Goal: Information Seeking & Learning: Find specific fact

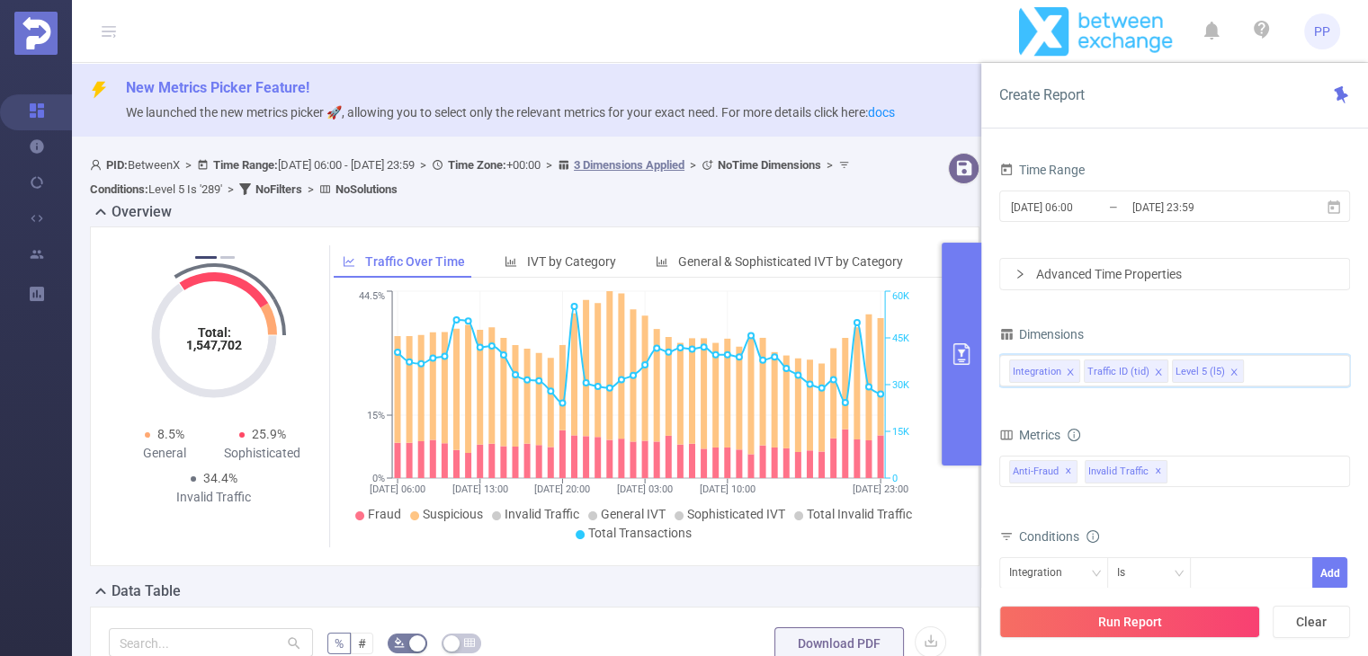
scroll to position [450, 0]
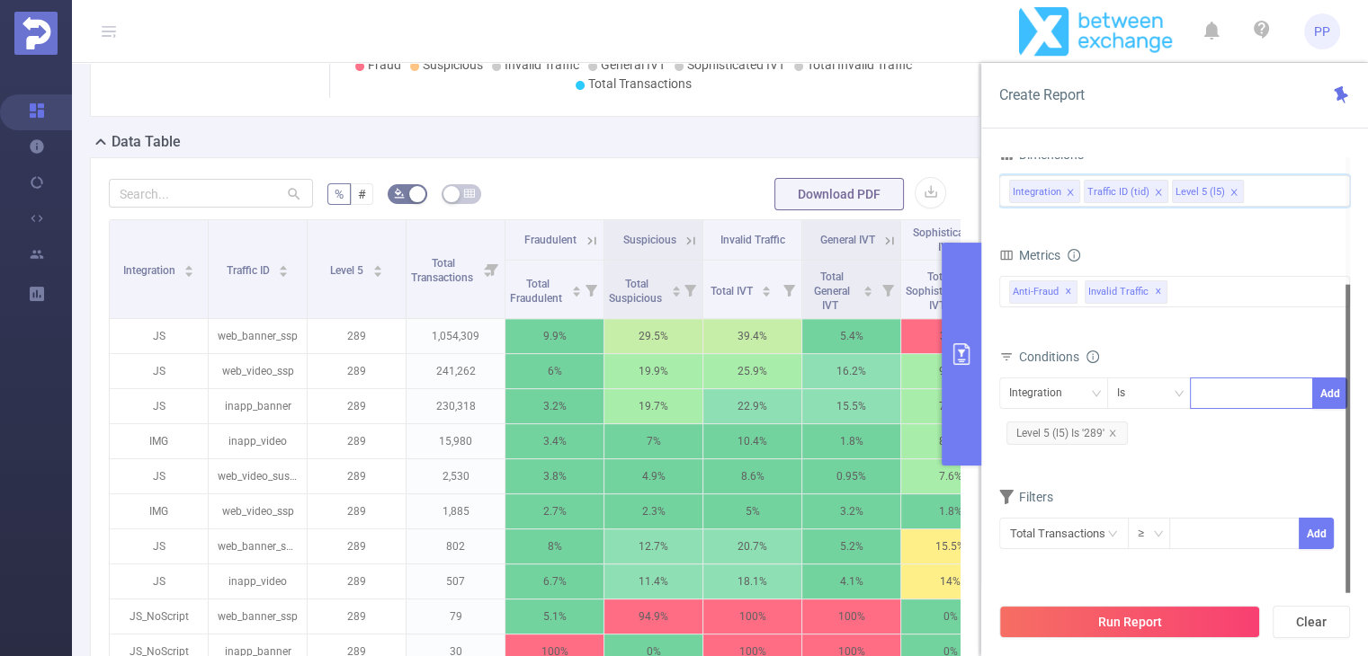
click at [1223, 394] on div at bounding box center [1250, 394] width 103 height 30
paste input "[DOMAIN_NAME]"
click at [1202, 390] on input "[DOMAIN_NAME]" at bounding box center [1212, 393] width 27 height 23
type input "[DOMAIN_NAME]"
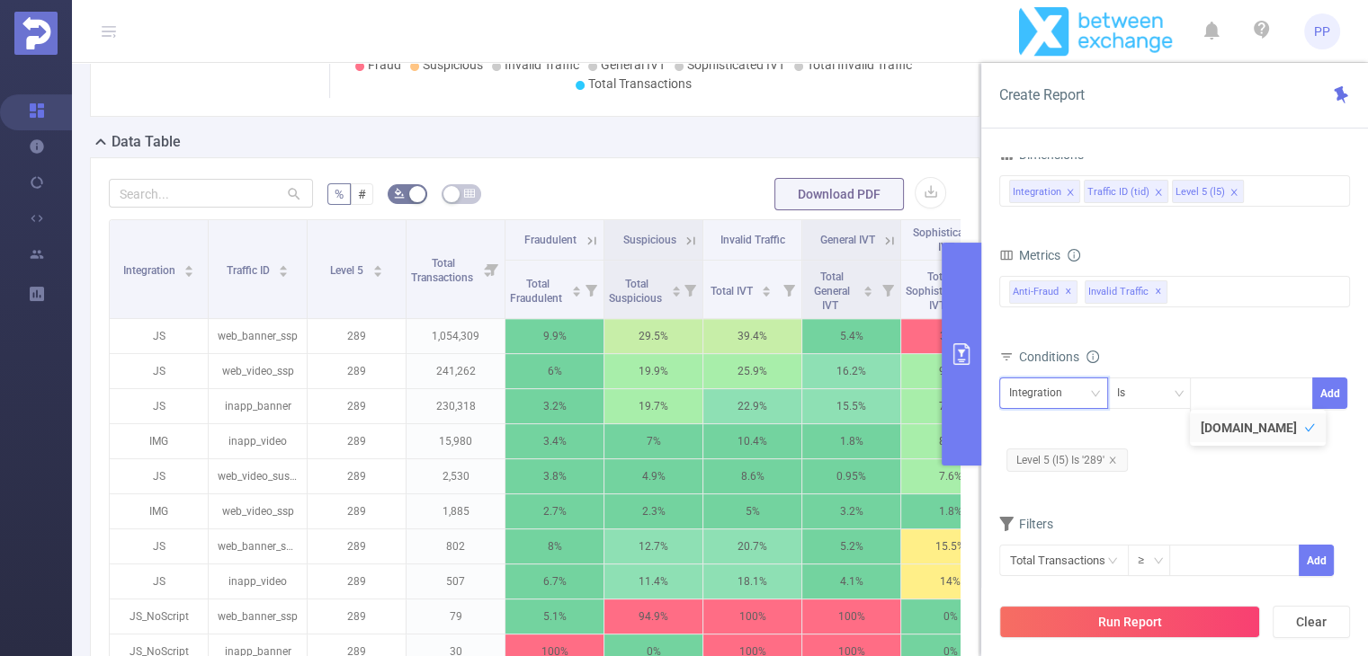
click at [1085, 393] on div "Integration" at bounding box center [1053, 394] width 89 height 30
click at [1255, 192] on div "Integration Traffic ID (tid) Level 5 (l5)" at bounding box center [1174, 191] width 331 height 30
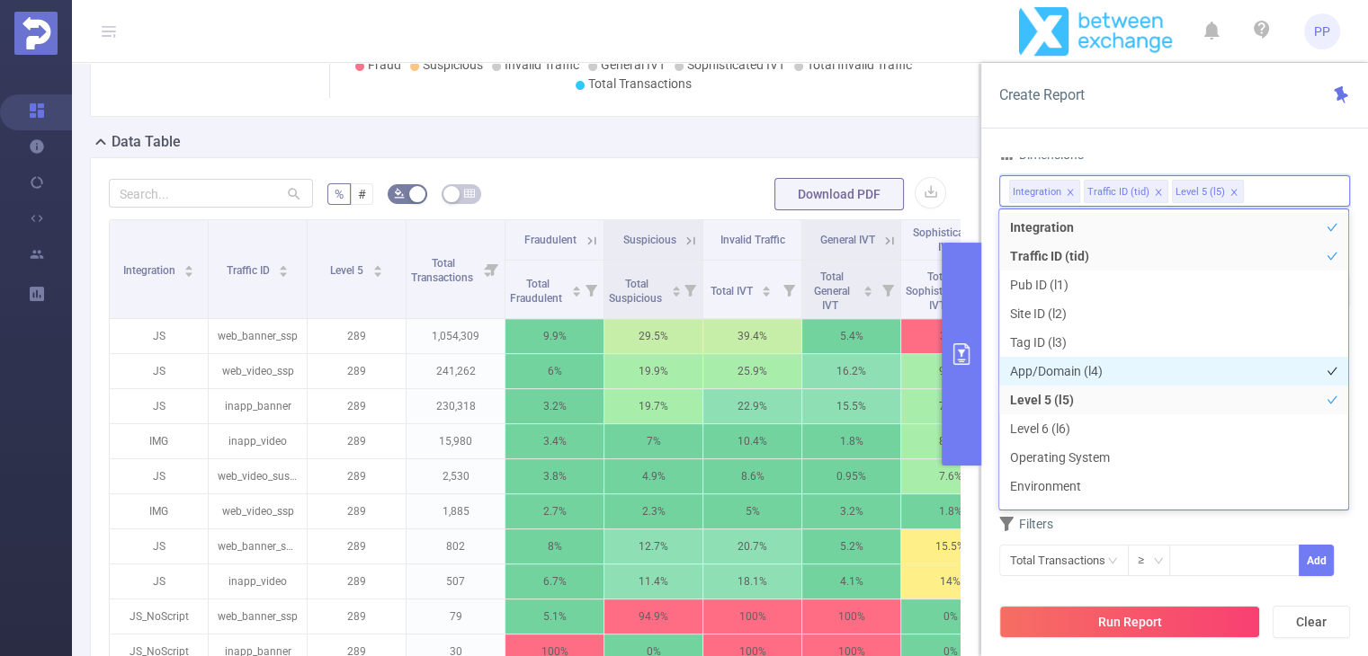
click at [1093, 371] on li "App/Domain (l4)" at bounding box center [1173, 371] width 349 height 29
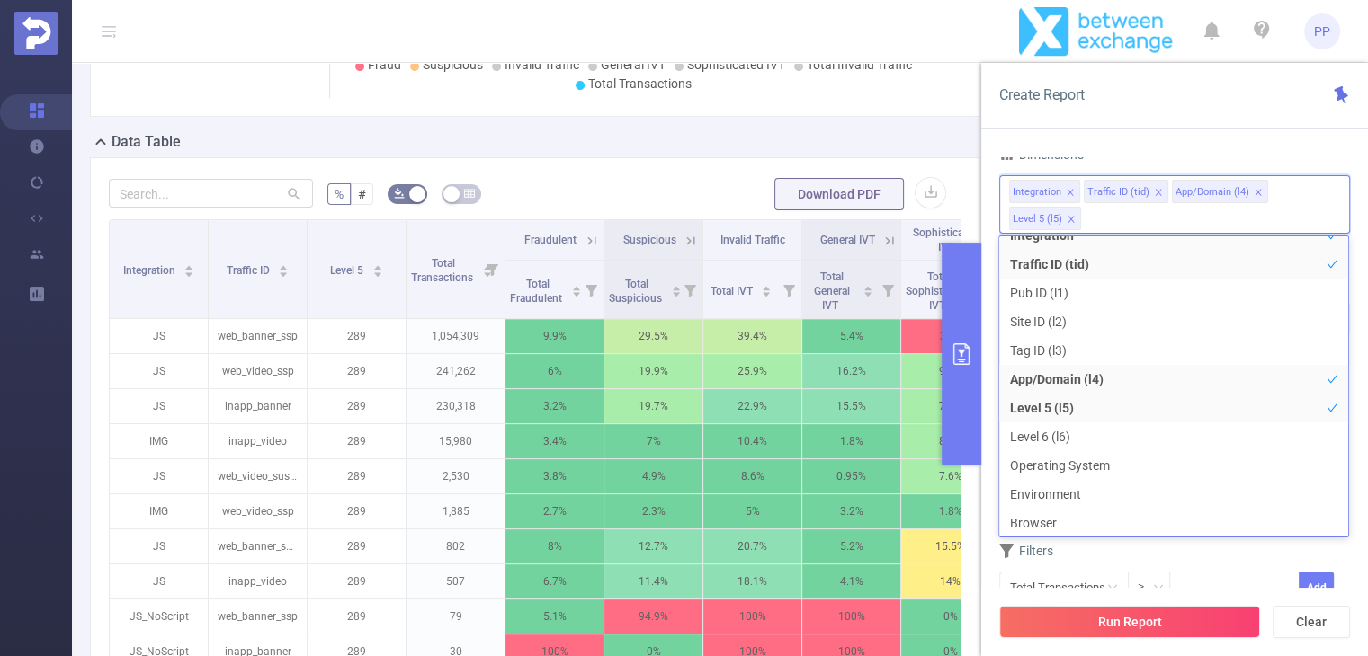
scroll to position [49, 0]
click at [1246, 589] on div "Run Report Clear" at bounding box center [1174, 622] width 387 height 68
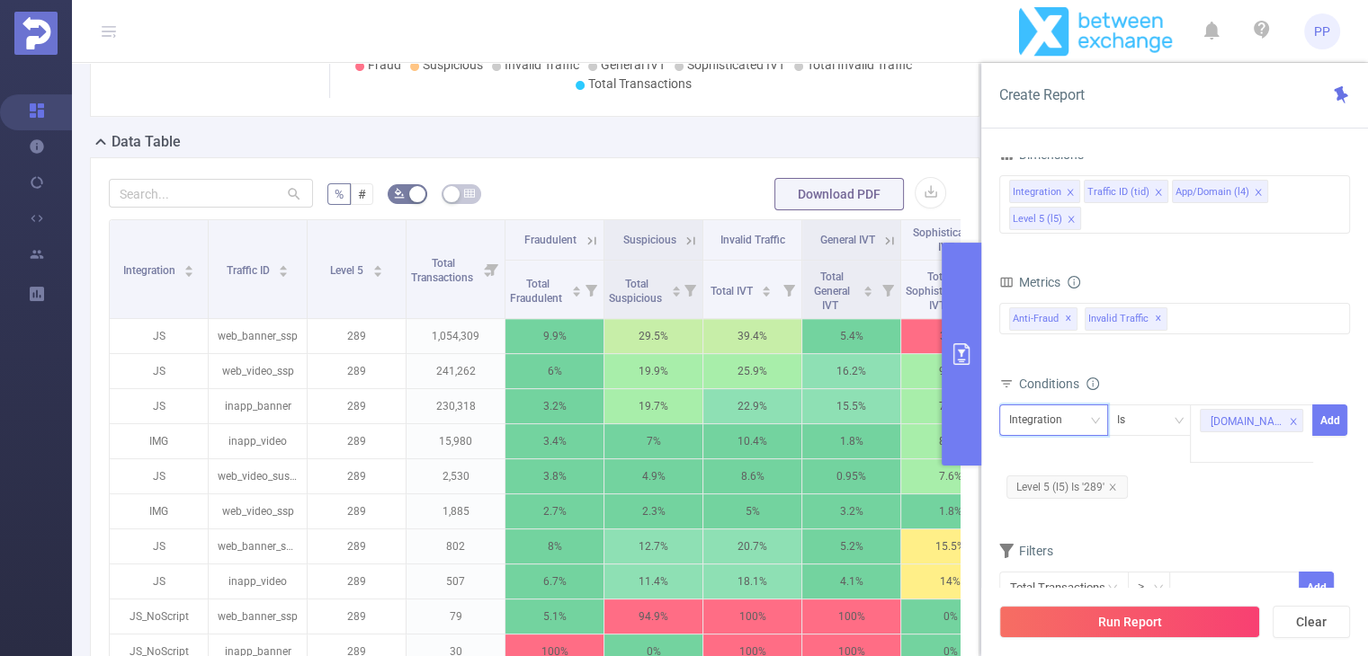
click at [1061, 414] on div "Integration" at bounding box center [1042, 420] width 66 height 30
click at [1062, 518] on li "App/Domain (l4)" at bounding box center [1055, 513] width 114 height 29
click at [1146, 412] on div "Is" at bounding box center [1149, 420] width 65 height 30
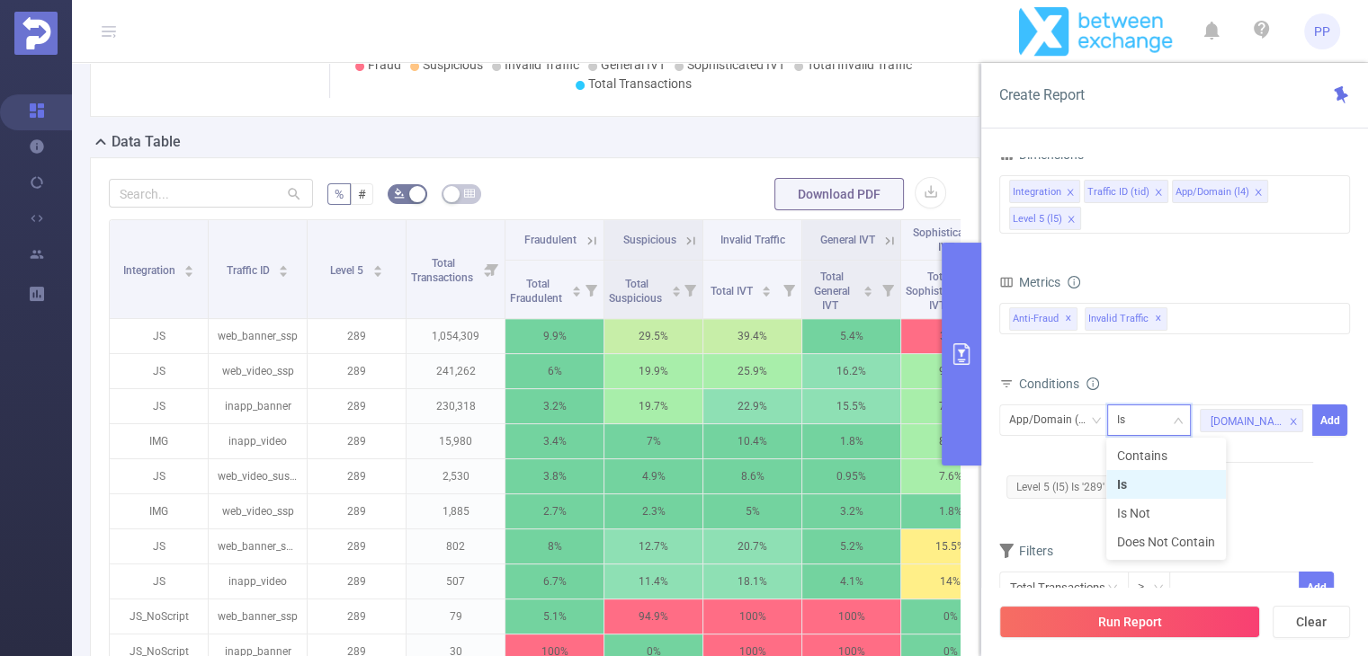
click at [1154, 483] on li "Is" at bounding box center [1166, 484] width 120 height 29
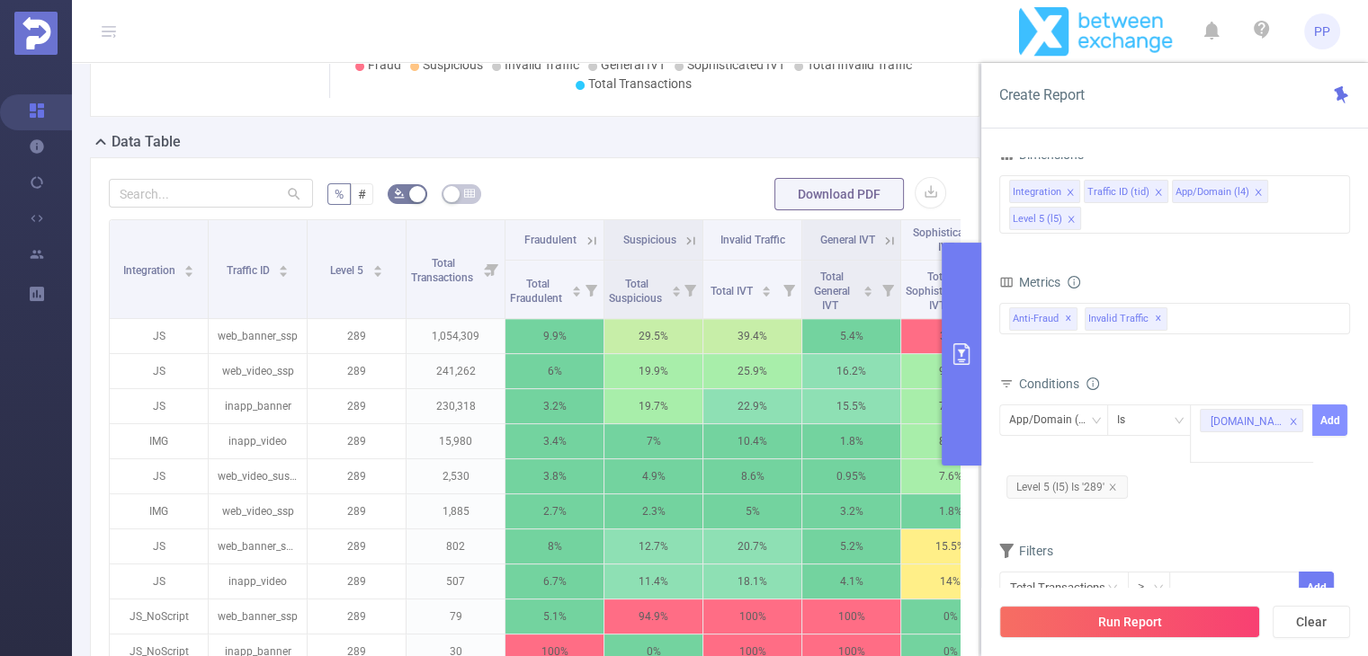
click at [1330, 422] on button "Add" at bounding box center [1329, 420] width 35 height 31
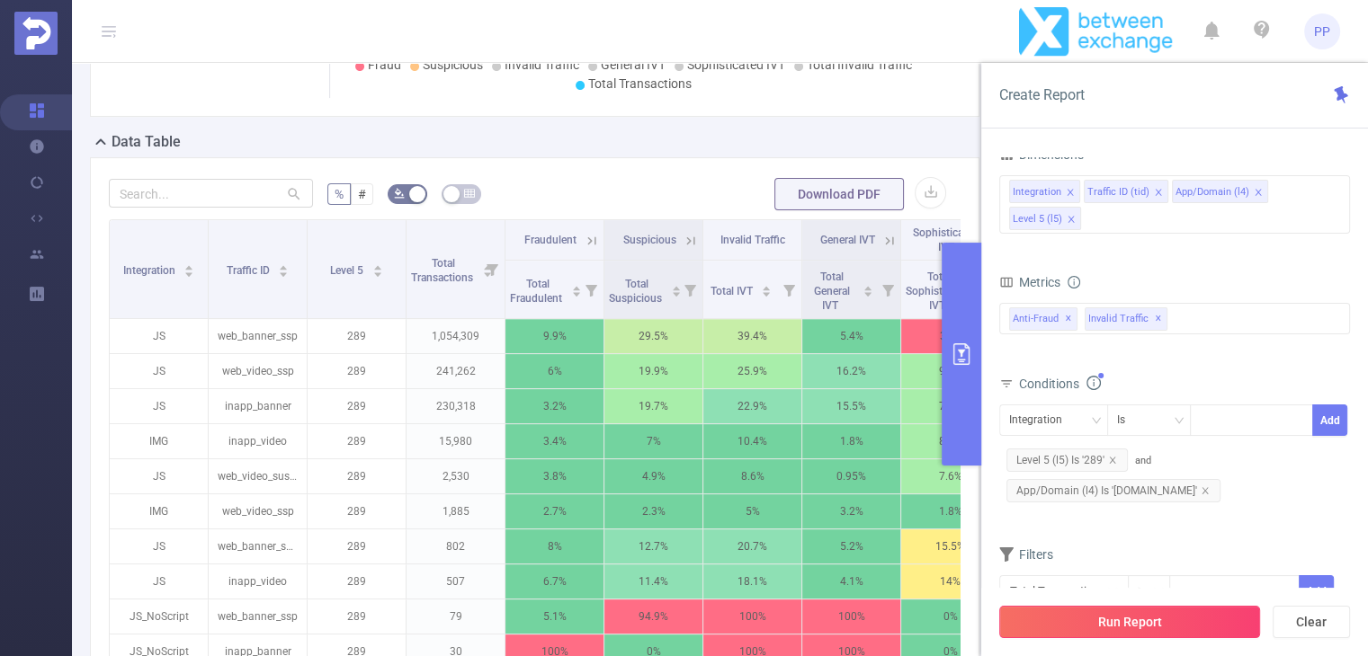
click at [1145, 610] on button "Run Report" at bounding box center [1129, 622] width 261 height 32
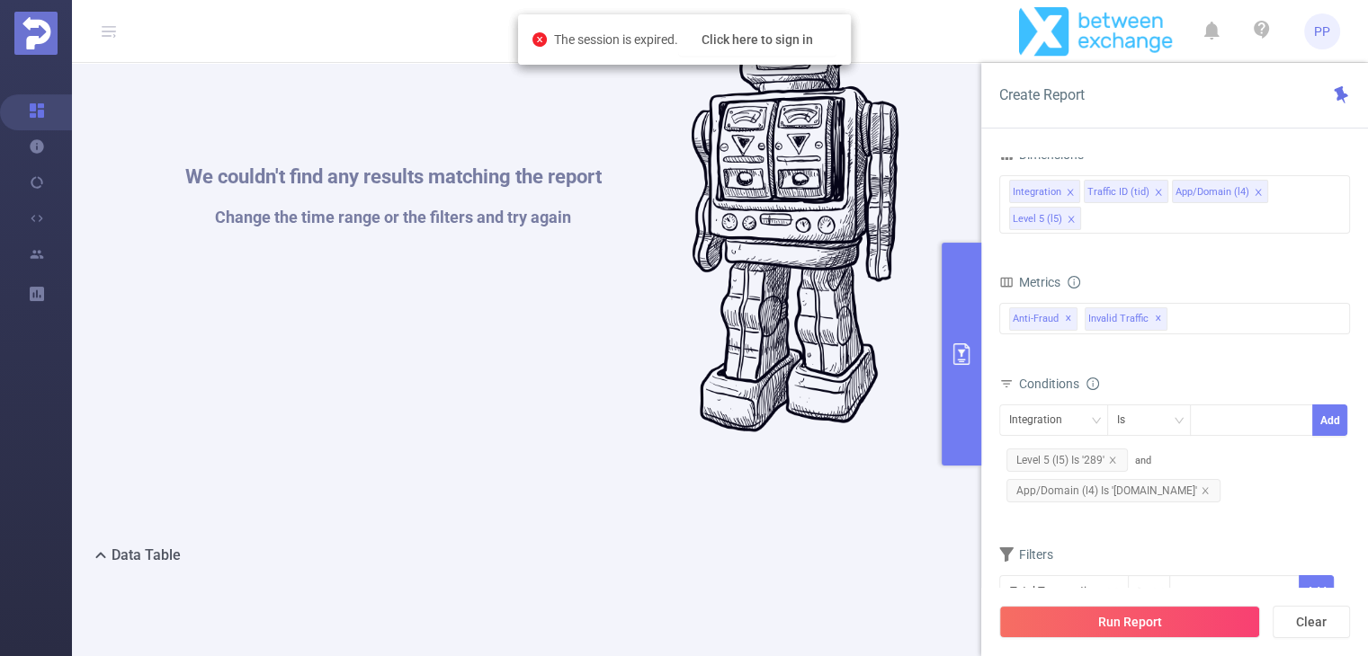
scroll to position [87, 0]
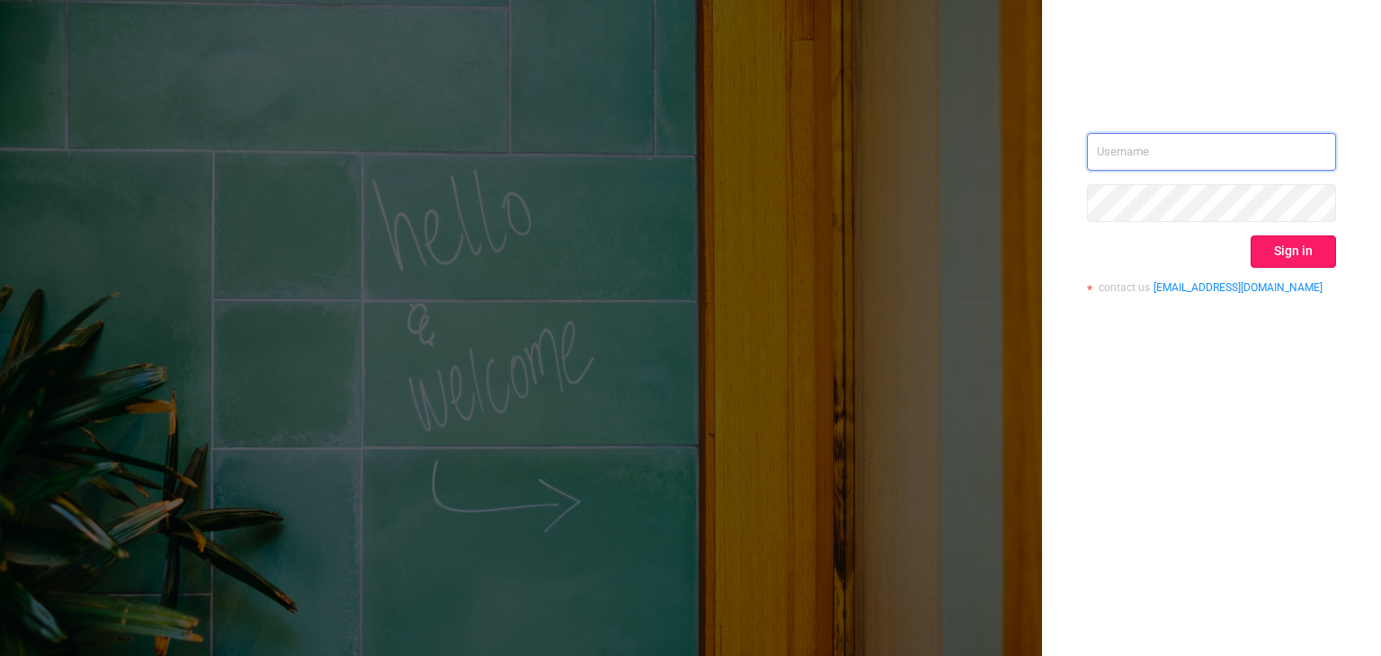
type input "[EMAIL_ADDRESS][DOMAIN_NAME]"
click at [1332, 254] on button "Sign in" at bounding box center [1293, 252] width 85 height 32
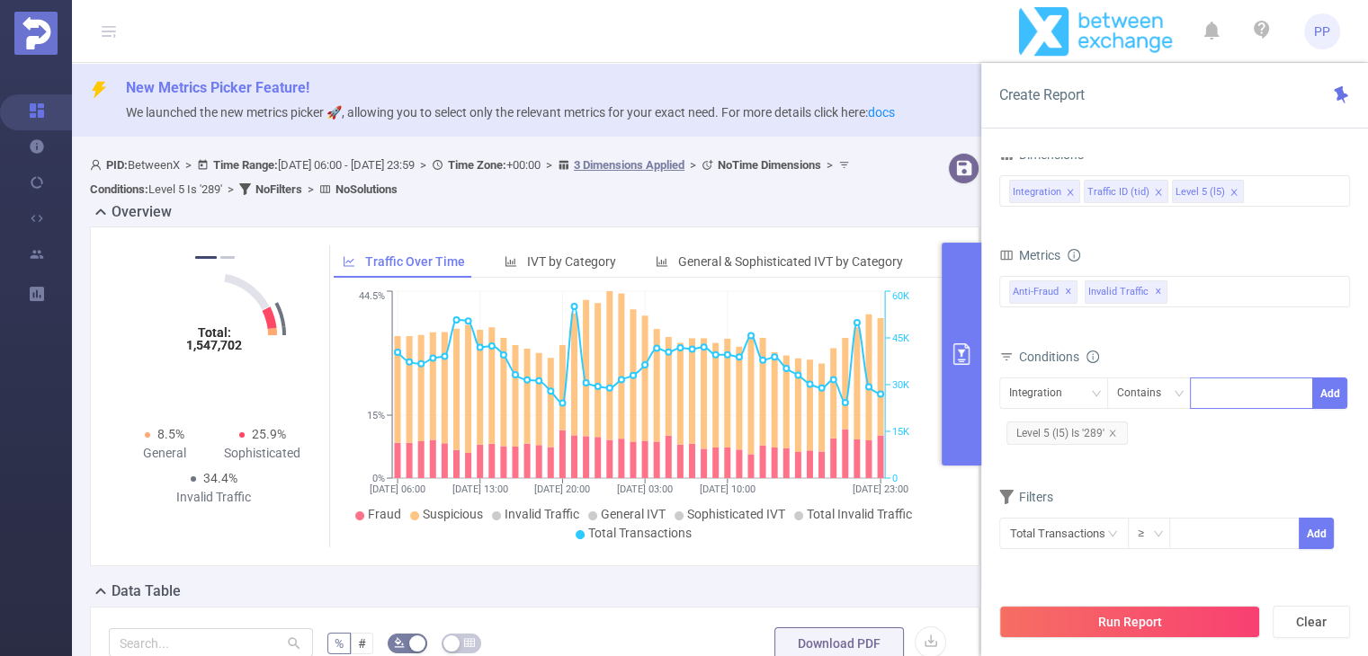
click at [1244, 386] on div at bounding box center [1250, 394] width 103 height 30
paste input "[DOMAIN_NAME]"
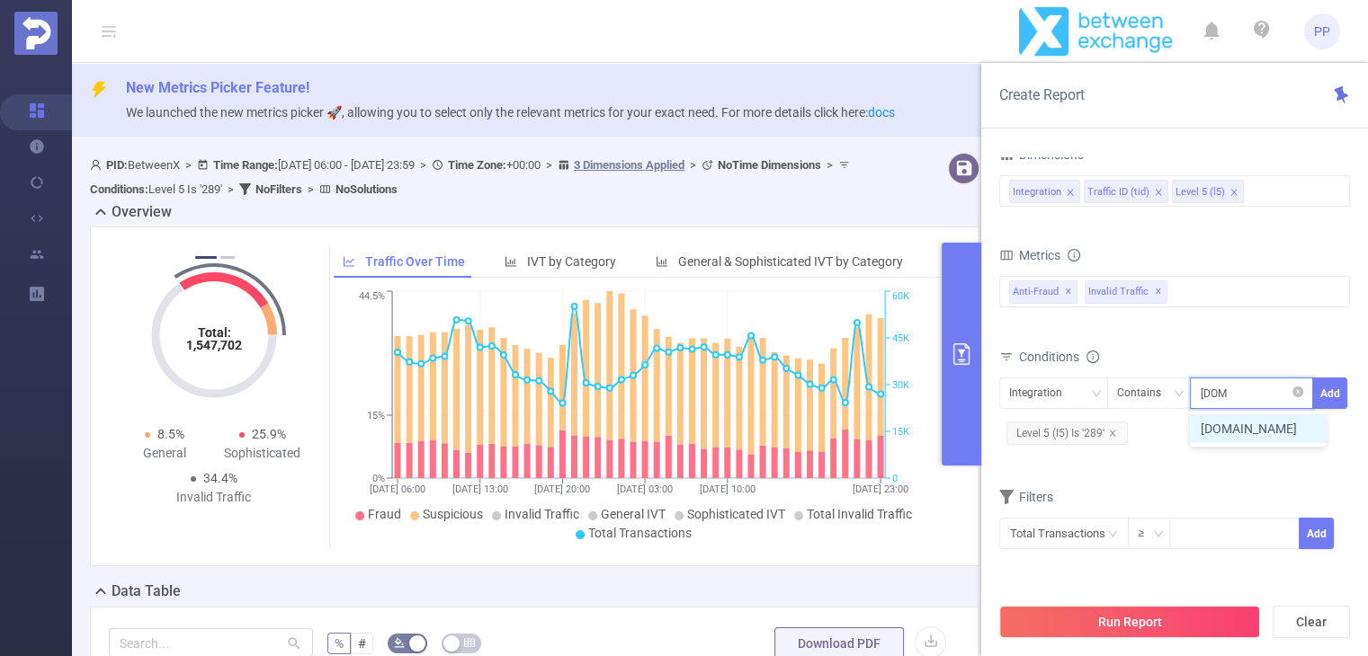
click at [1208, 386] on input "[DOMAIN_NAME]" at bounding box center [1212, 393] width 27 height 23
type input "[DOMAIN_NAME]"
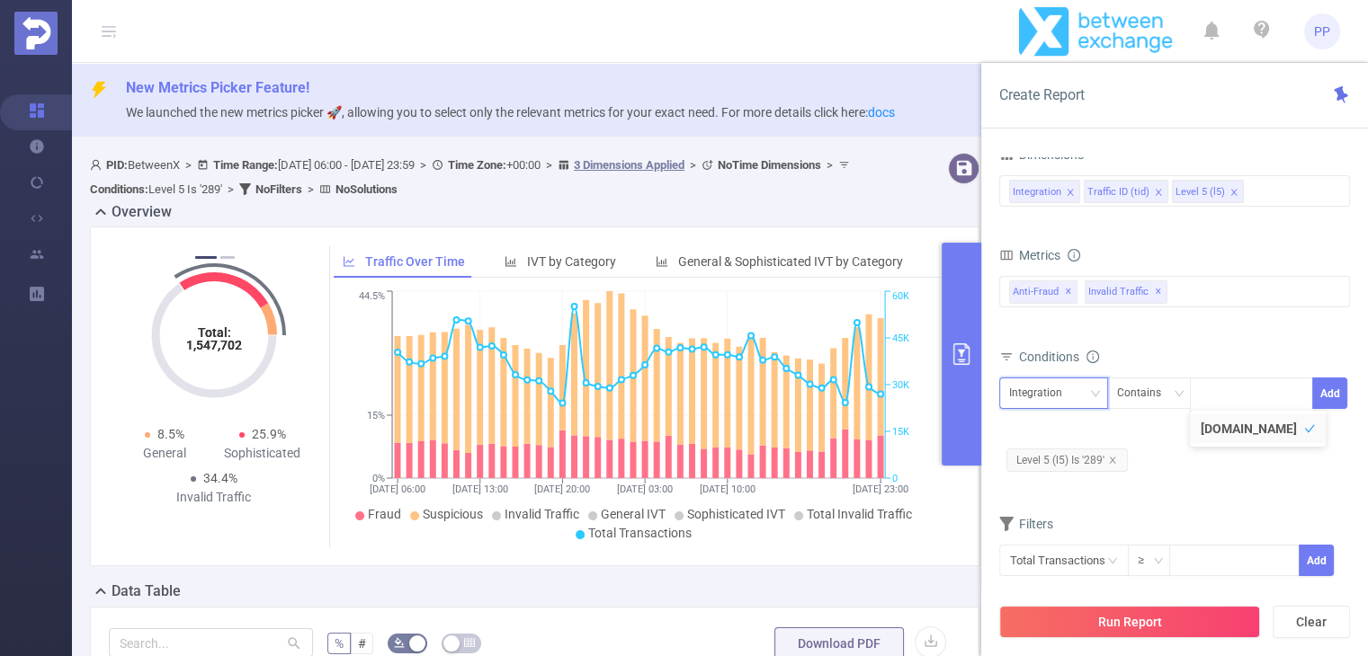
click at [1060, 400] on div "Integration" at bounding box center [1042, 394] width 66 height 30
click at [1281, 202] on div "Integration Traffic ID (tid) Level 5 (l5)" at bounding box center [1174, 191] width 331 height 30
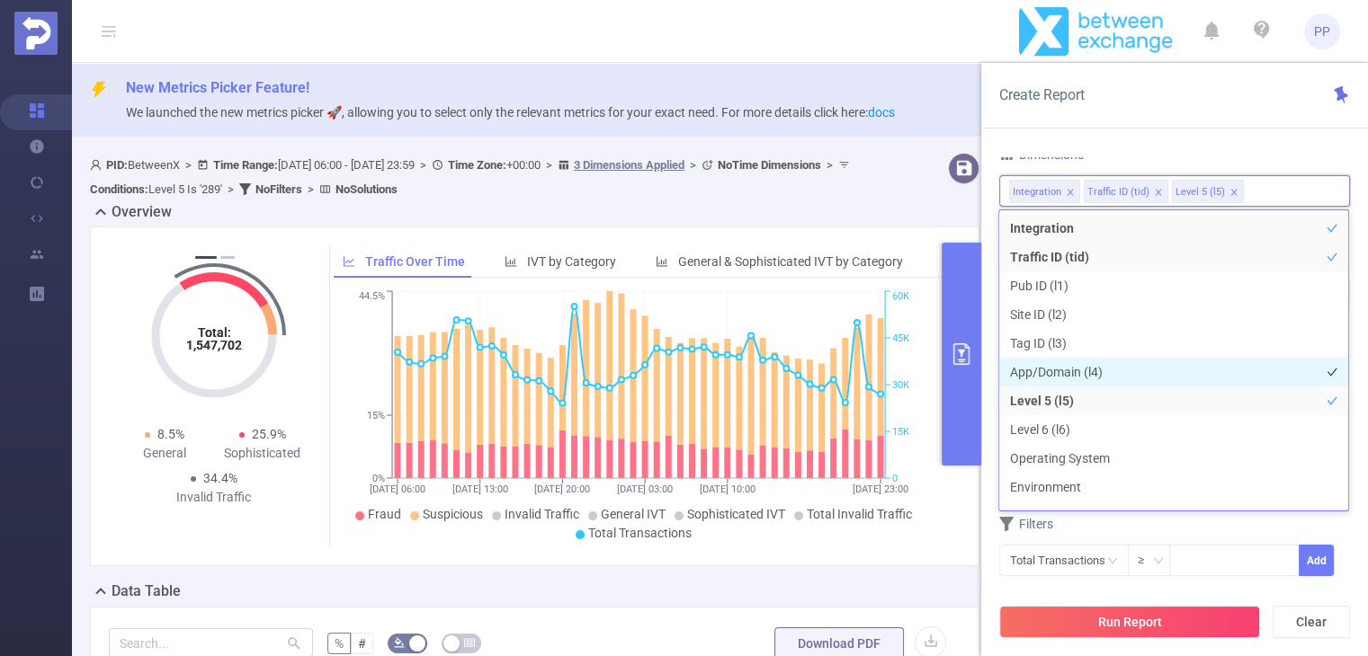
click at [1084, 375] on li "App/Domain (l4)" at bounding box center [1173, 372] width 349 height 29
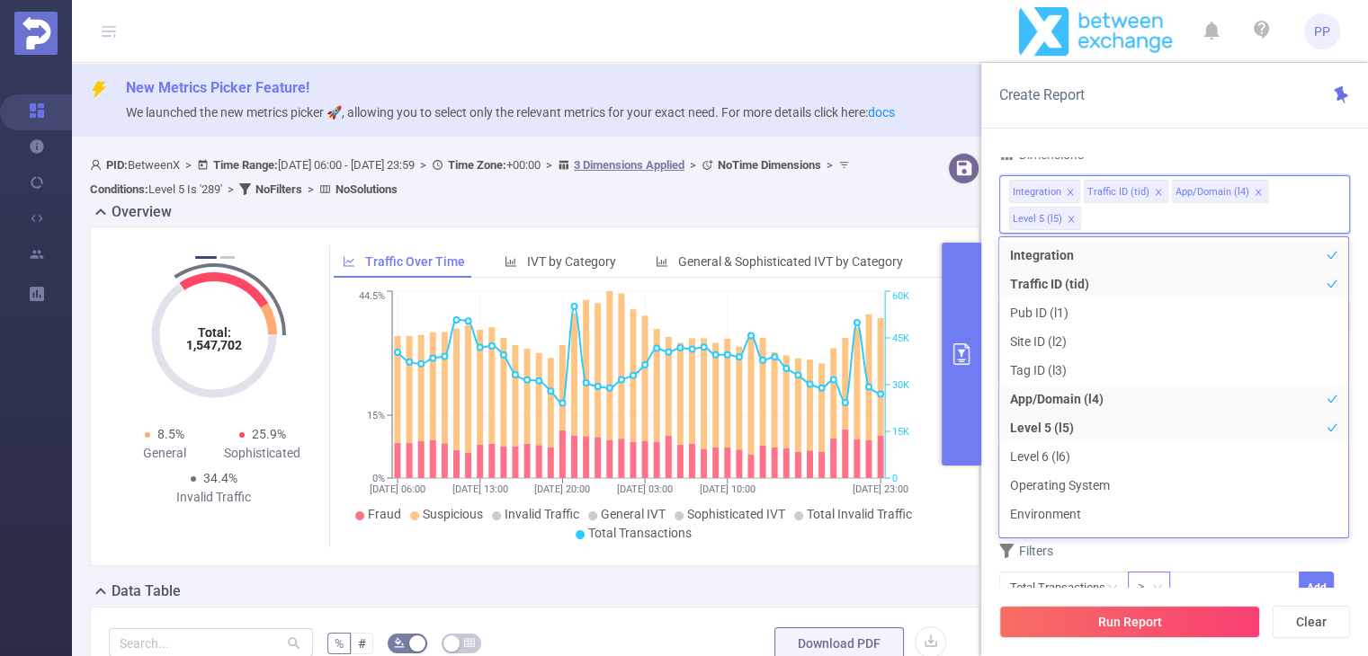
scroll to position [20, 0]
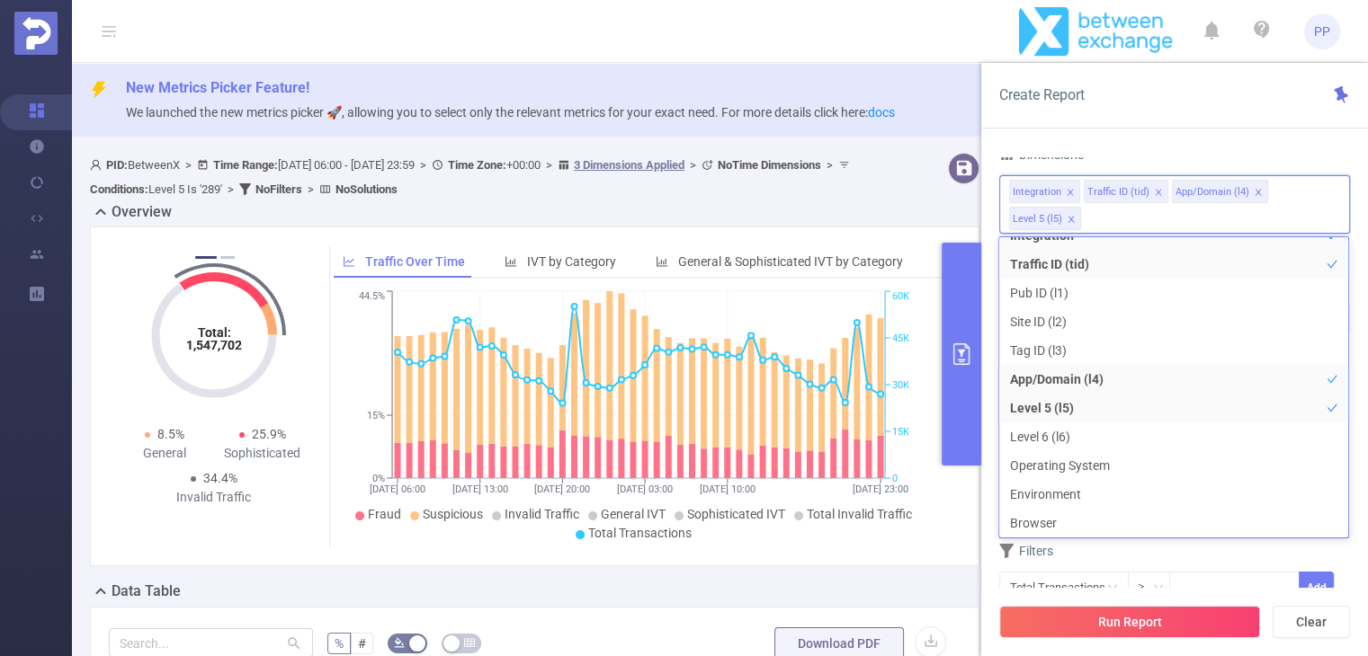
click at [1243, 597] on div "Run Report Clear" at bounding box center [1174, 622] width 387 height 68
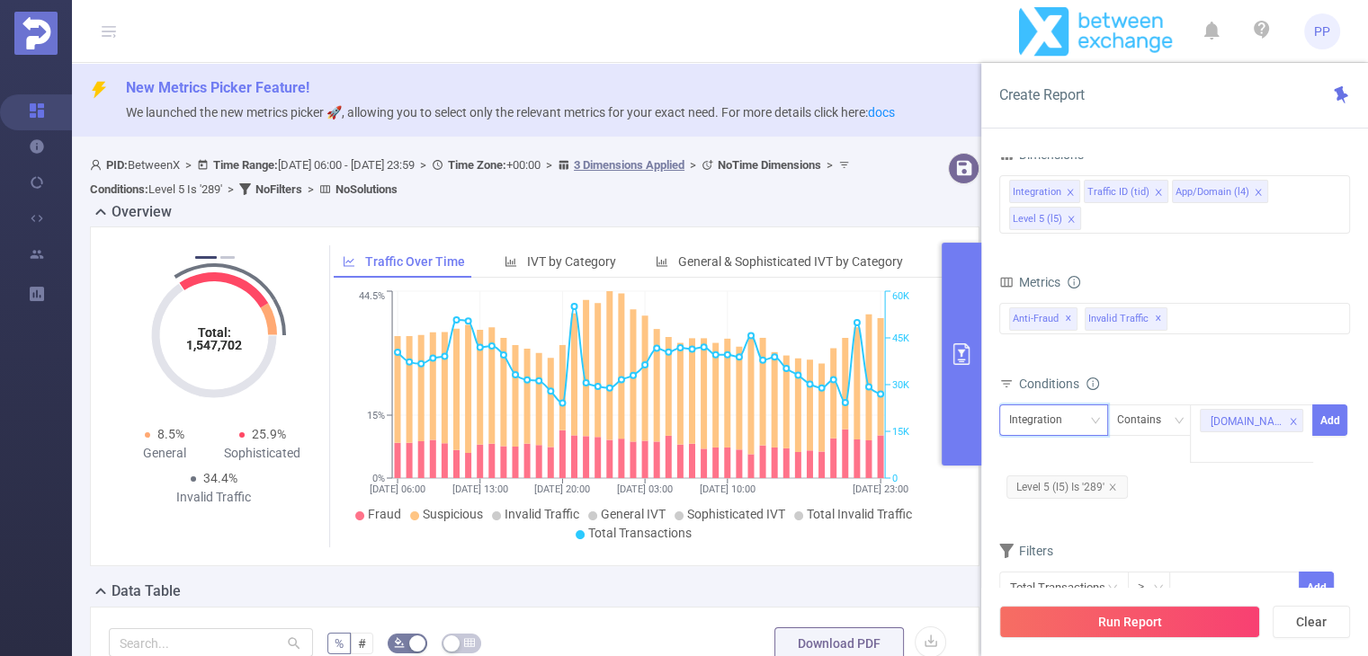
click at [1065, 424] on div "Integration" at bounding box center [1042, 420] width 66 height 30
click at [1058, 521] on li "App/Domain (l4)" at bounding box center [1055, 514] width 114 height 29
click at [1339, 417] on button "Add" at bounding box center [1329, 420] width 35 height 31
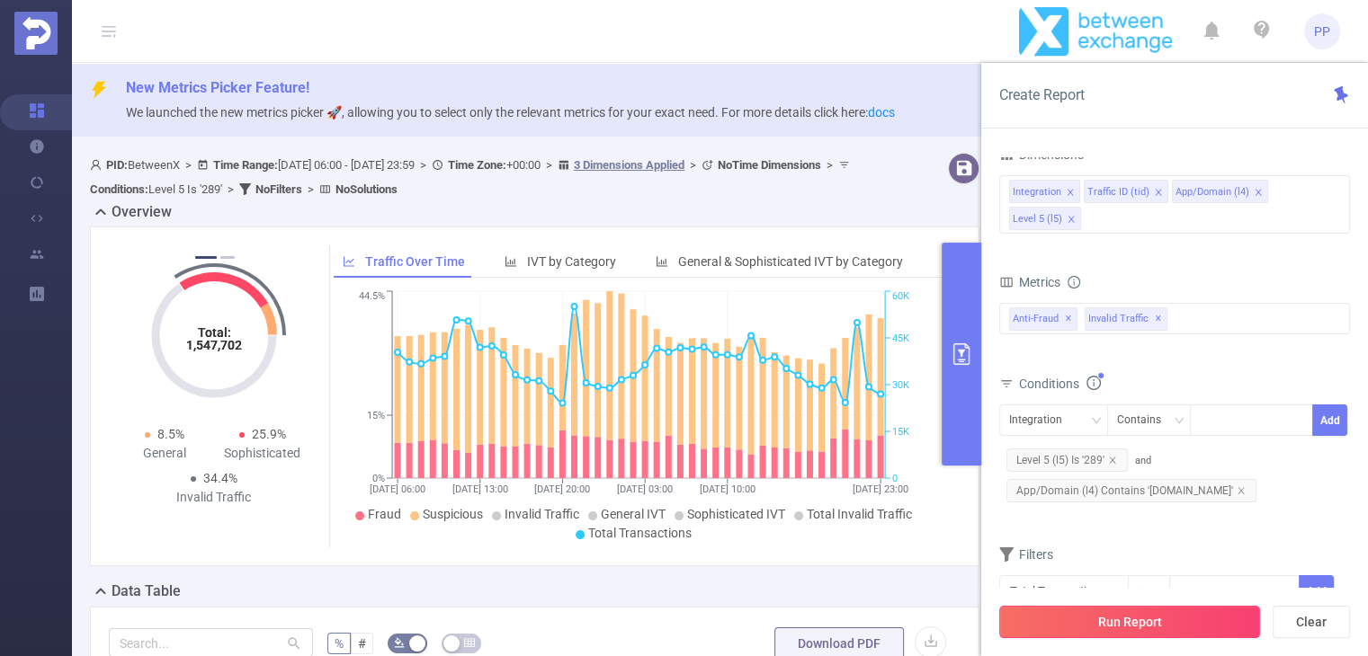
click at [1151, 630] on button "Run Report" at bounding box center [1129, 622] width 261 height 32
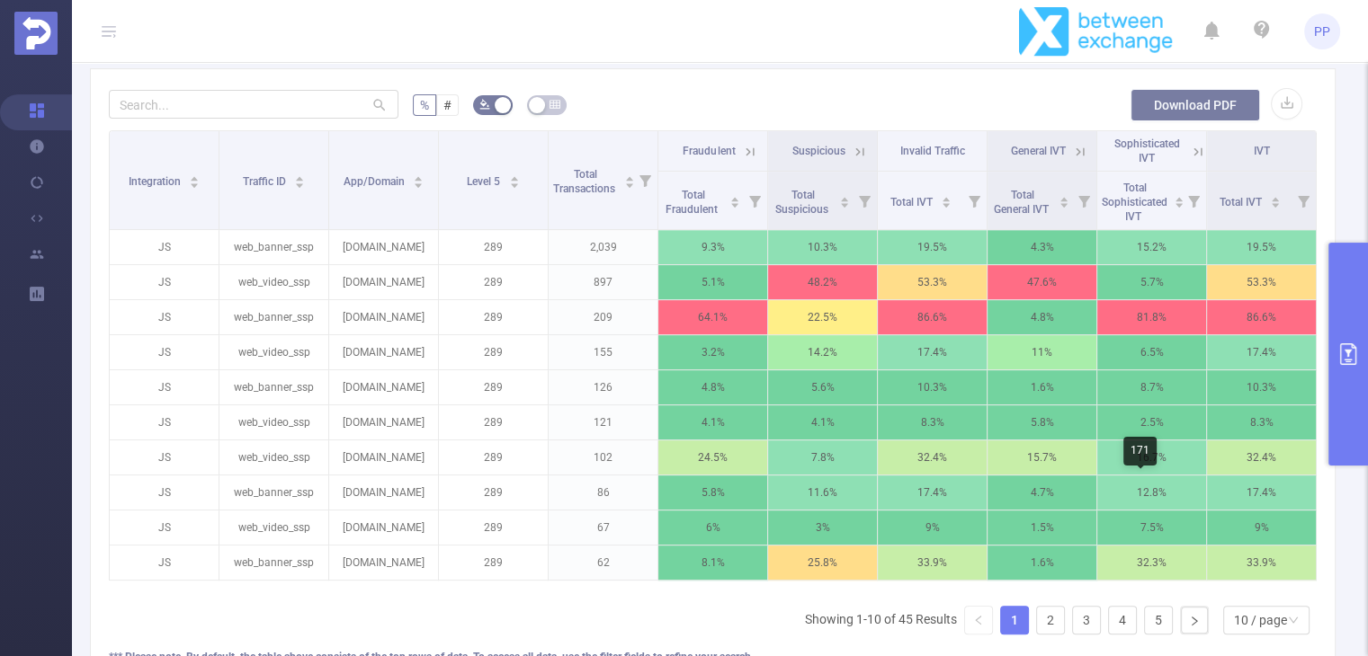
scroll to position [539, 0]
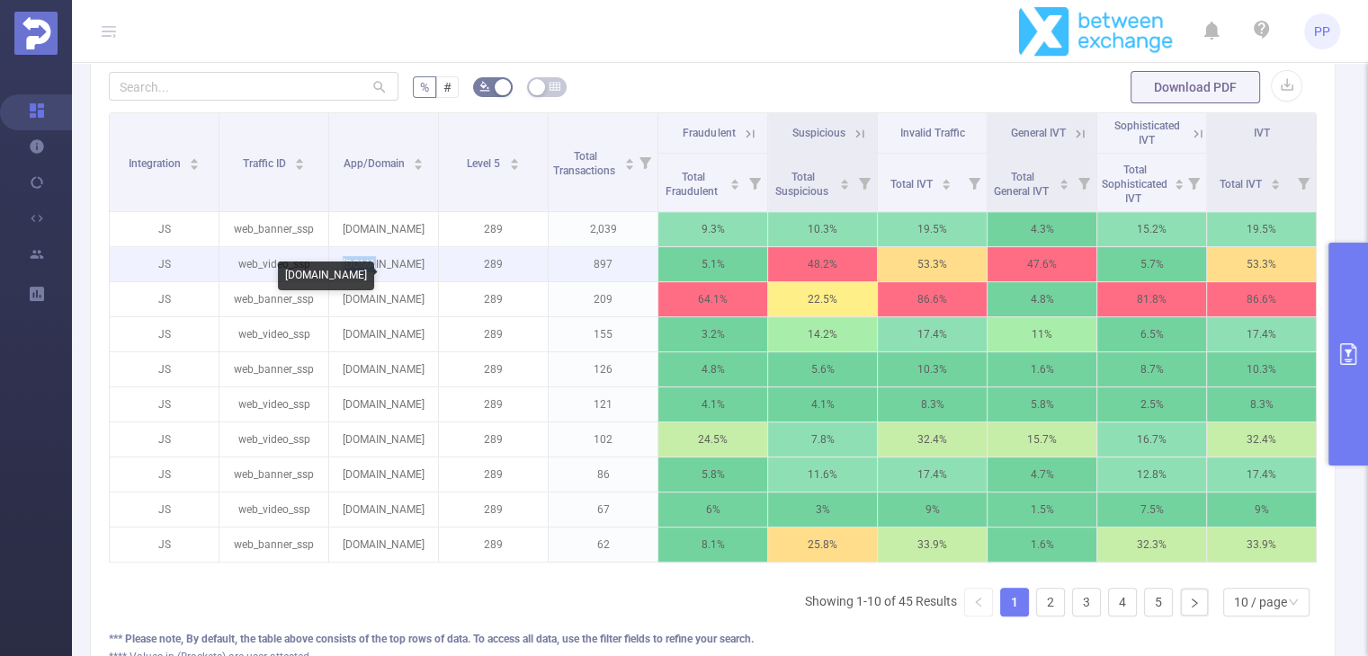
drag, startPoint x: 356, startPoint y: 278, endPoint x: 395, endPoint y: 277, distance: 38.7
click at [395, 277] on p "[DOMAIN_NAME]" at bounding box center [383, 264] width 109 height 34
copy p "[DOMAIN_NAME]"
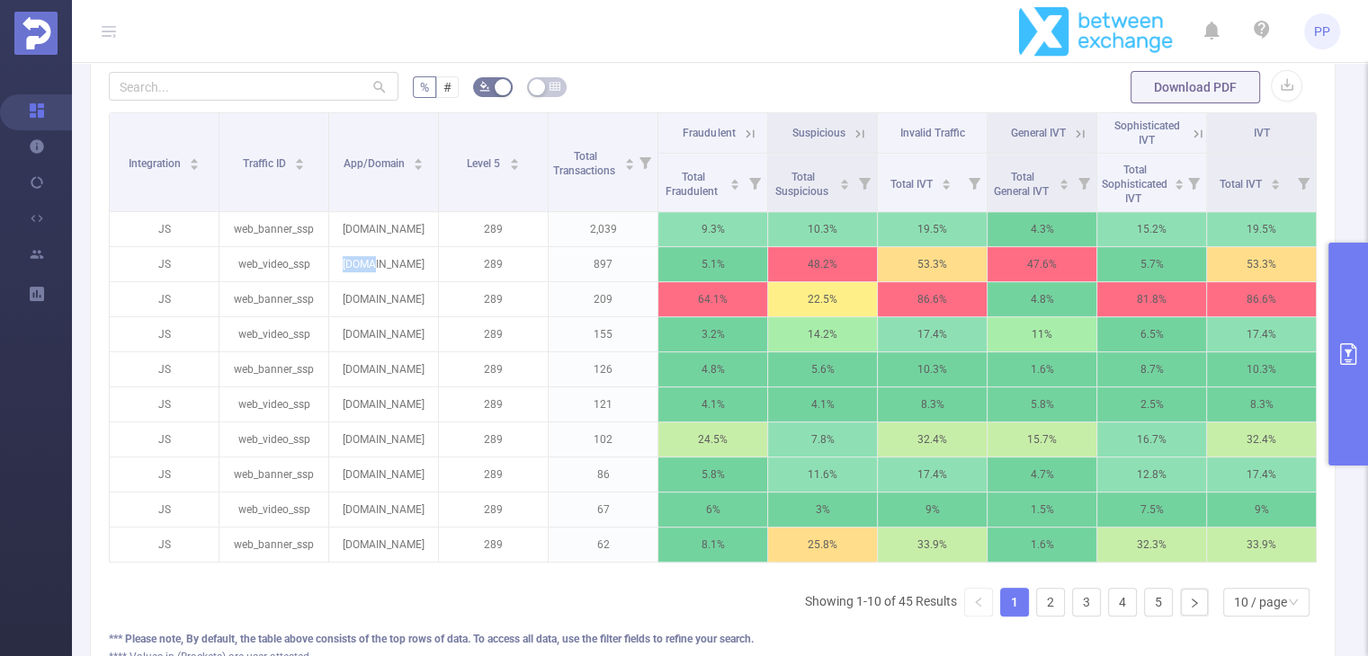
click at [1341, 311] on button "primary" at bounding box center [1348, 354] width 40 height 223
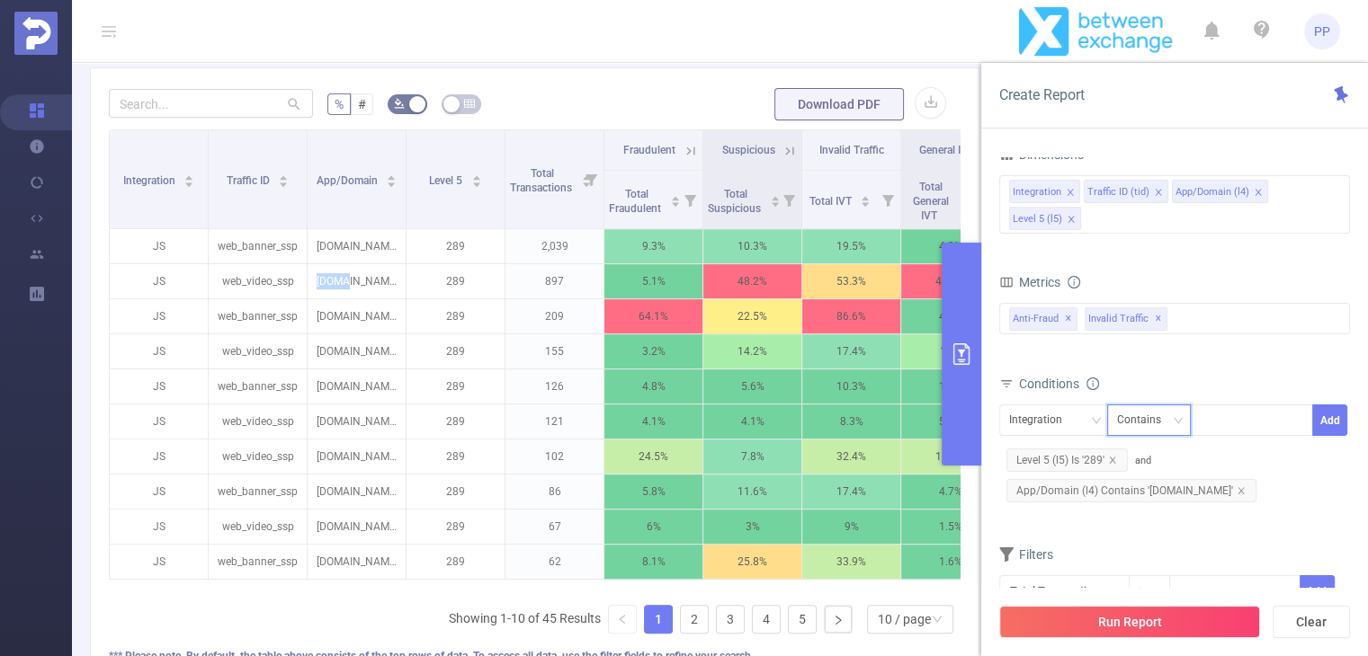
click at [1168, 412] on div "Contains" at bounding box center [1145, 420] width 57 height 30
click at [1193, 378] on div "Conditions" at bounding box center [1174, 386] width 351 height 30
click at [1222, 418] on div at bounding box center [1250, 420] width 103 height 30
paste input "[DOMAIN_NAME]"
type input "[DOMAIN_NAME]"
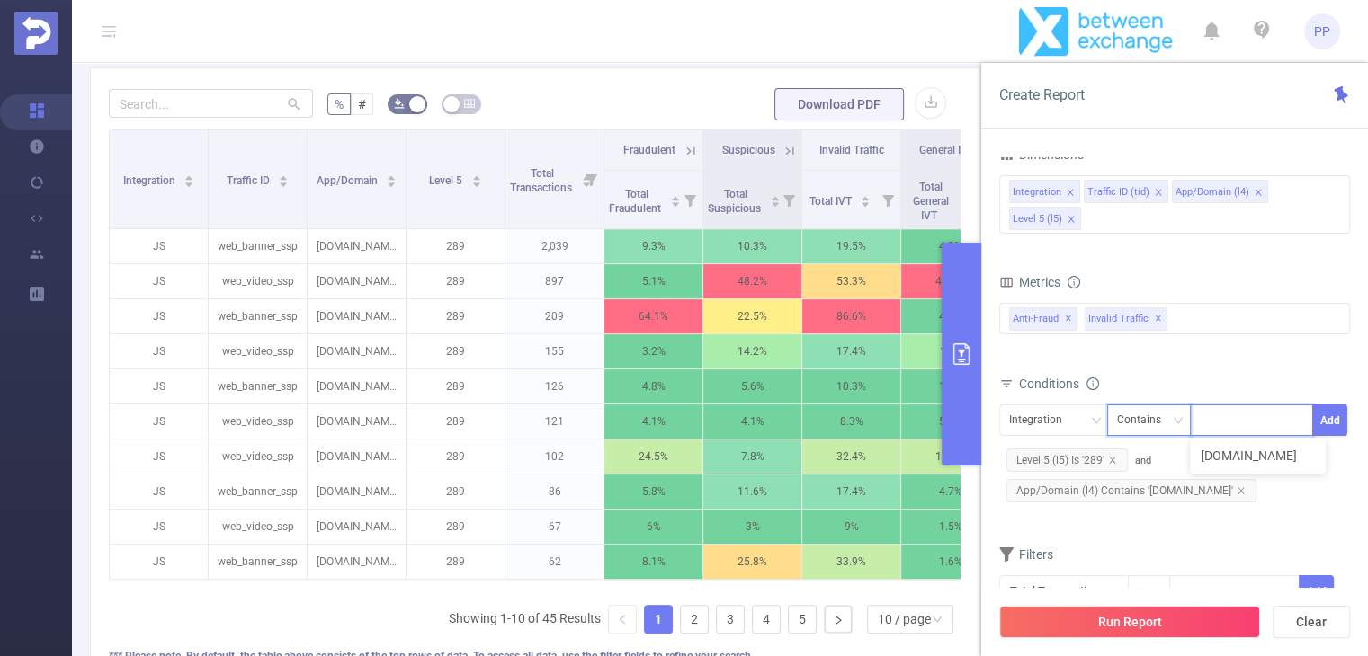
click at [1137, 423] on div "Contains" at bounding box center [1145, 420] width 57 height 30
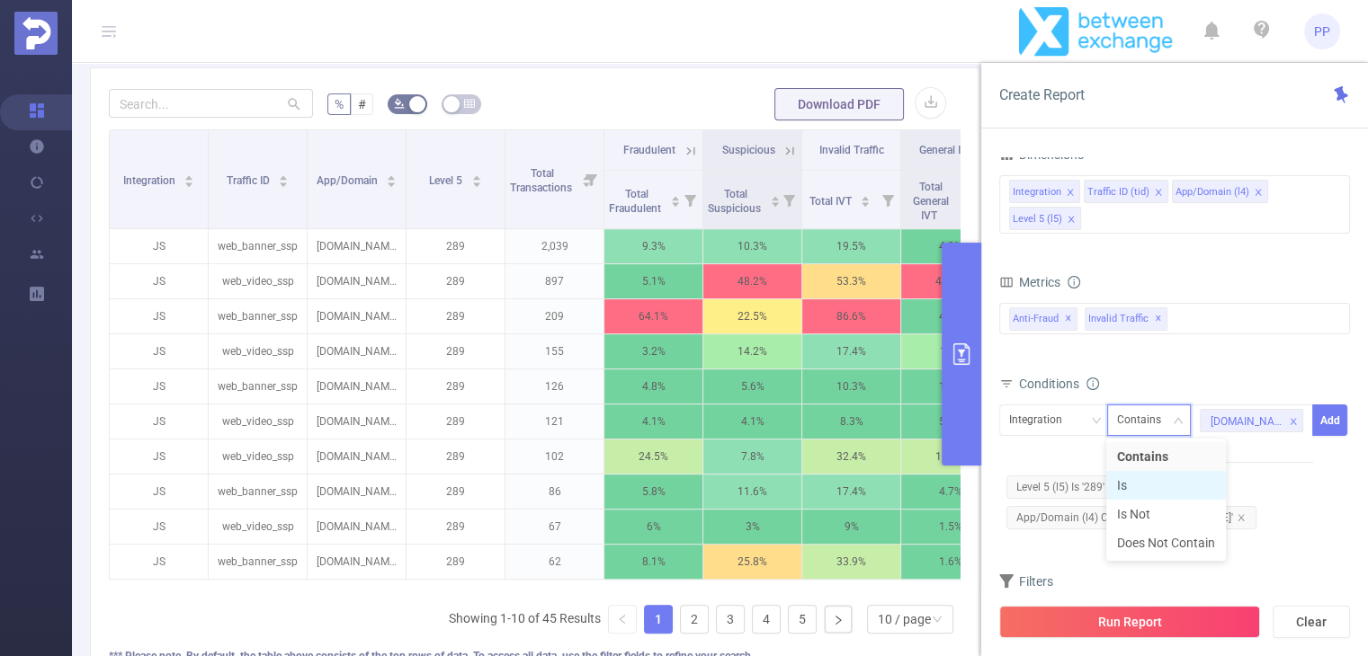
click at [1165, 486] on li "Is" at bounding box center [1166, 485] width 120 height 29
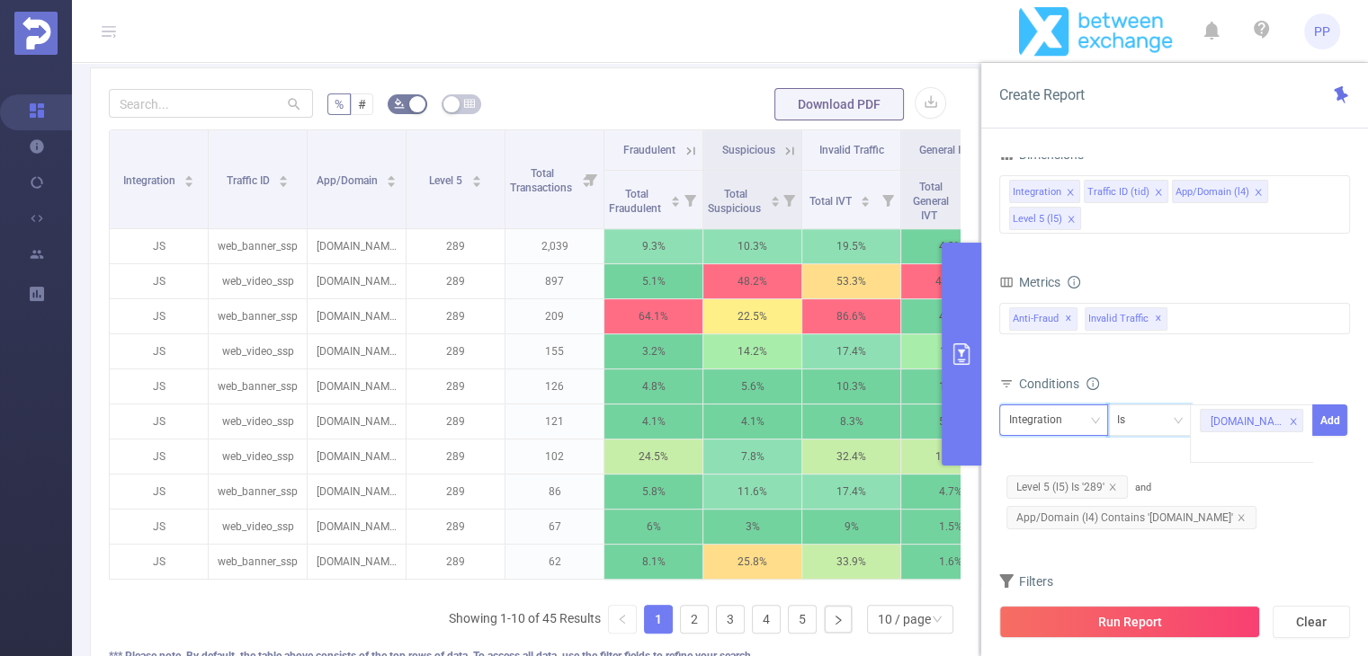
click at [1088, 429] on div "Integration" at bounding box center [1053, 420] width 89 height 30
click at [1065, 512] on li "App/Domain (l4)" at bounding box center [1055, 514] width 114 height 29
click at [1185, 506] on span "App/Domain (l4) Contains 'ya.ru'" at bounding box center [1131, 517] width 250 height 23
click at [1236, 513] on icon "icon: close" at bounding box center [1240, 517] width 9 height 9
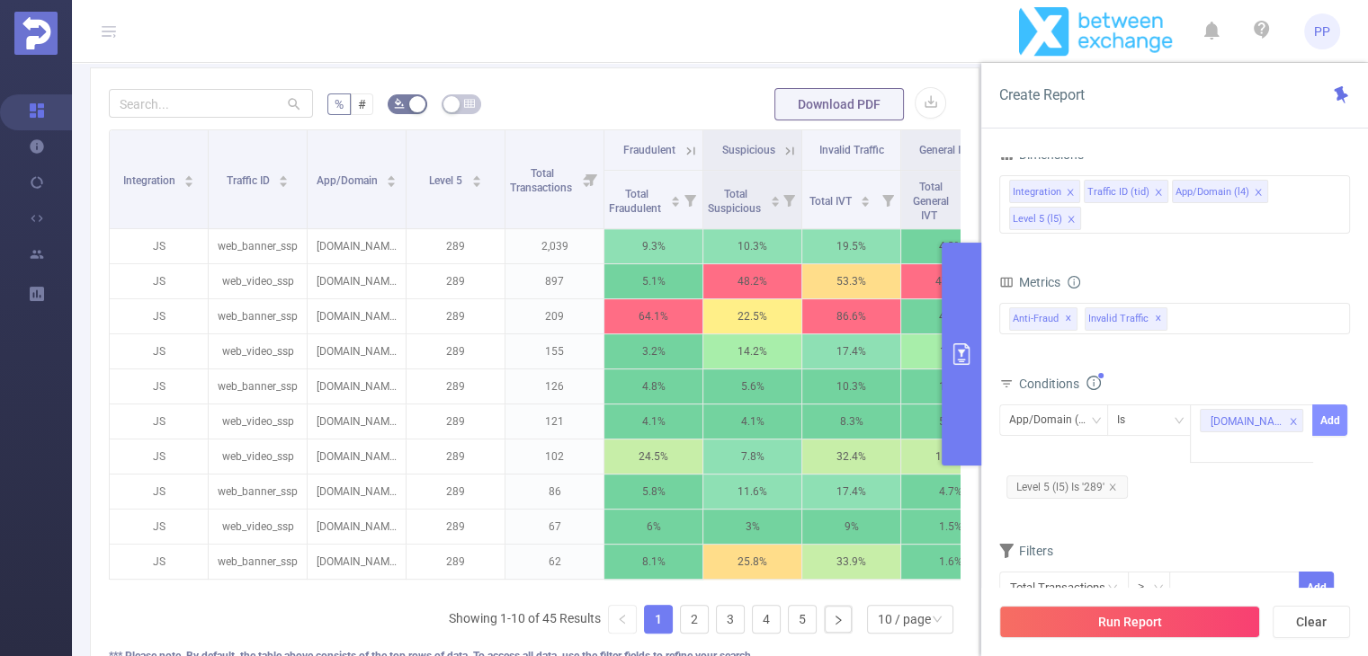
click at [1331, 431] on button "Add" at bounding box center [1329, 420] width 35 height 31
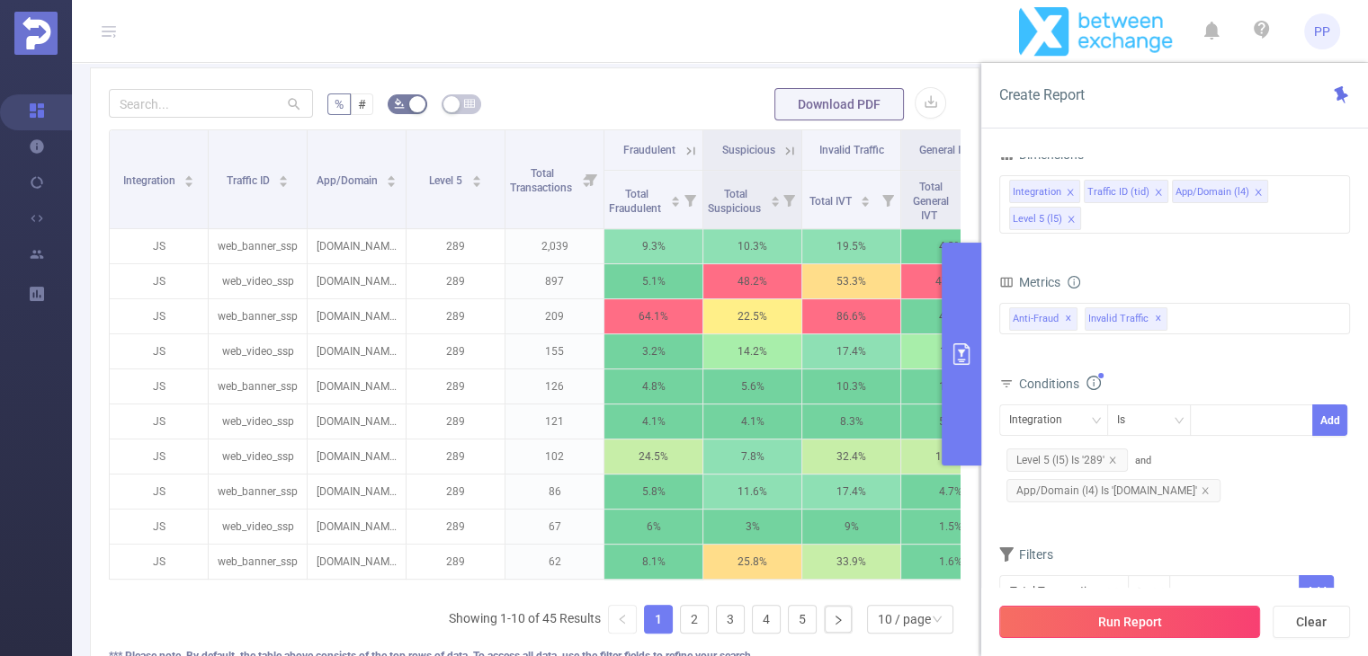
click at [1140, 623] on button "Run Report" at bounding box center [1129, 622] width 261 height 32
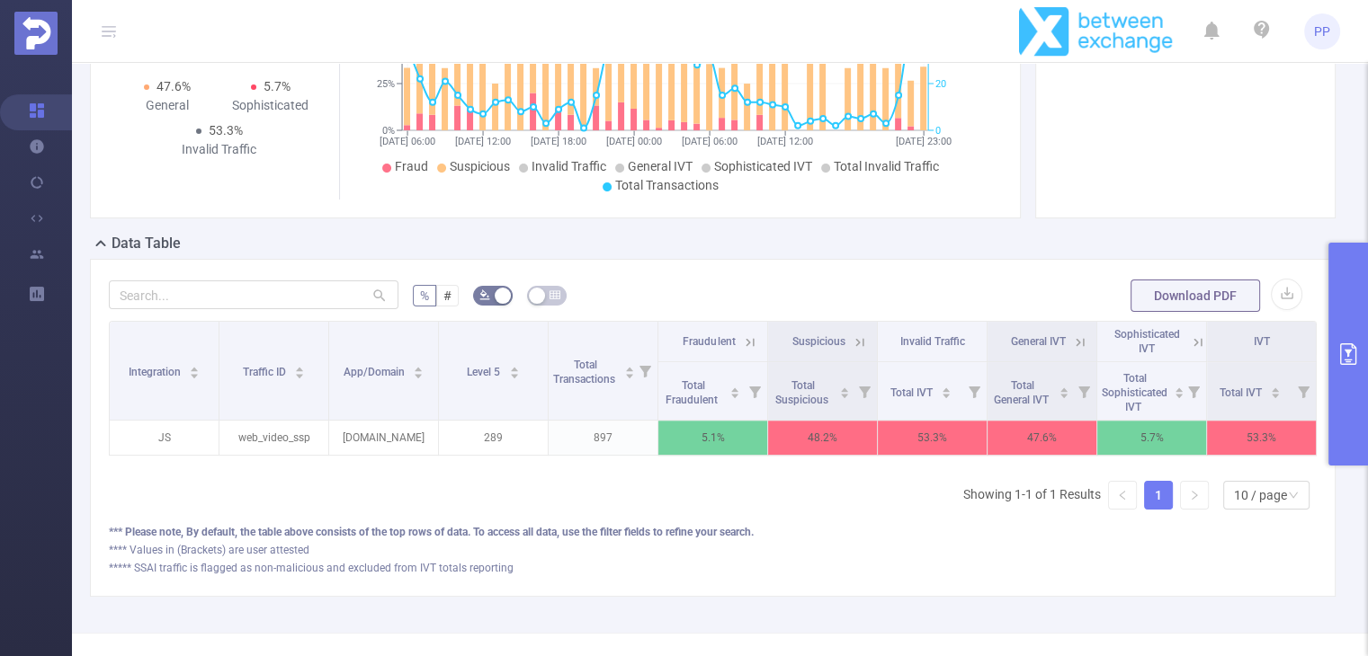
click at [1337, 328] on button "primary" at bounding box center [1348, 354] width 40 height 223
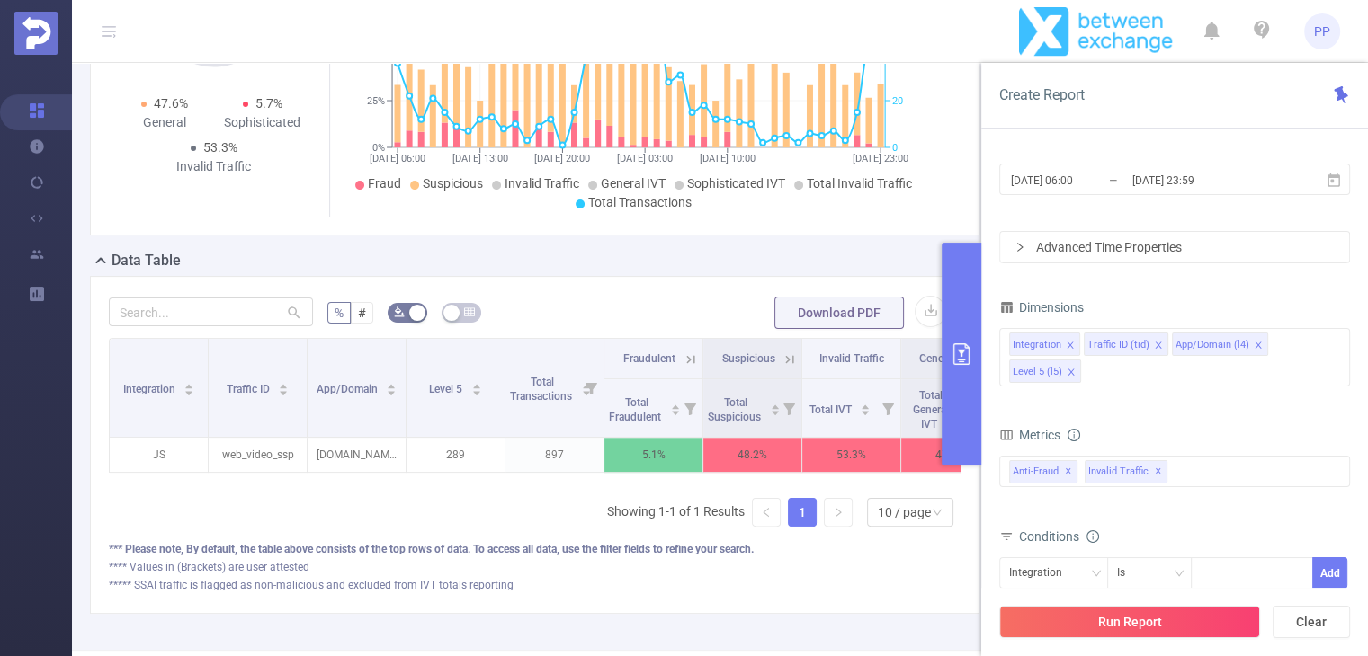
click at [960, 131] on div "Total: 897 Total: 897 5.1% Fraudulent 48.2% Suspicious 53.3% Invalid Traffic To…" at bounding box center [534, 66] width 889 height 340
click at [970, 348] on icon "primary" at bounding box center [961, 354] width 22 height 22
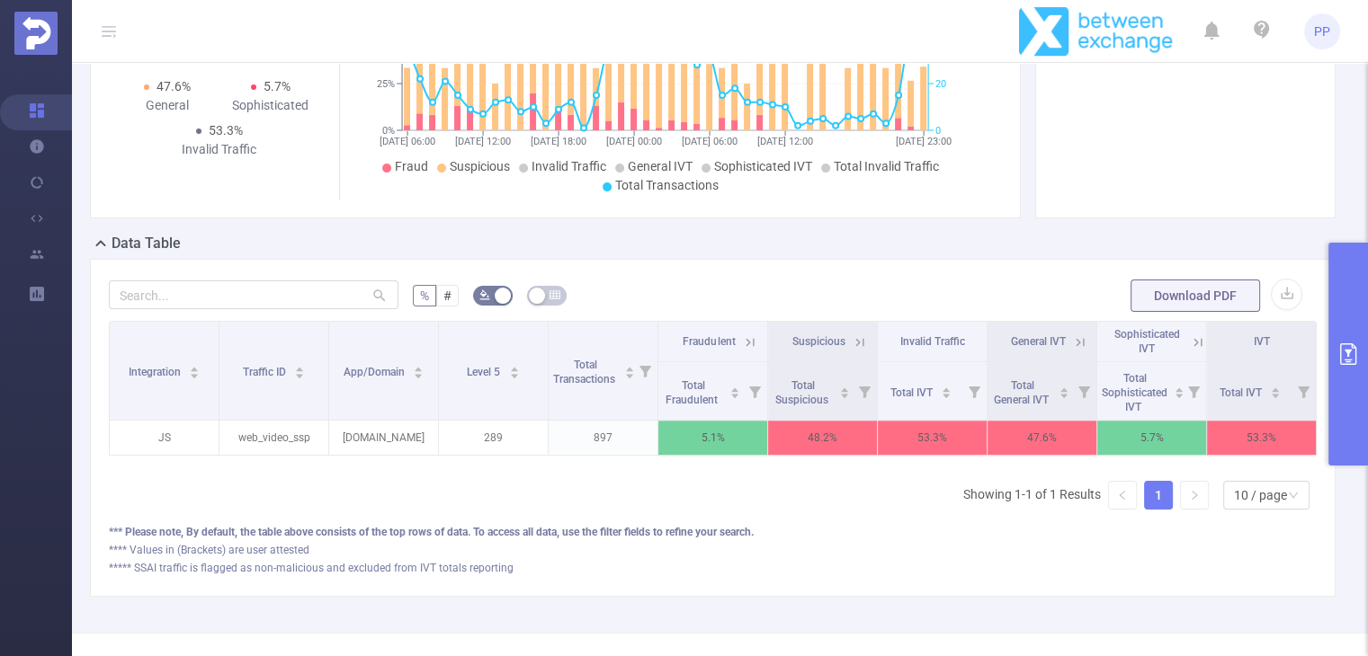
click at [1335, 354] on button "primary" at bounding box center [1348, 354] width 40 height 223
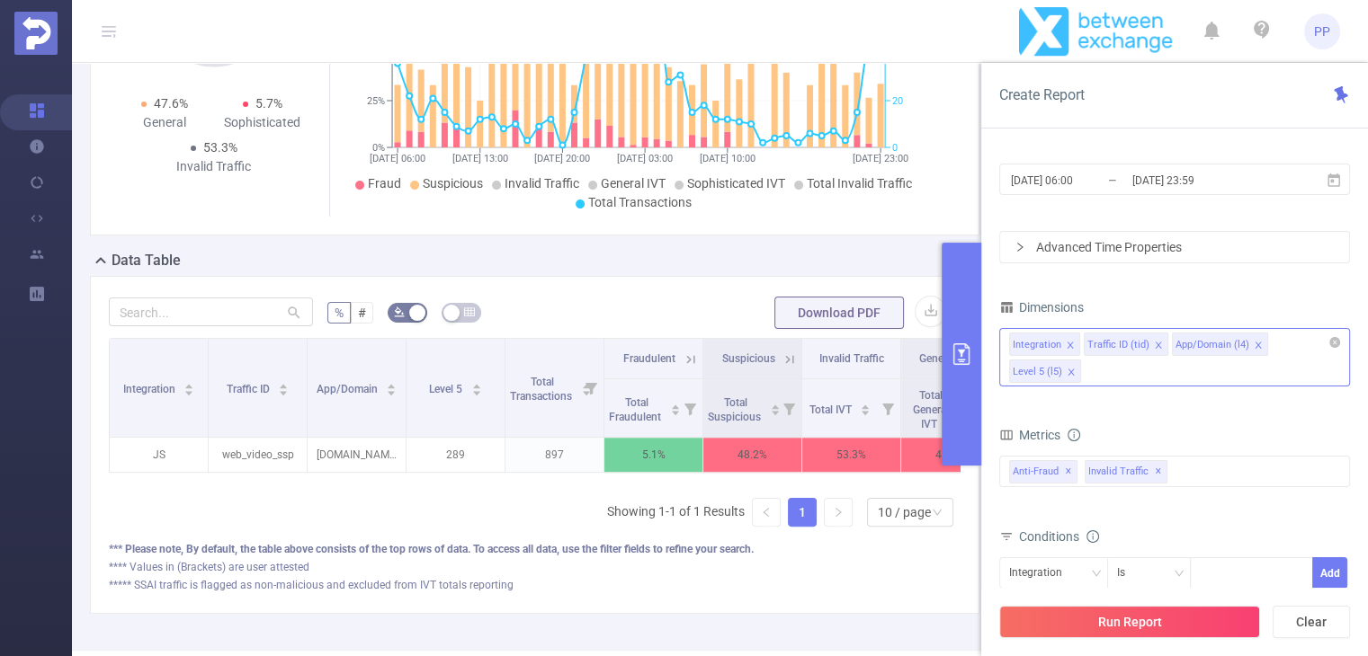
click at [1127, 371] on div "Integration Traffic ID (tid) App/Domain (l4) Level 5 (l5)" at bounding box center [1174, 357] width 351 height 58
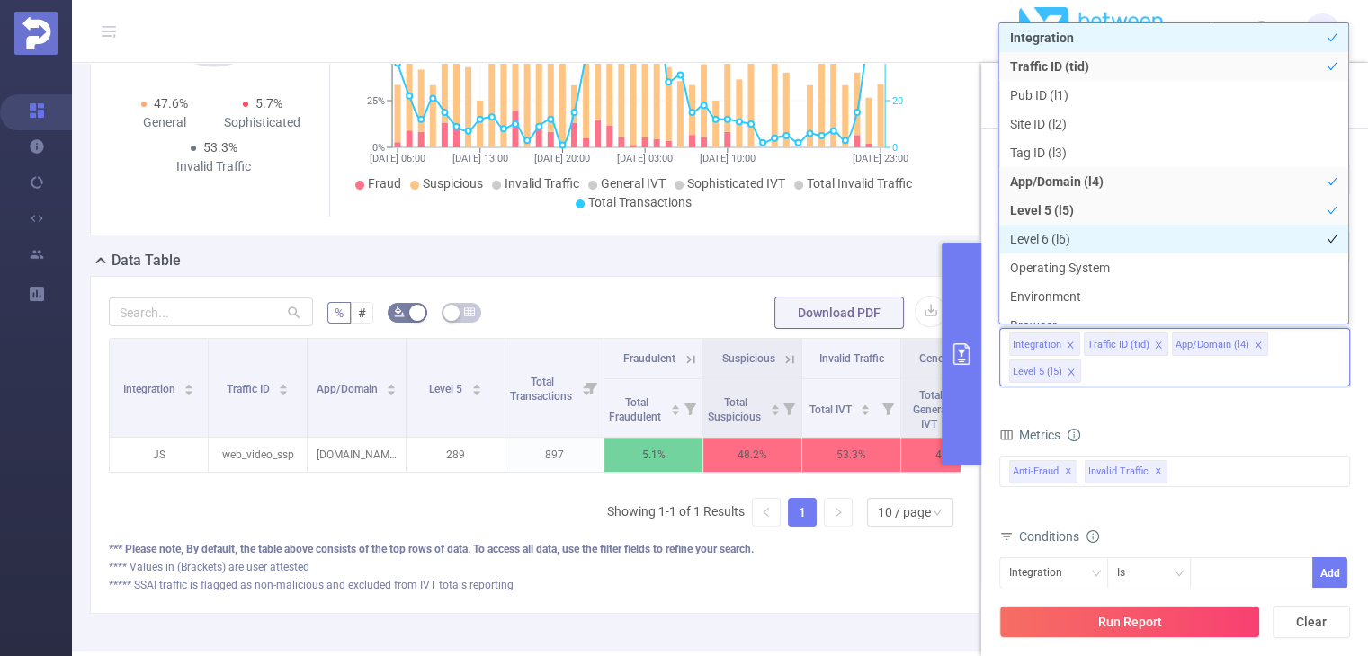
scroll to position [20, 0]
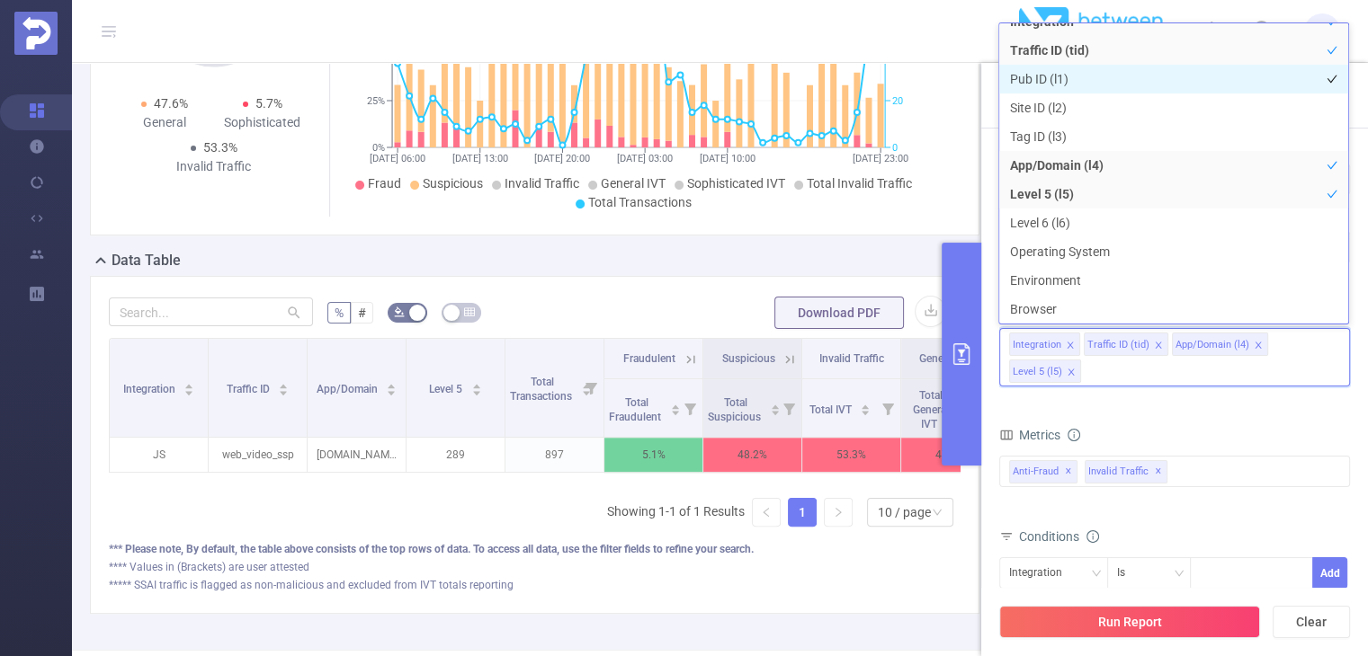
click at [1047, 79] on li "Pub ID (l1)" at bounding box center [1173, 79] width 349 height 29
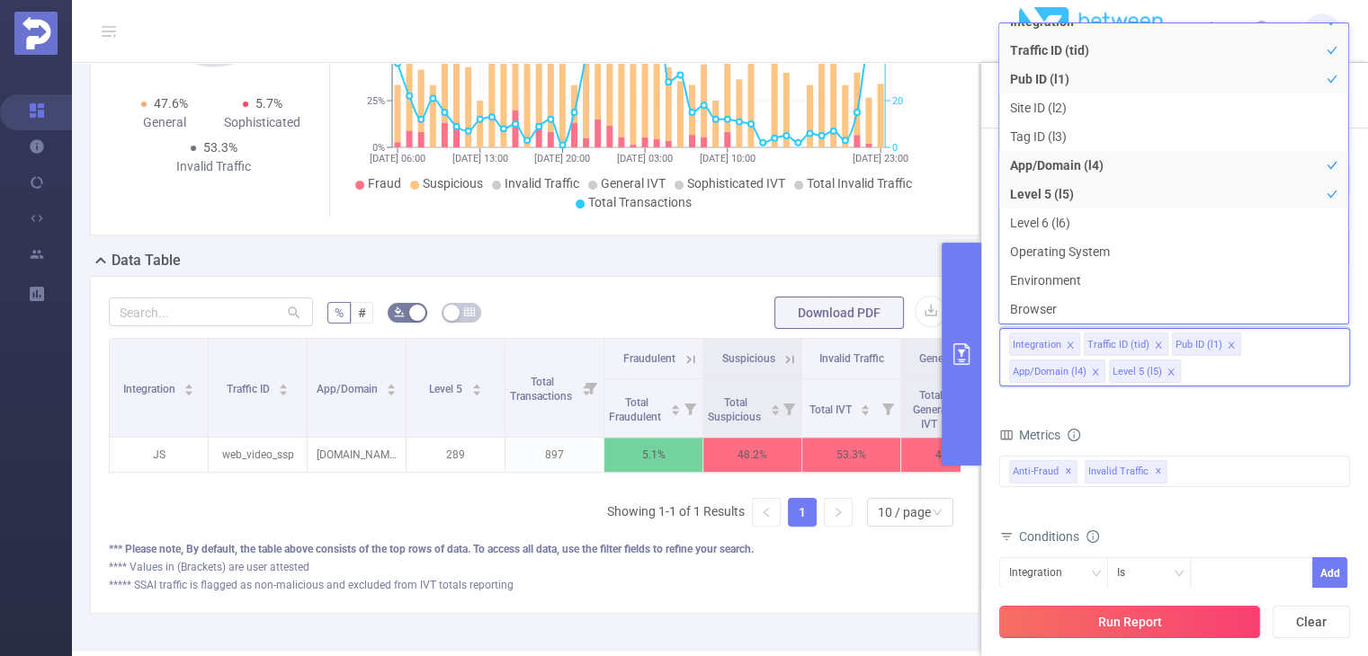
click at [1116, 621] on button "Run Report" at bounding box center [1129, 622] width 261 height 32
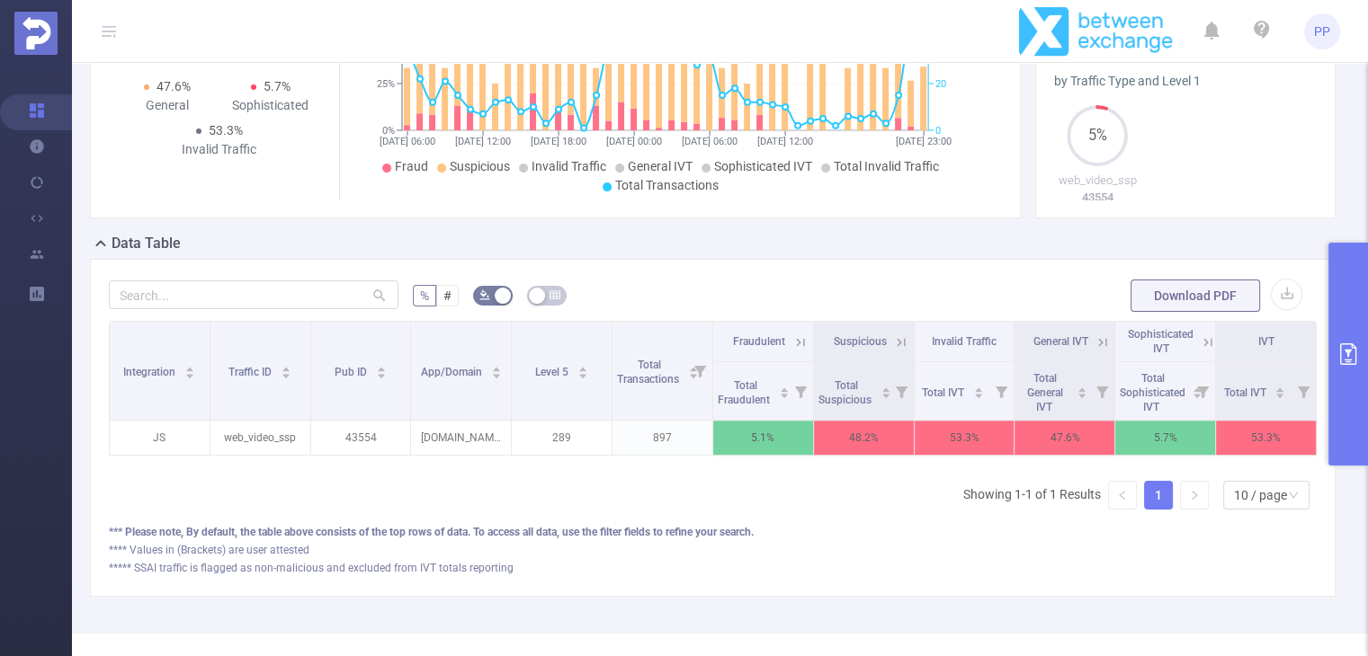
click at [1345, 314] on button "primary" at bounding box center [1348, 354] width 40 height 223
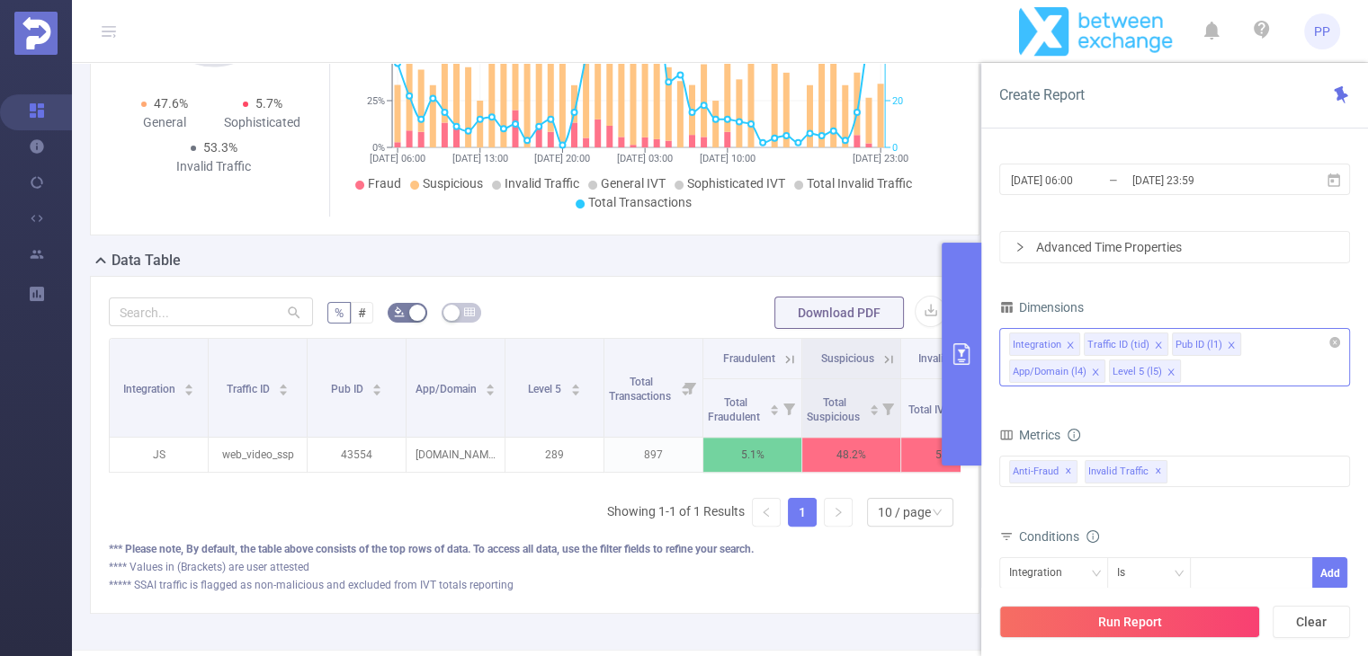
click at [1170, 362] on div "Integration Traffic ID (tid) Pub ID (l1) App/Domain (l4) Level 5 (l5)" at bounding box center [1174, 357] width 351 height 58
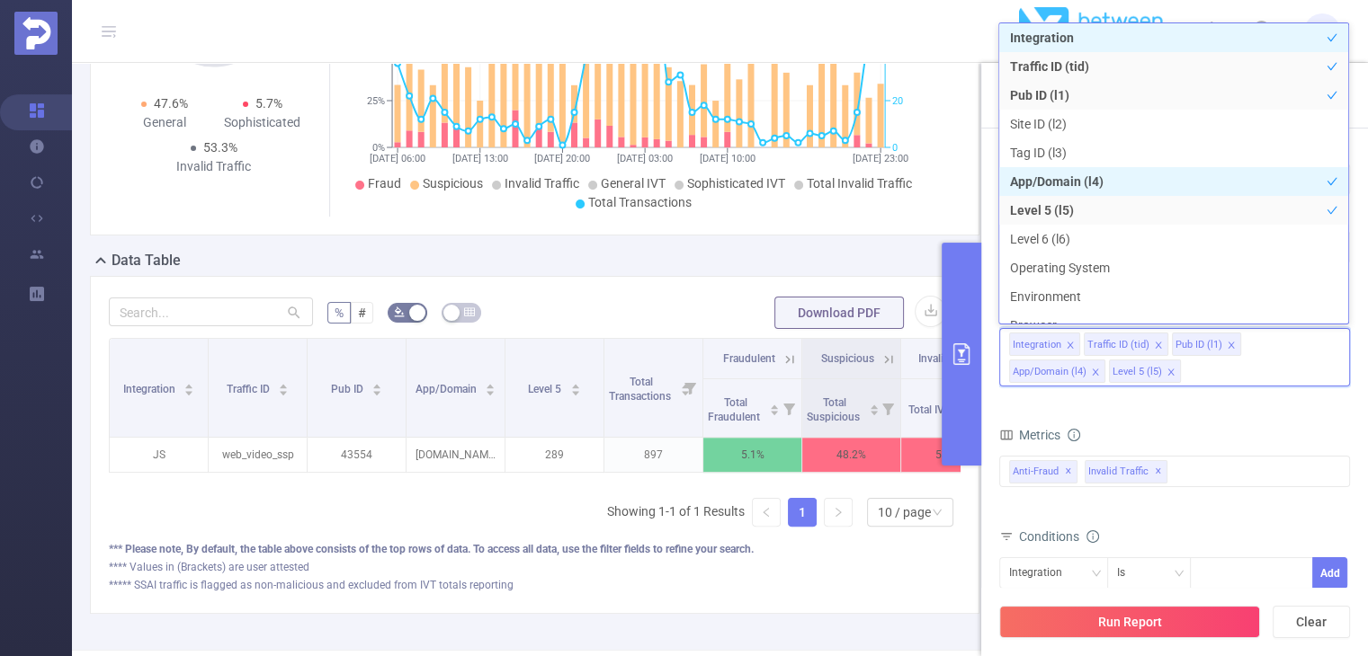
scroll to position [20, 0]
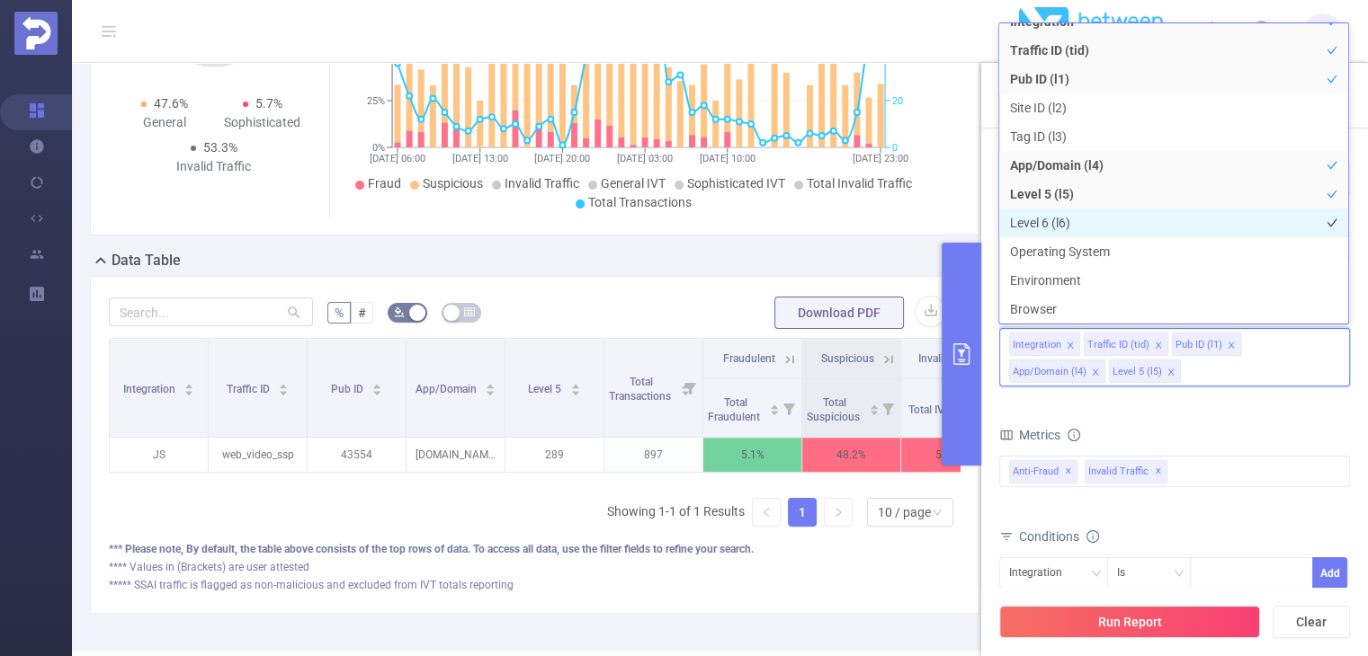
click at [1070, 214] on li "Level 6 (l6)" at bounding box center [1173, 223] width 349 height 29
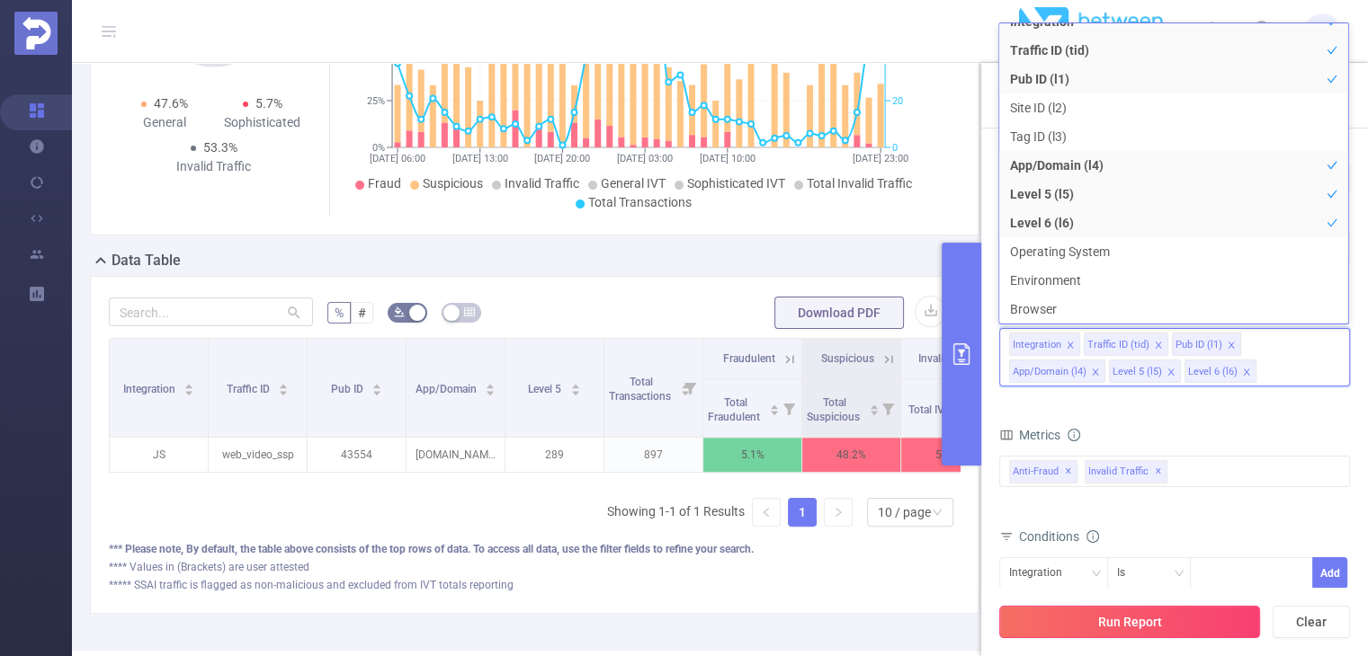
click at [1130, 612] on button "Run Report" at bounding box center [1129, 622] width 261 height 32
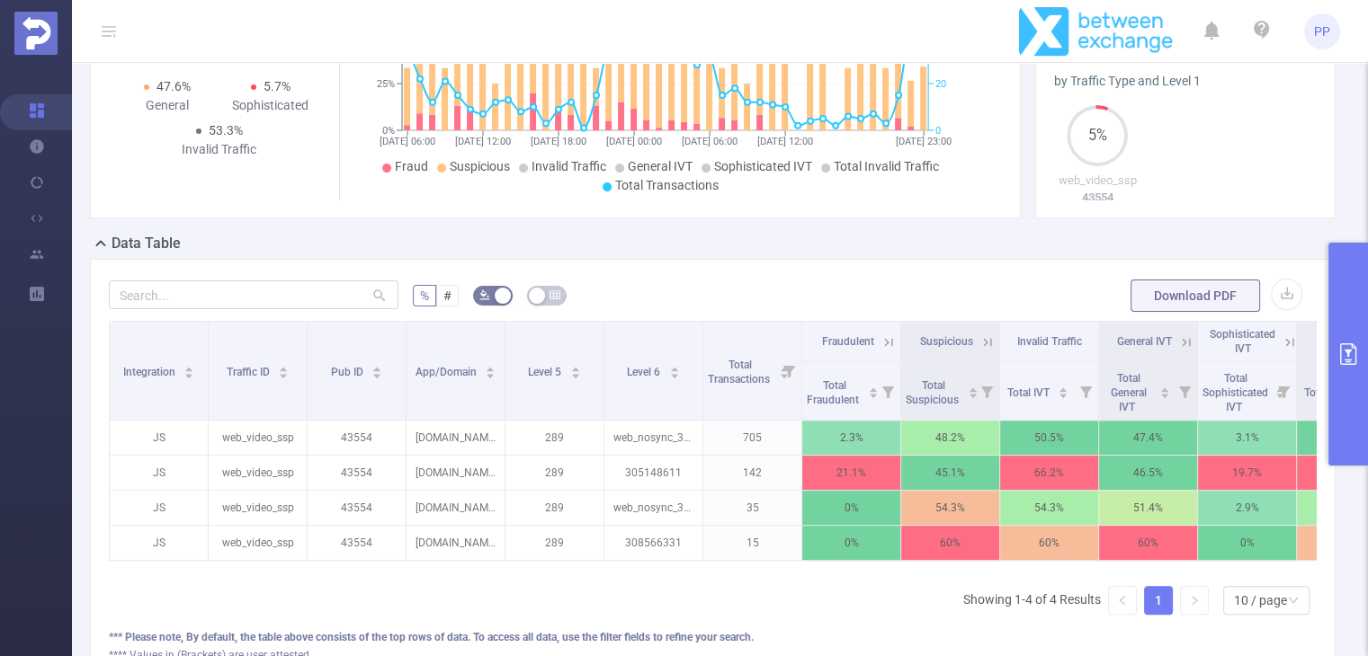
click at [1353, 366] on button "primary" at bounding box center [1348, 354] width 40 height 223
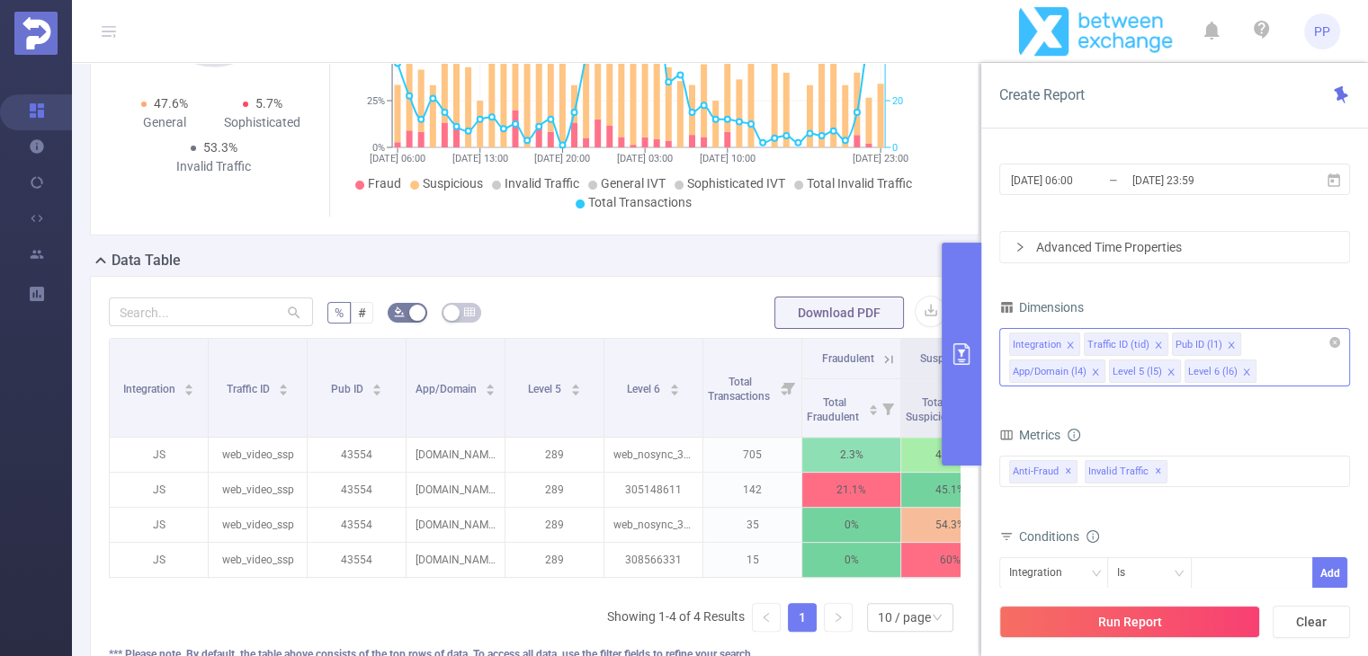
click at [1242, 371] on icon "icon: close" at bounding box center [1246, 372] width 9 height 9
click at [1163, 378] on div "Integration Traffic ID (tid) Pub ID (l1) App/Domain (l4) Level 5 (l5)" at bounding box center [1174, 357] width 351 height 58
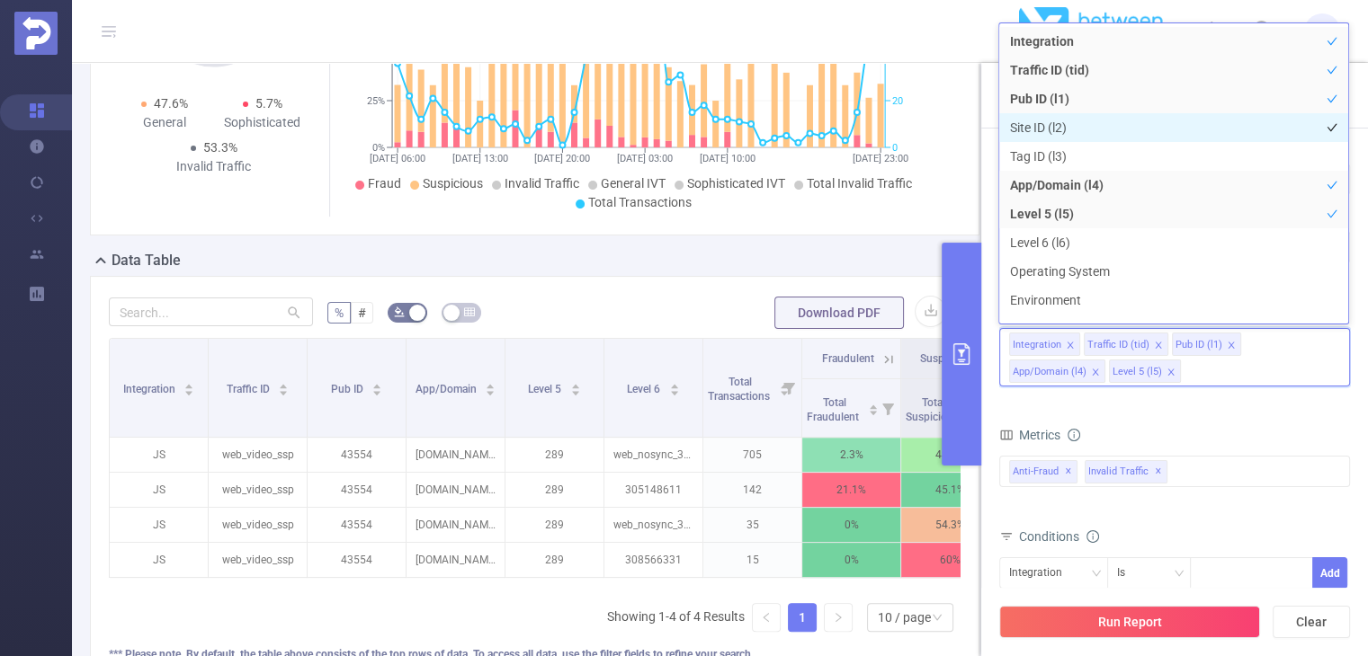
click at [1091, 129] on li "Site ID (l2)" at bounding box center [1173, 127] width 349 height 29
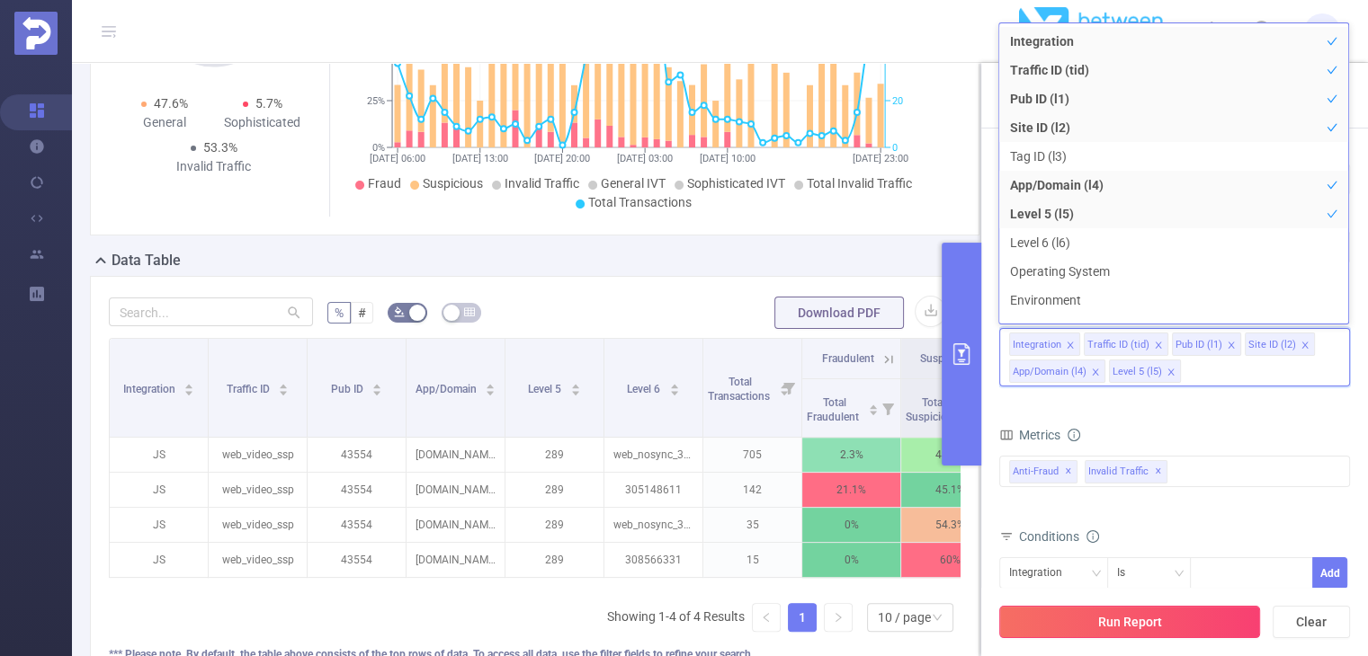
click at [1169, 616] on button "Run Report" at bounding box center [1129, 622] width 261 height 32
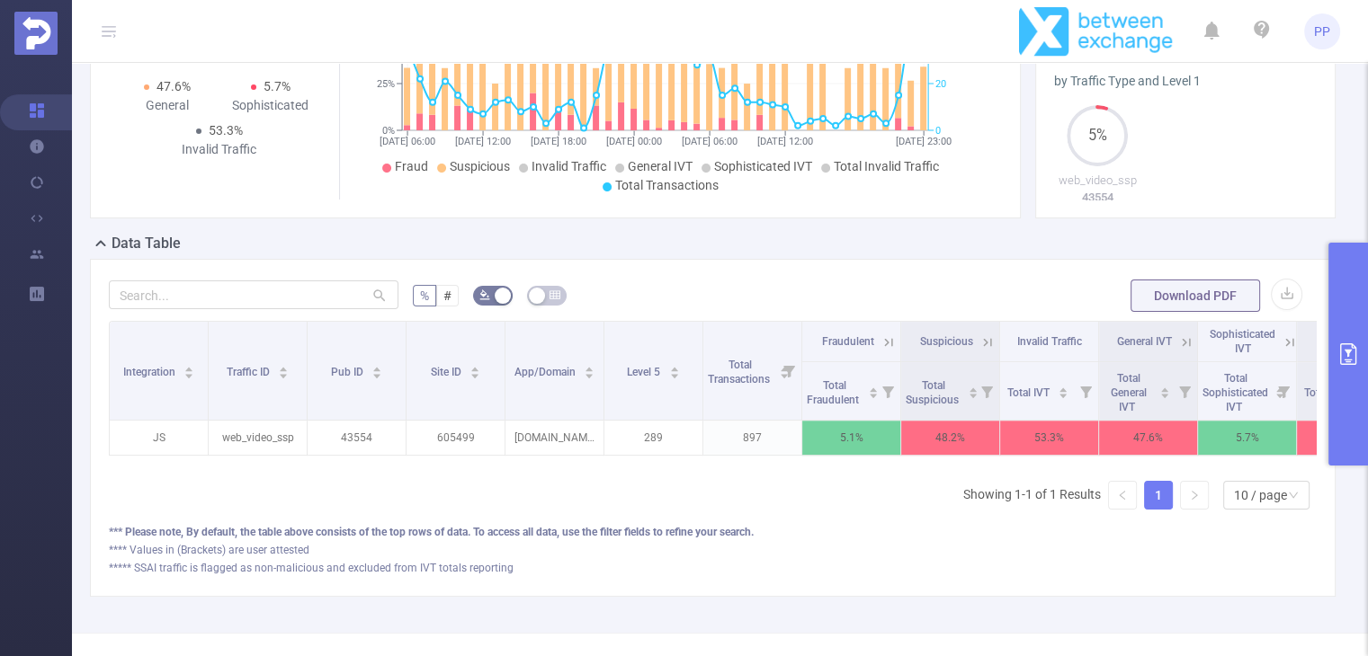
click at [1334, 355] on button "primary" at bounding box center [1348, 354] width 40 height 223
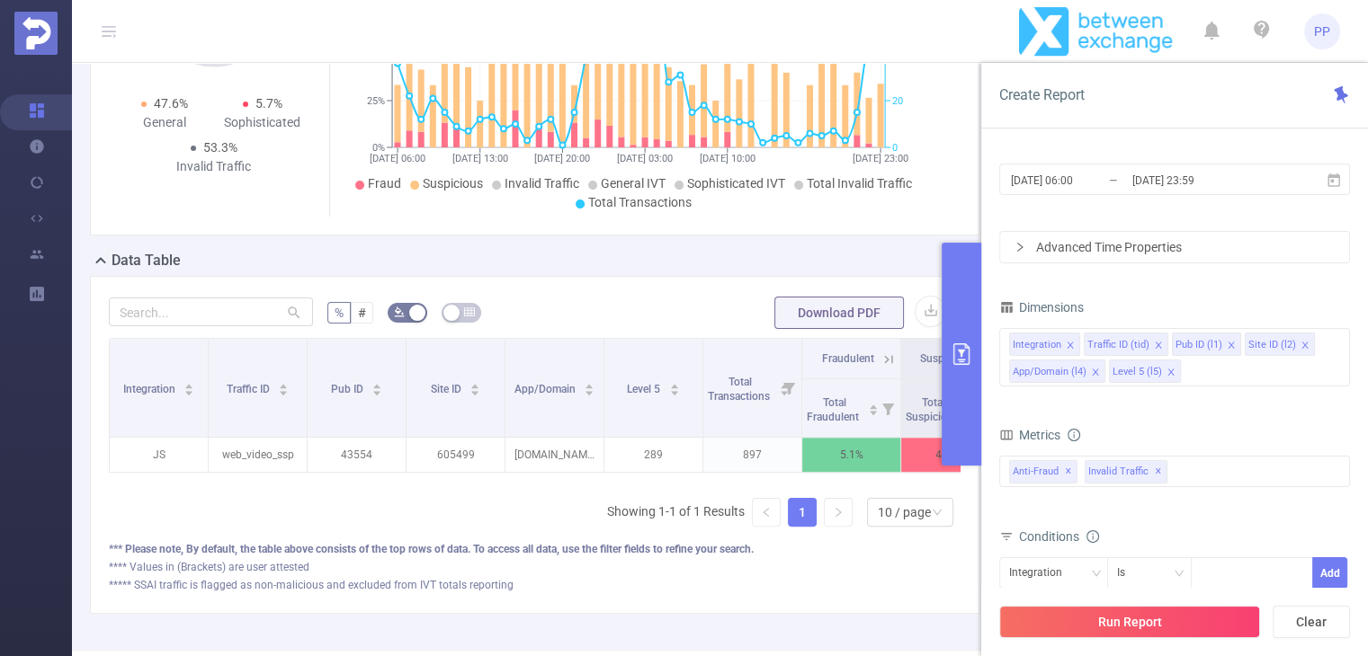
click at [1300, 343] on icon "icon: close" at bounding box center [1304, 345] width 9 height 9
click at [1115, 379] on div "Integration Traffic ID (tid) Pub ID (l1) App/Domain (l4) Level 5 (l5)" at bounding box center [1174, 357] width 351 height 58
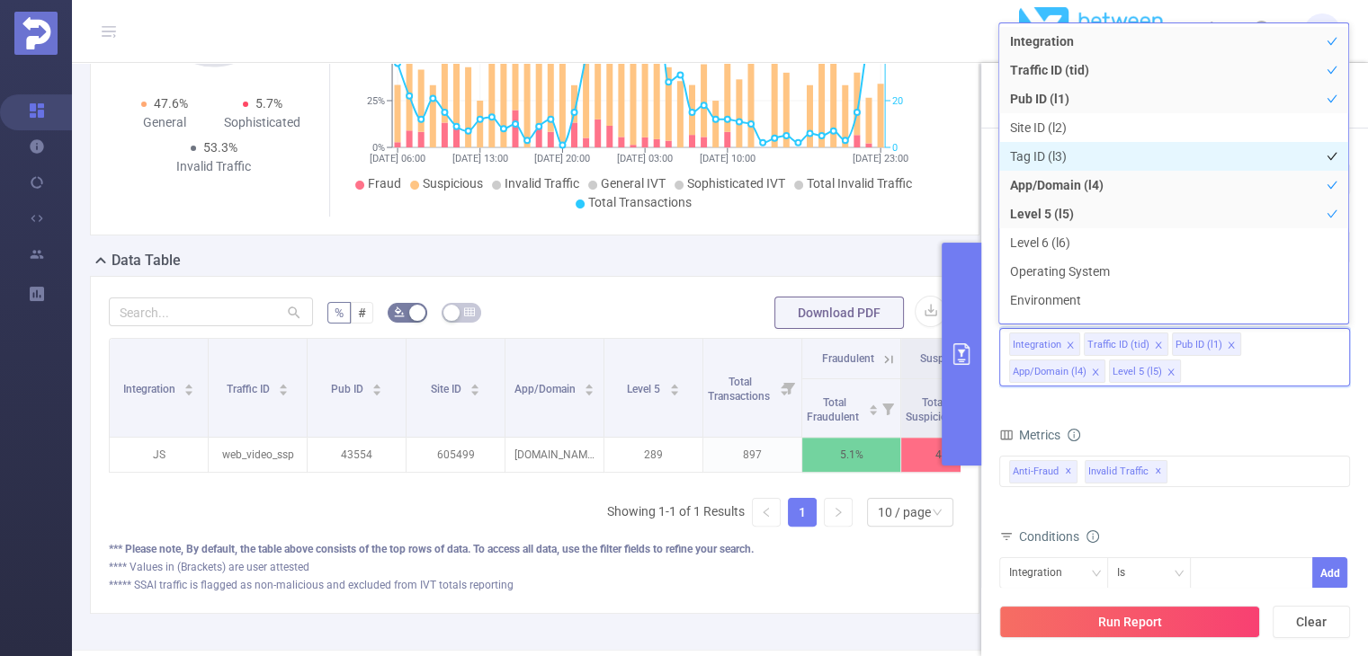
click at [1074, 159] on li "Tag ID (l3)" at bounding box center [1173, 156] width 349 height 29
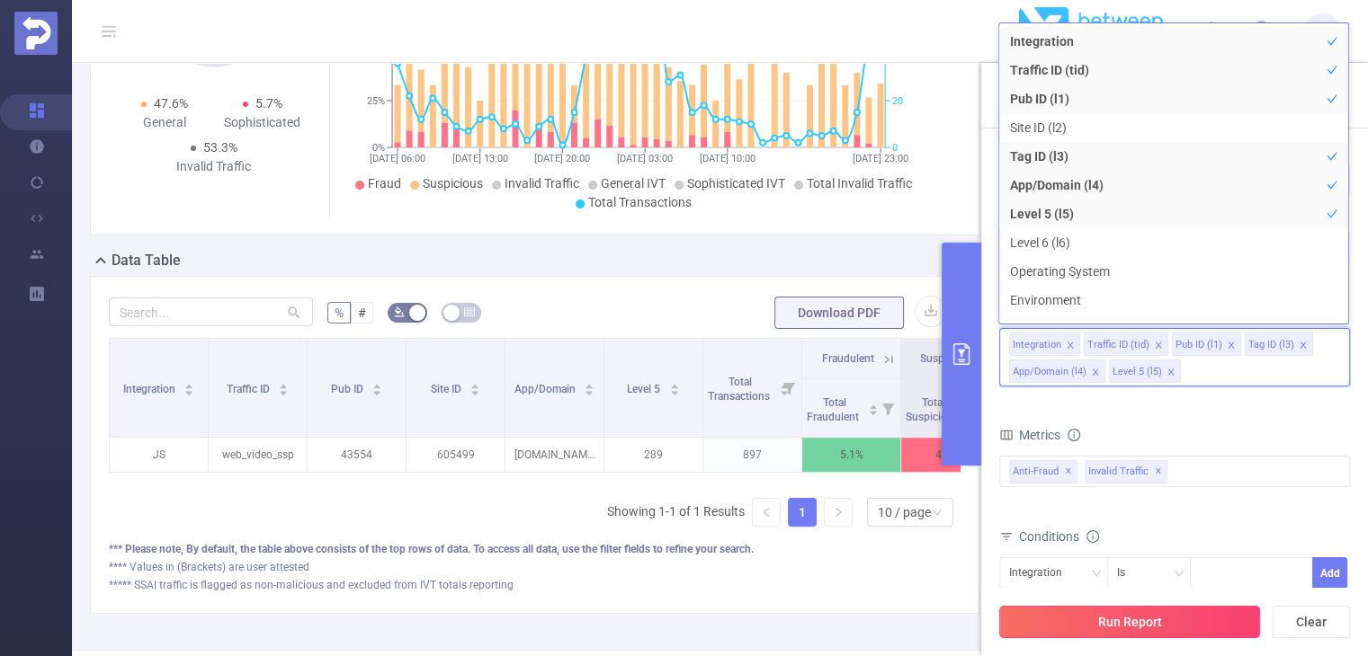
click at [1168, 630] on button "Run Report" at bounding box center [1129, 622] width 261 height 32
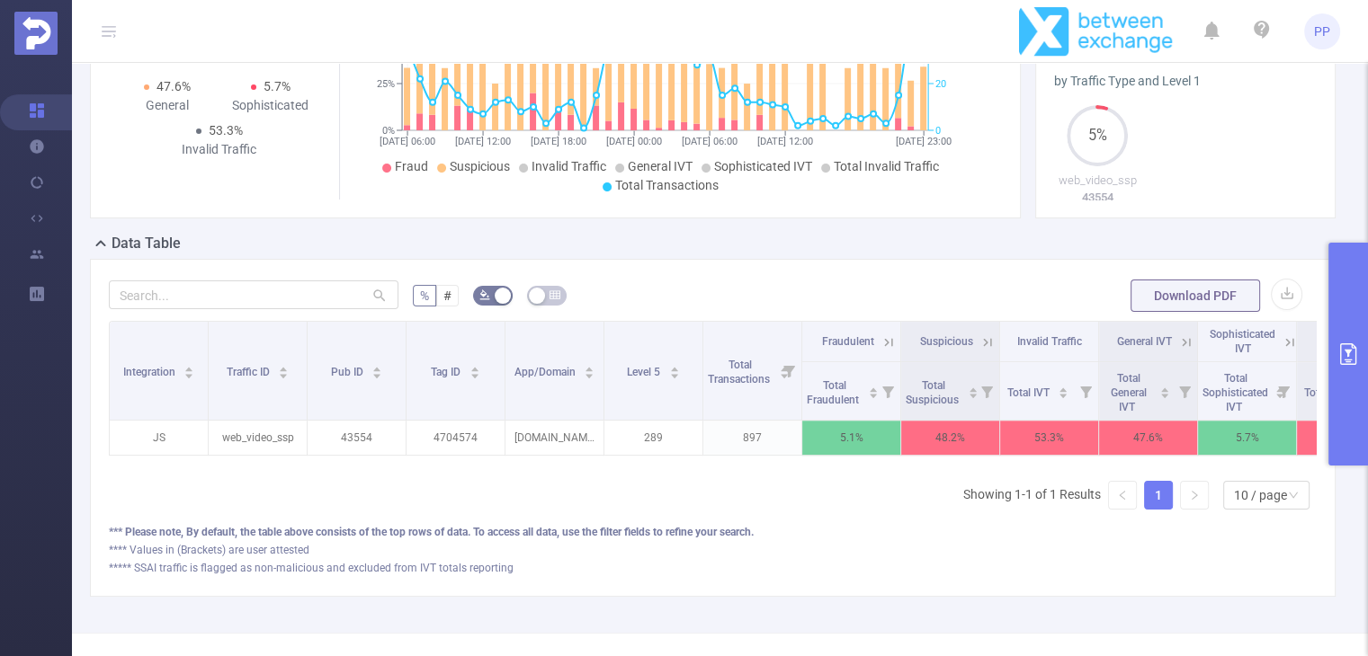
click at [1347, 361] on icon "primary" at bounding box center [1348, 354] width 22 height 22
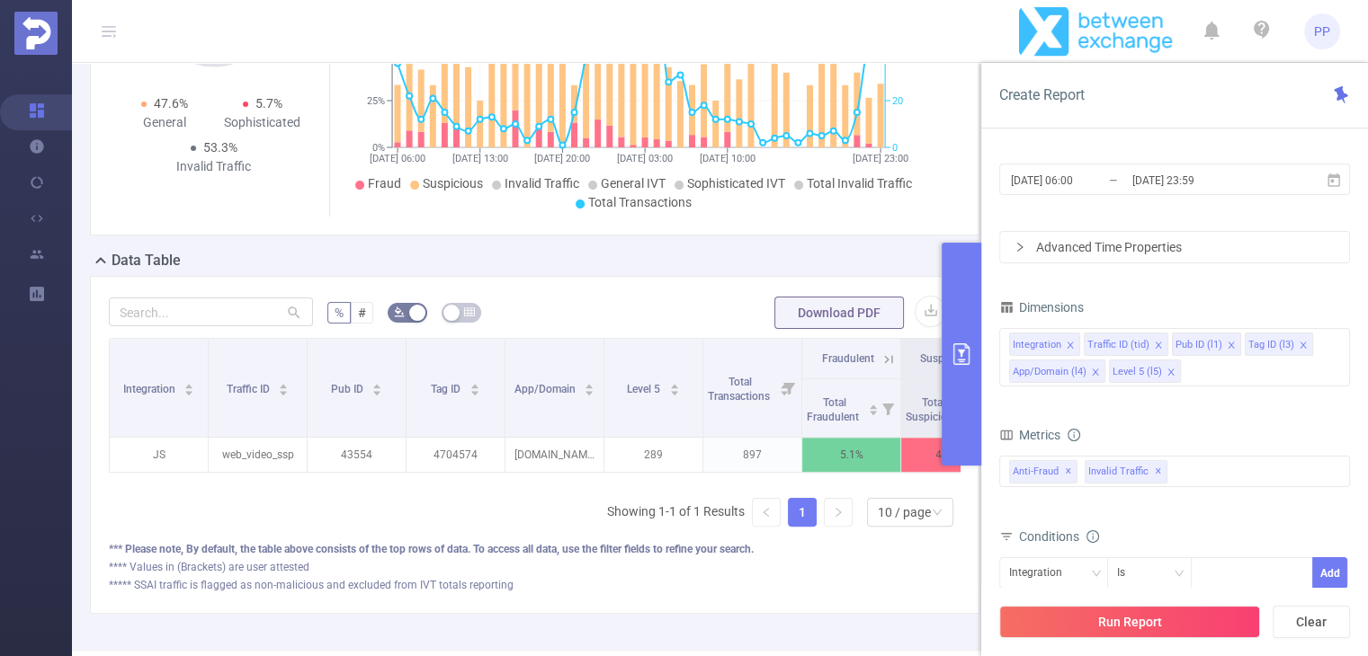
click at [1299, 342] on icon "icon: close" at bounding box center [1302, 345] width 6 height 6
click at [1269, 364] on div "Integration Traffic ID (tid) Pub ID (l1) App/Domain (l4) Level 5 (l5)" at bounding box center [1174, 357] width 351 height 58
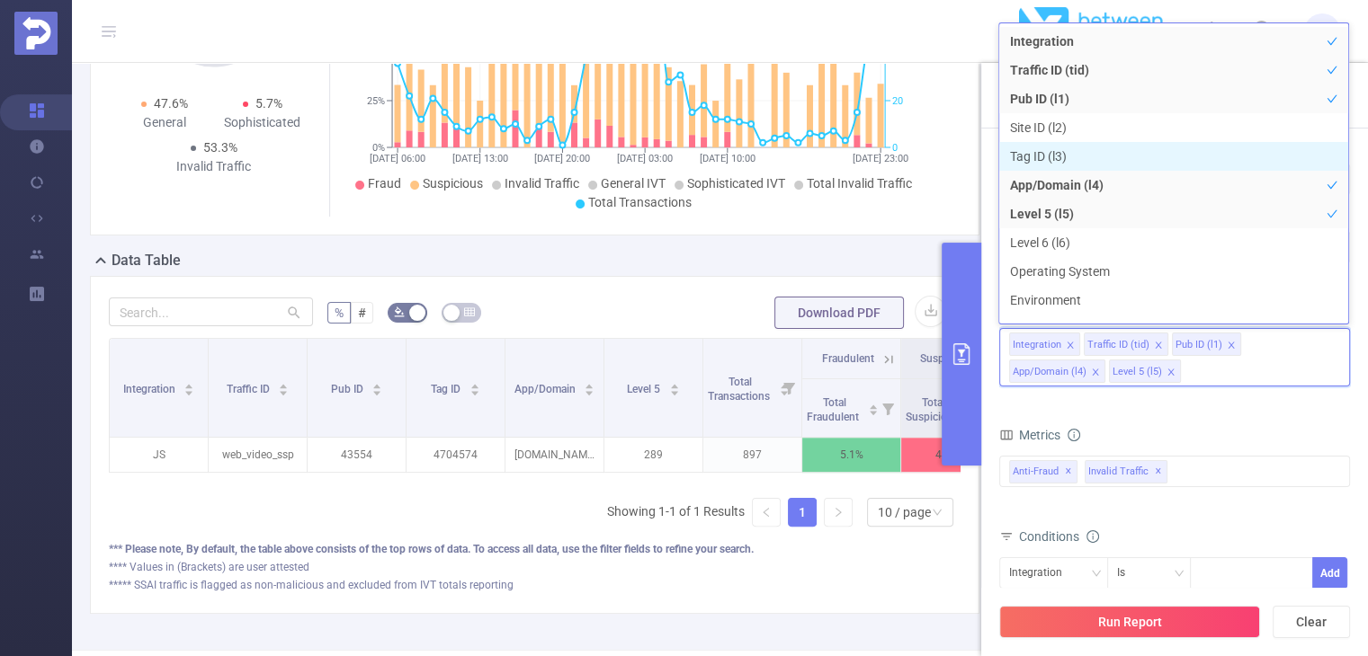
scroll to position [49, 0]
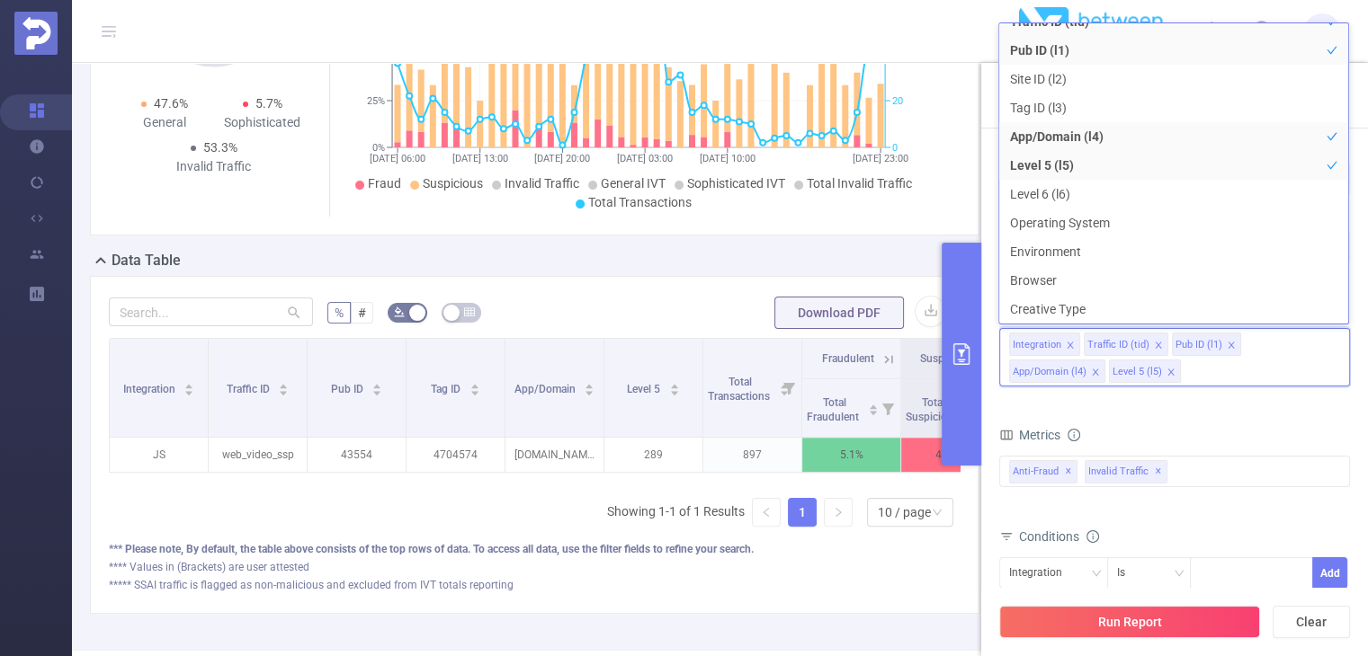
click at [1163, 429] on div "Metrics" at bounding box center [1174, 438] width 351 height 30
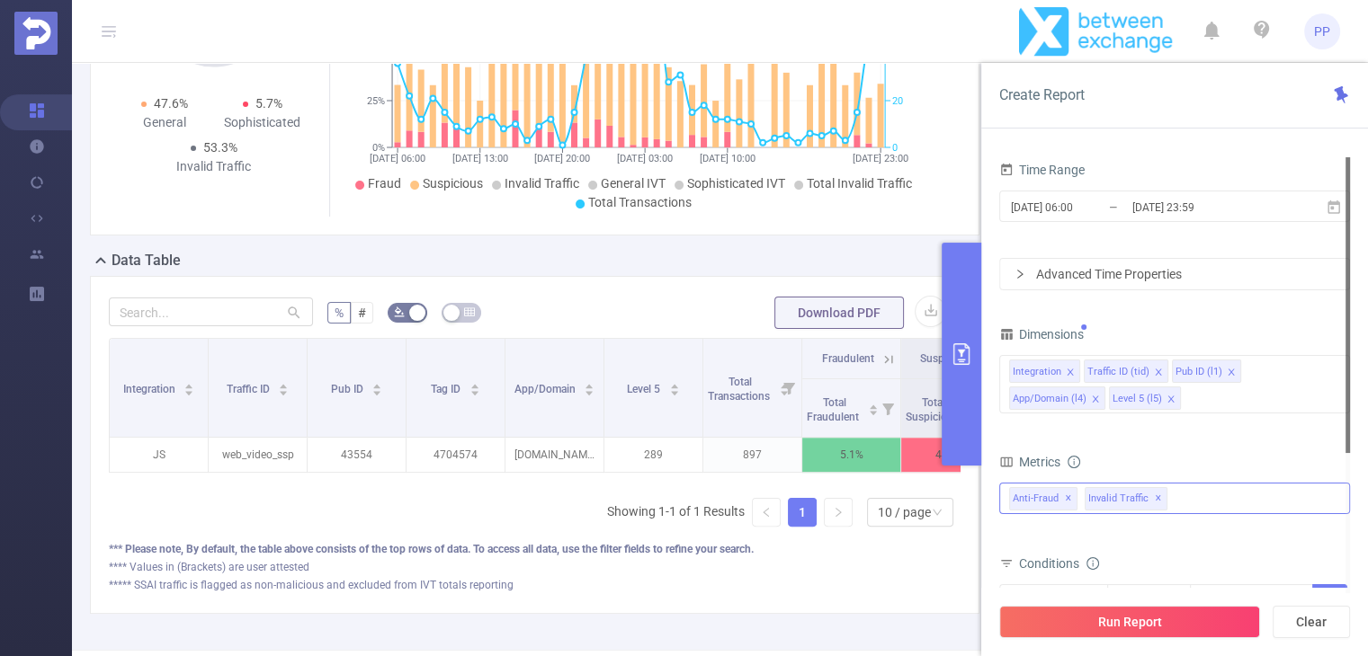
scroll to position [0, 0]
click at [1082, 208] on input "[DATE] 06:00" at bounding box center [1082, 207] width 146 height 24
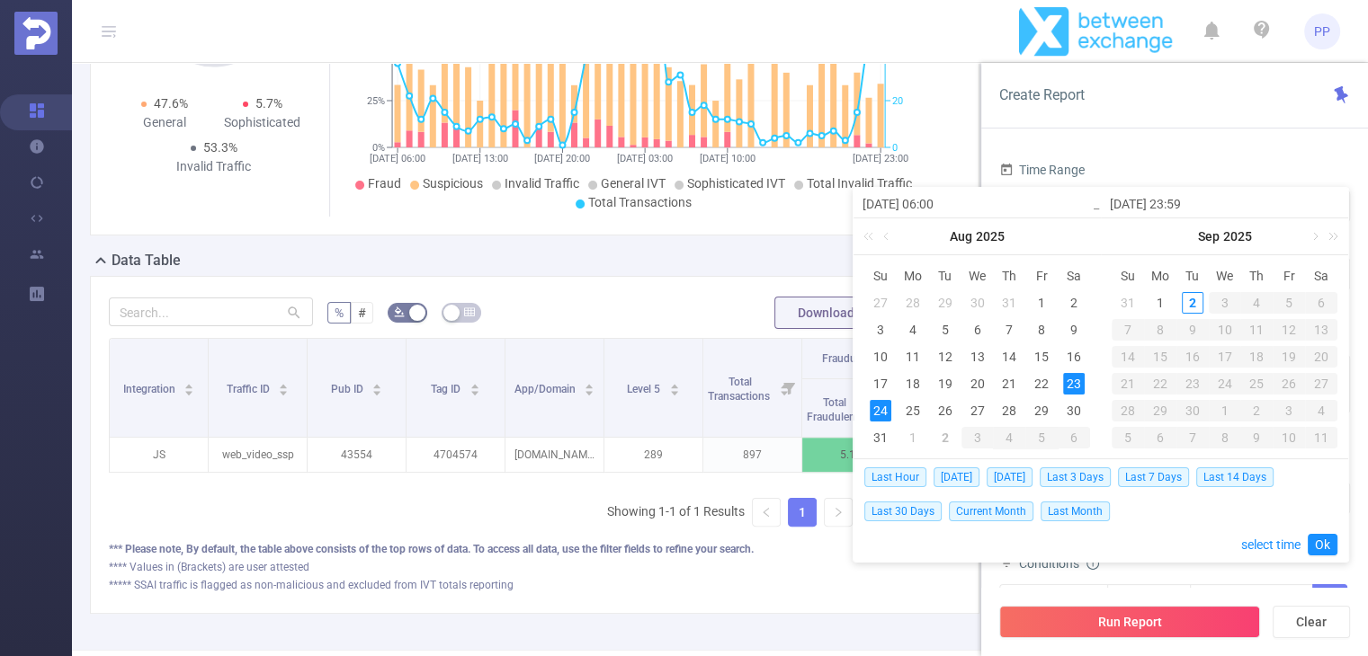
drag, startPoint x: 940, startPoint y: 202, endPoint x: 940, endPoint y: 263, distance: 61.1
click at [940, 203] on input "[DATE] 06:00" at bounding box center [976, 204] width 229 height 22
type input "2025-08-23 0:00"
type input "2025-08-23 00:00"
type input "2025-08-23 00:01"
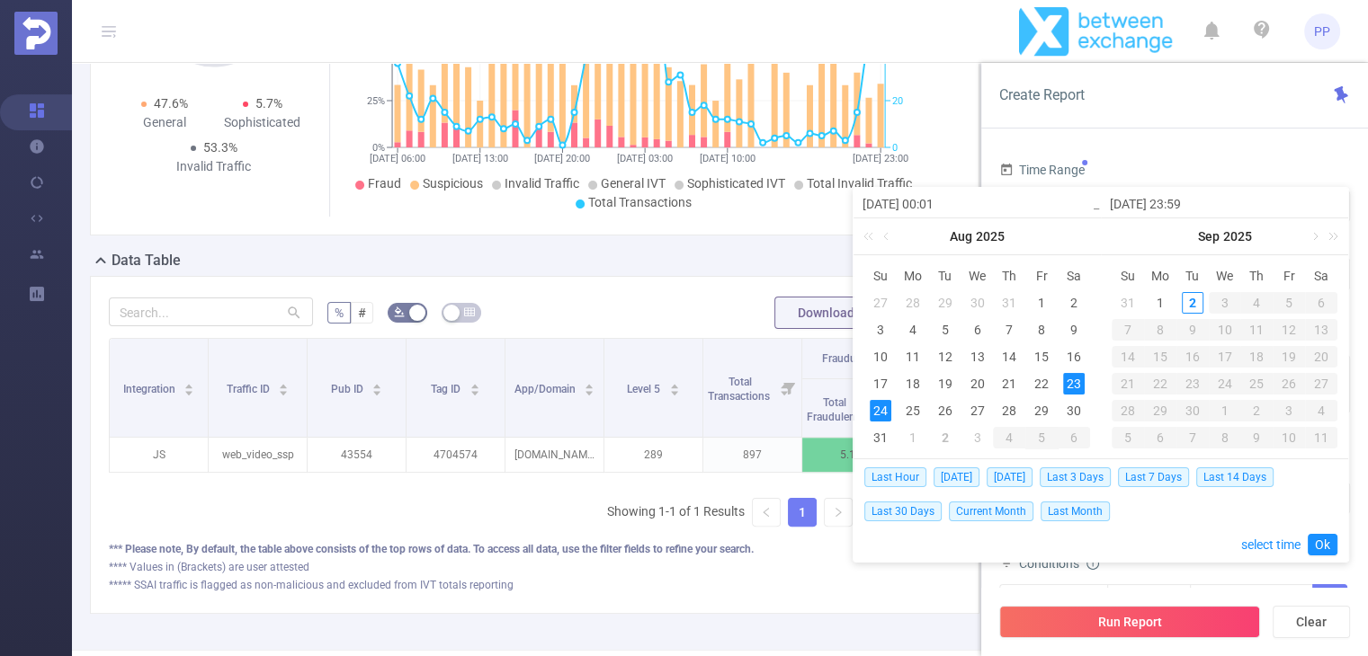
type input "2025-08-23 00:59"
type input "2025-08-23 00:0"
type input "2025-08-23 00:00"
click at [1327, 544] on link "Ok" at bounding box center [1322, 545] width 30 height 22
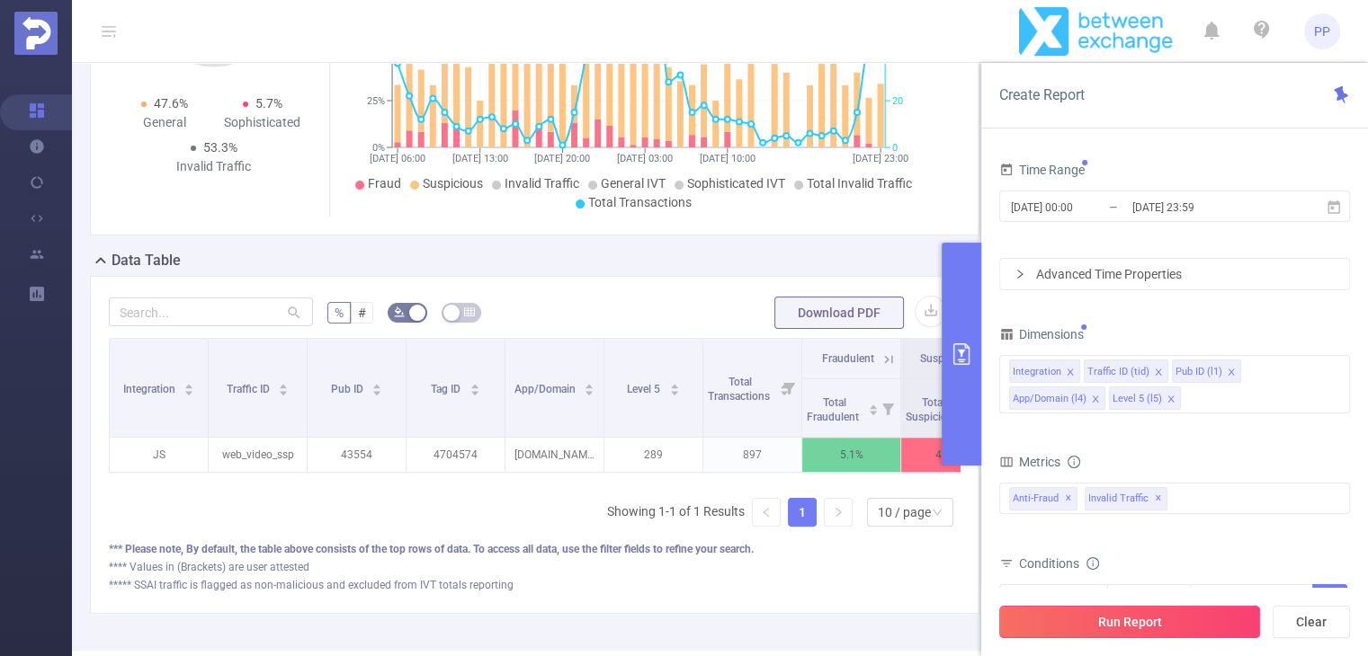
click at [1164, 616] on button "Run Report" at bounding box center [1129, 622] width 261 height 32
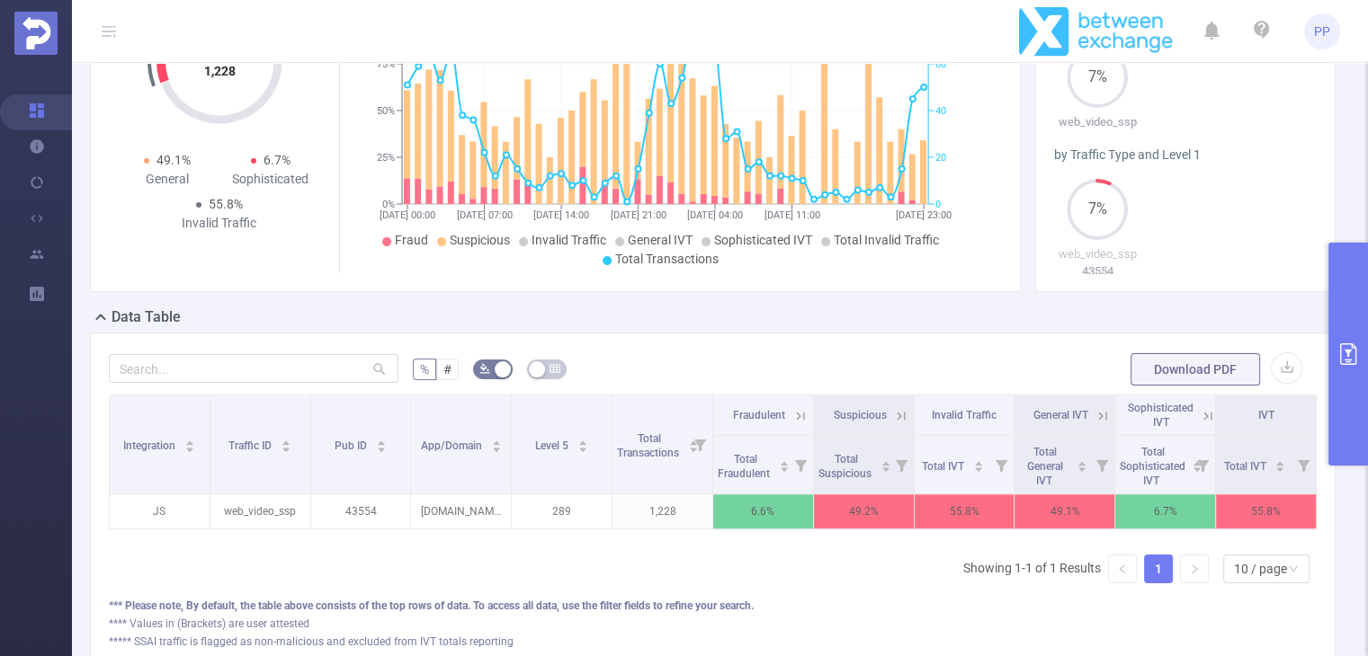
scroll to position [412, 0]
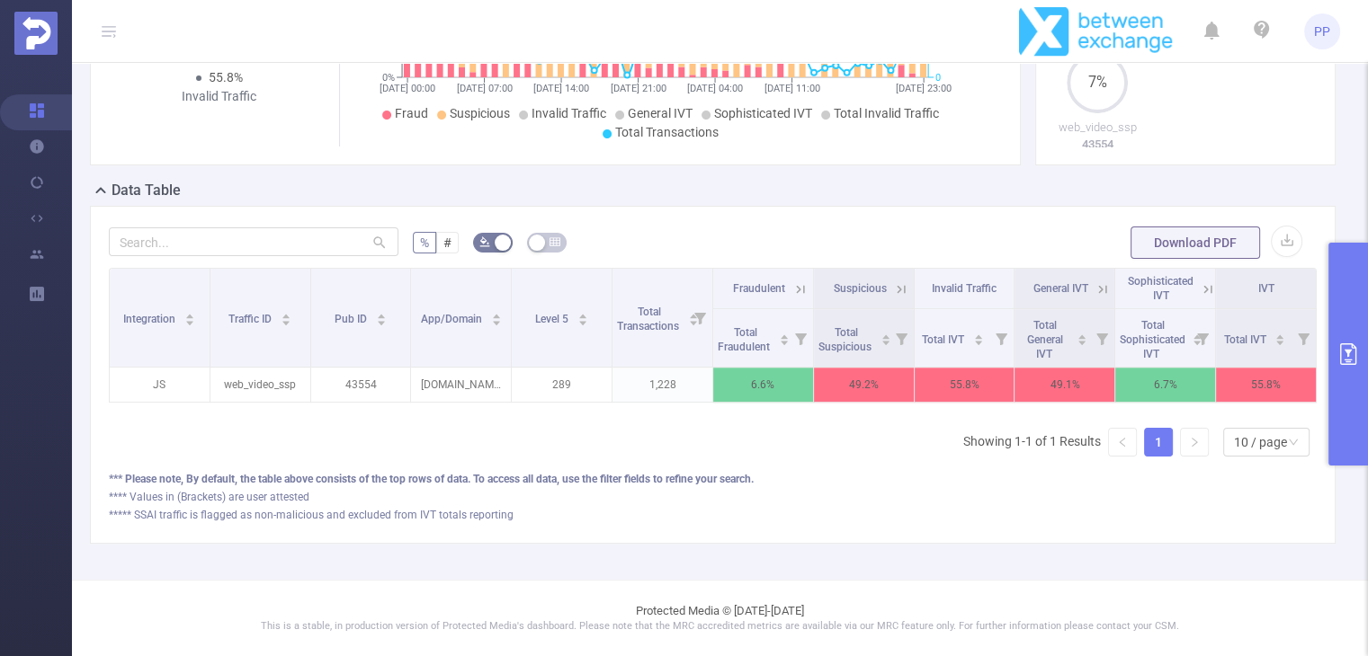
click at [1339, 343] on icon "primary" at bounding box center [1348, 354] width 22 height 22
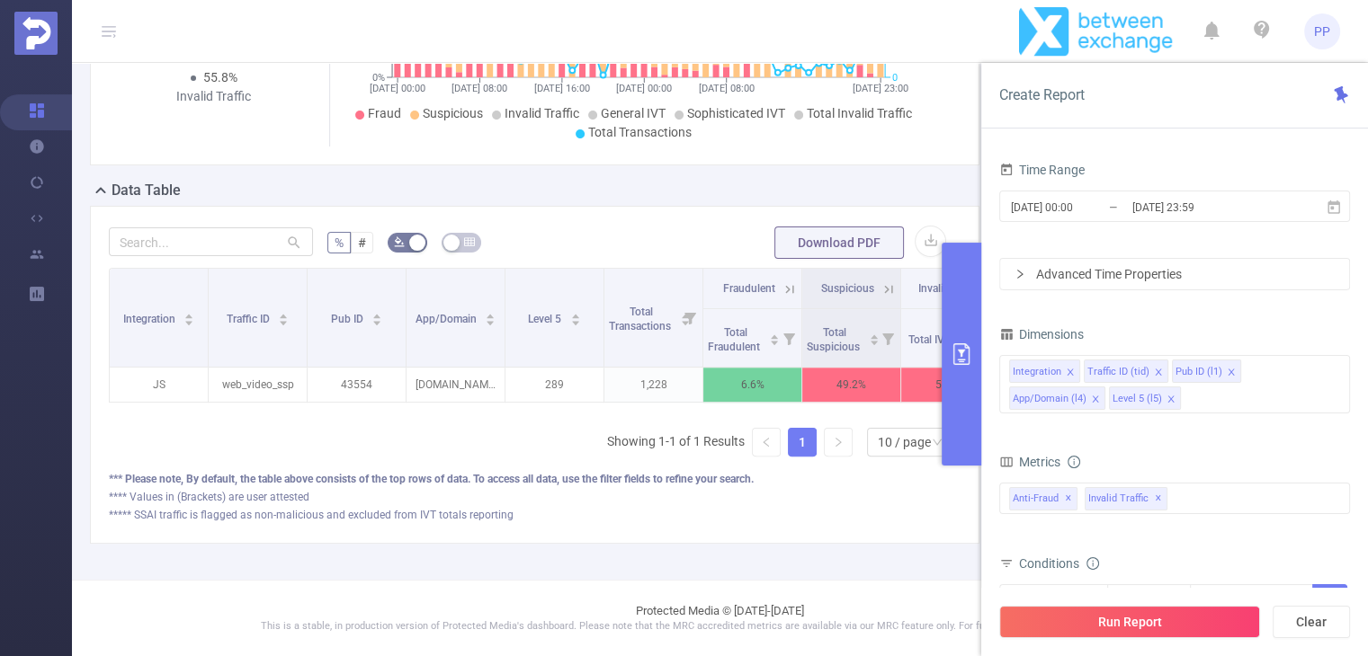
scroll to position [411, 0]
click at [1077, 204] on input "2025-08-23 00:00" at bounding box center [1082, 207] width 146 height 24
click at [1077, 204] on input "2025-08-23 00:00" at bounding box center [976, 205] width 229 height 22
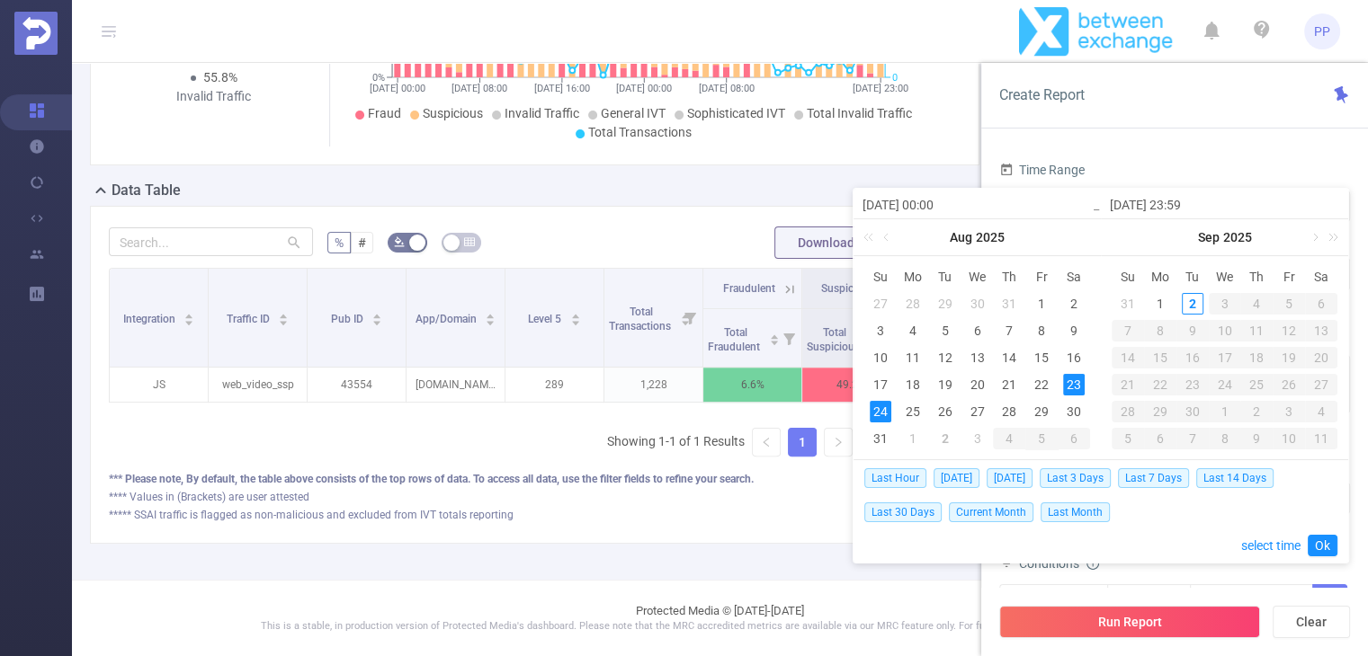
drag, startPoint x: 941, startPoint y: 200, endPoint x: 941, endPoint y: 244, distance: 43.2
click at [941, 201] on input "2025-08-23 00:00" at bounding box center [976, 205] width 229 height 22
type input "2025-08-23 0:00"
type input "[DATE] 06:00"
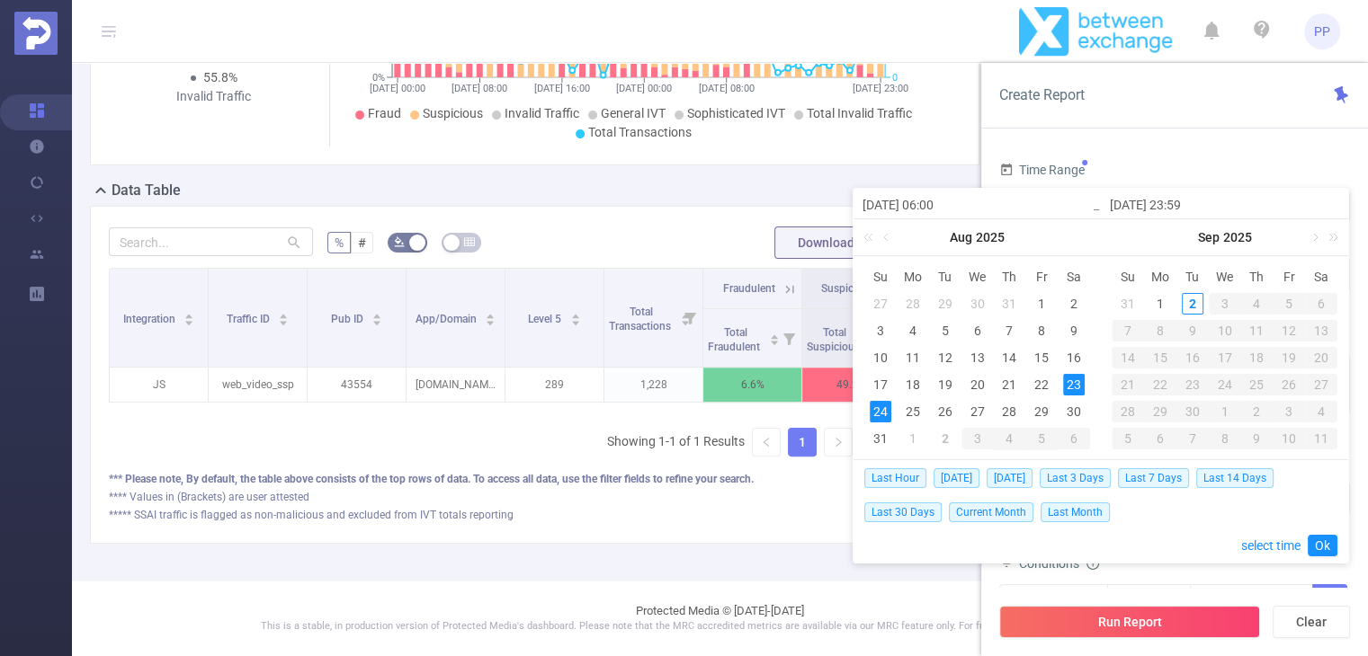
click at [1185, 205] on input "[DATE] 23:59" at bounding box center [1223, 205] width 229 height 22
type input "[DATE] 23:59"
click at [1320, 539] on link "Ok" at bounding box center [1322, 546] width 30 height 22
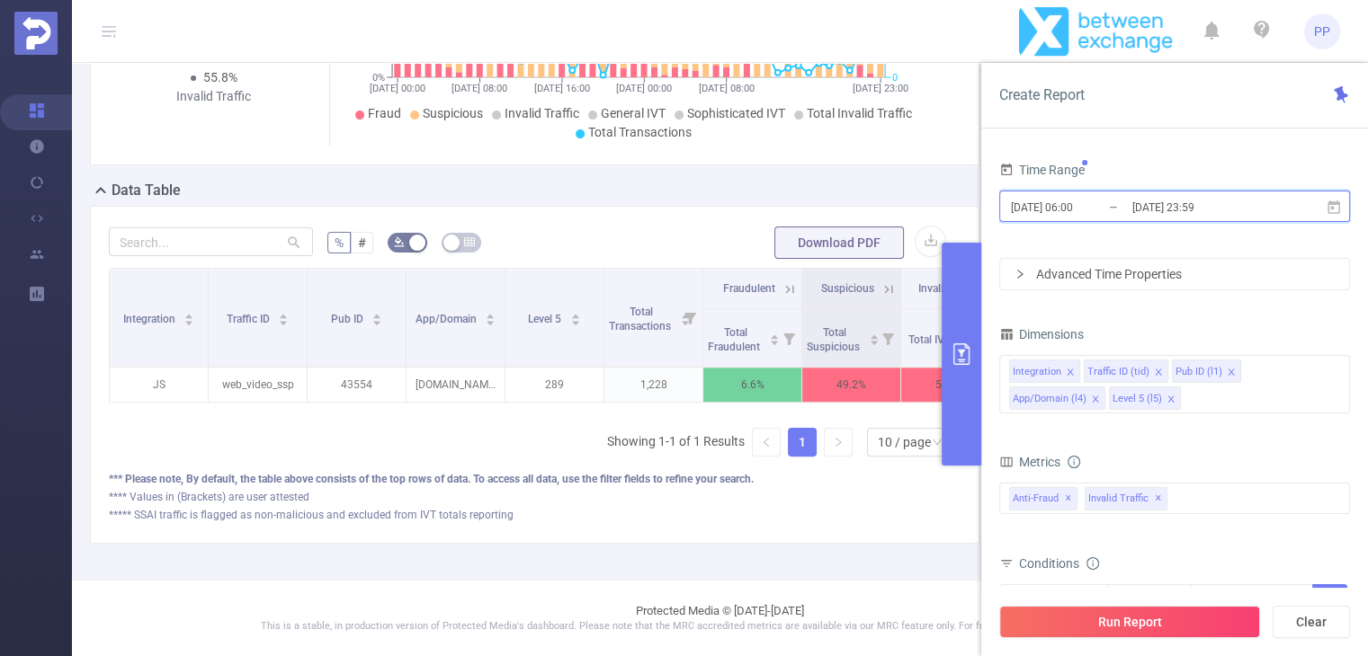
click at [1339, 209] on icon at bounding box center [1333, 206] width 13 height 13
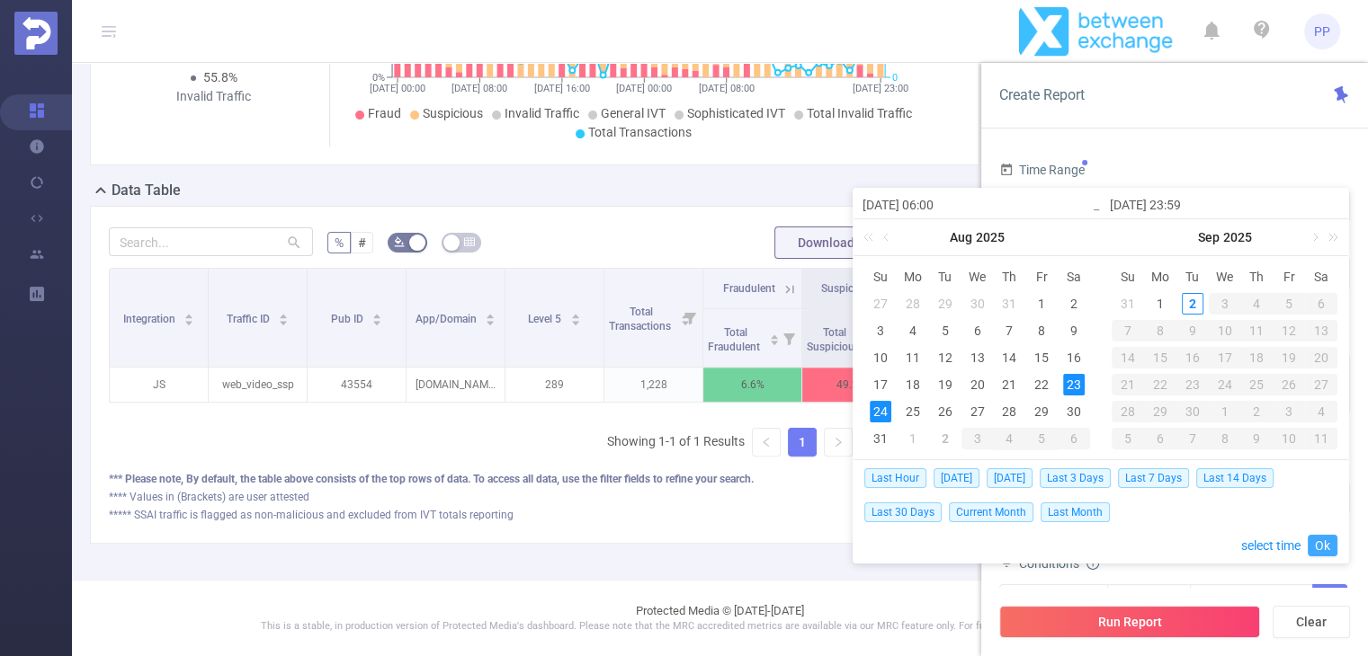
click at [1323, 539] on link "Ok" at bounding box center [1322, 546] width 30 height 22
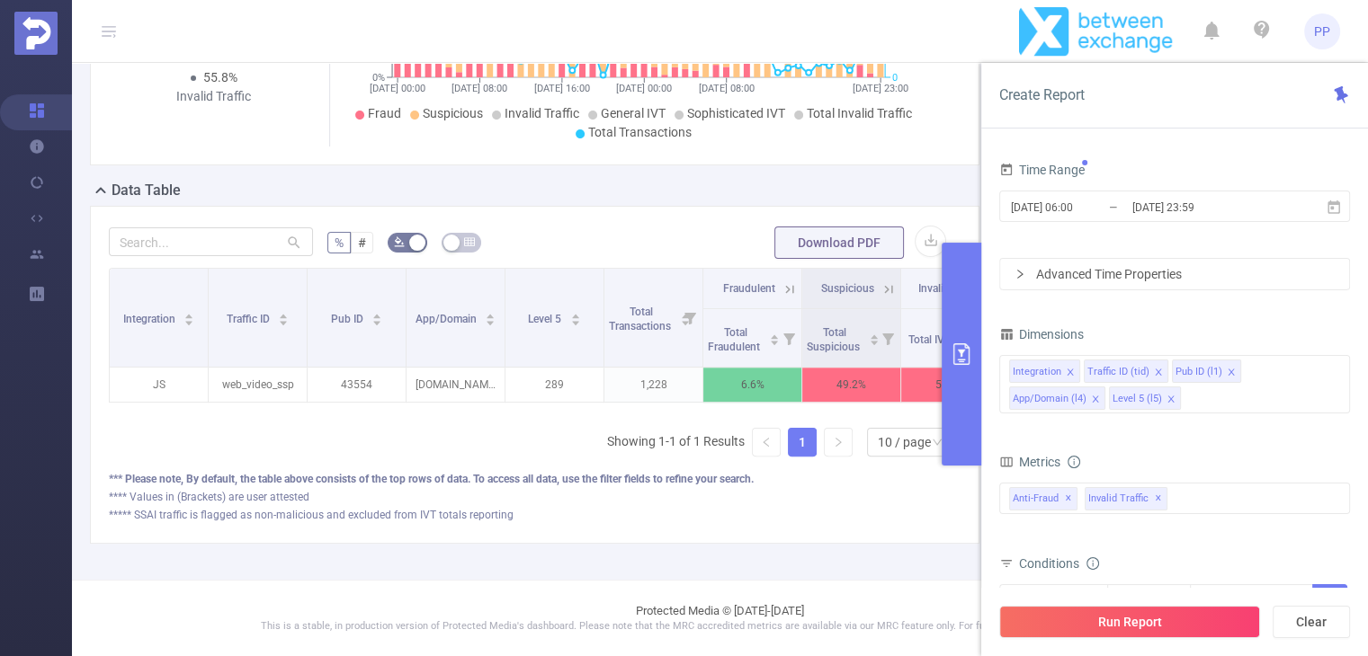
click at [1138, 274] on div "Advanced Time Properties" at bounding box center [1174, 274] width 349 height 31
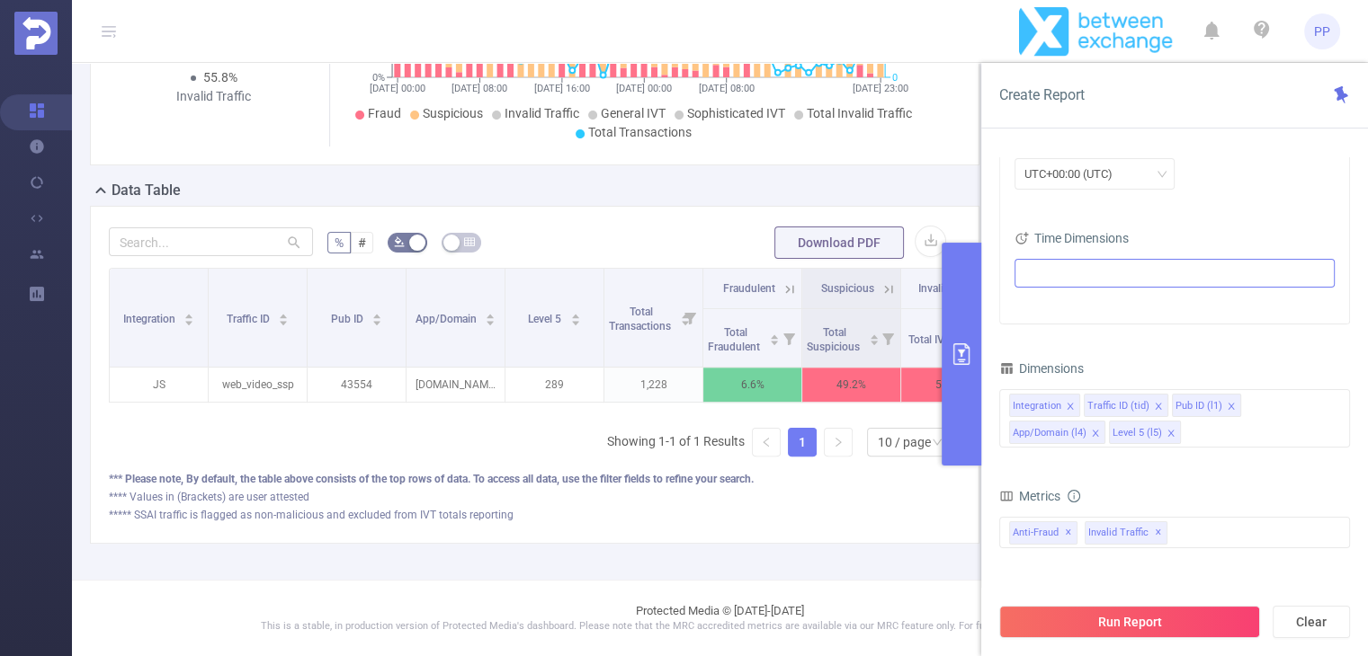
click at [1122, 271] on ul at bounding box center [1168, 273] width 296 height 27
click at [1162, 622] on button "Run Report" at bounding box center [1129, 622] width 261 height 32
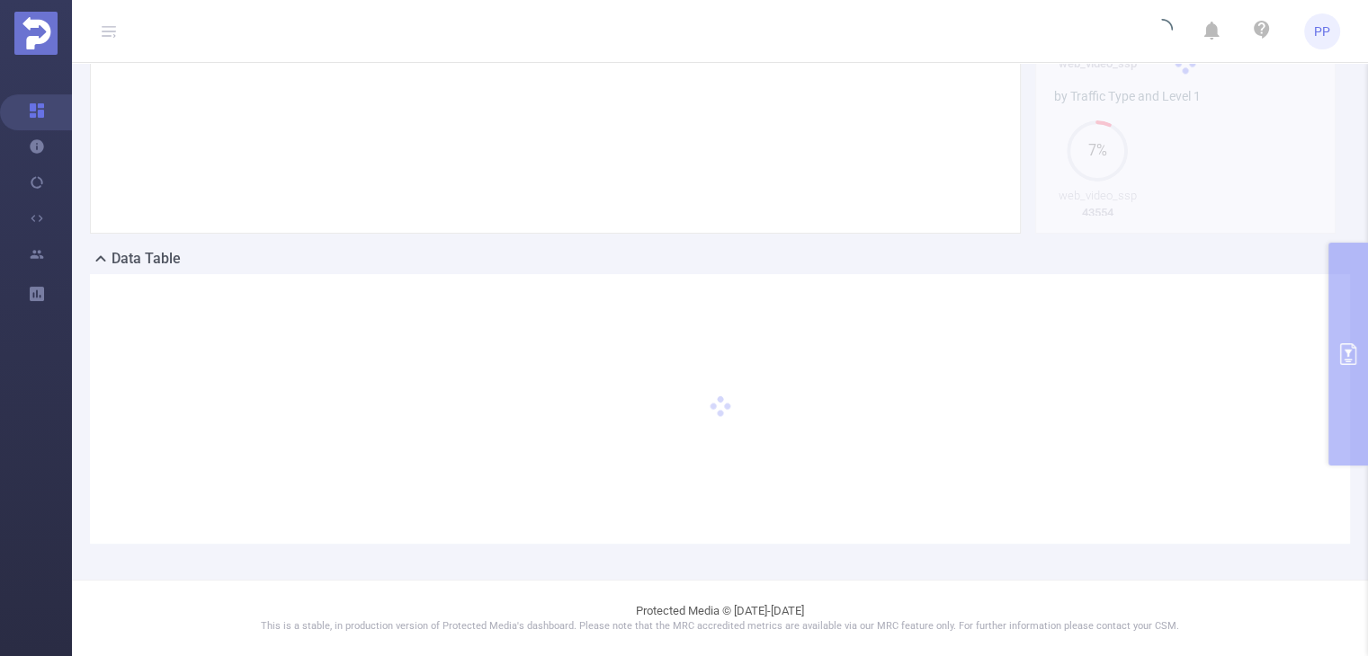
scroll to position [331, 0]
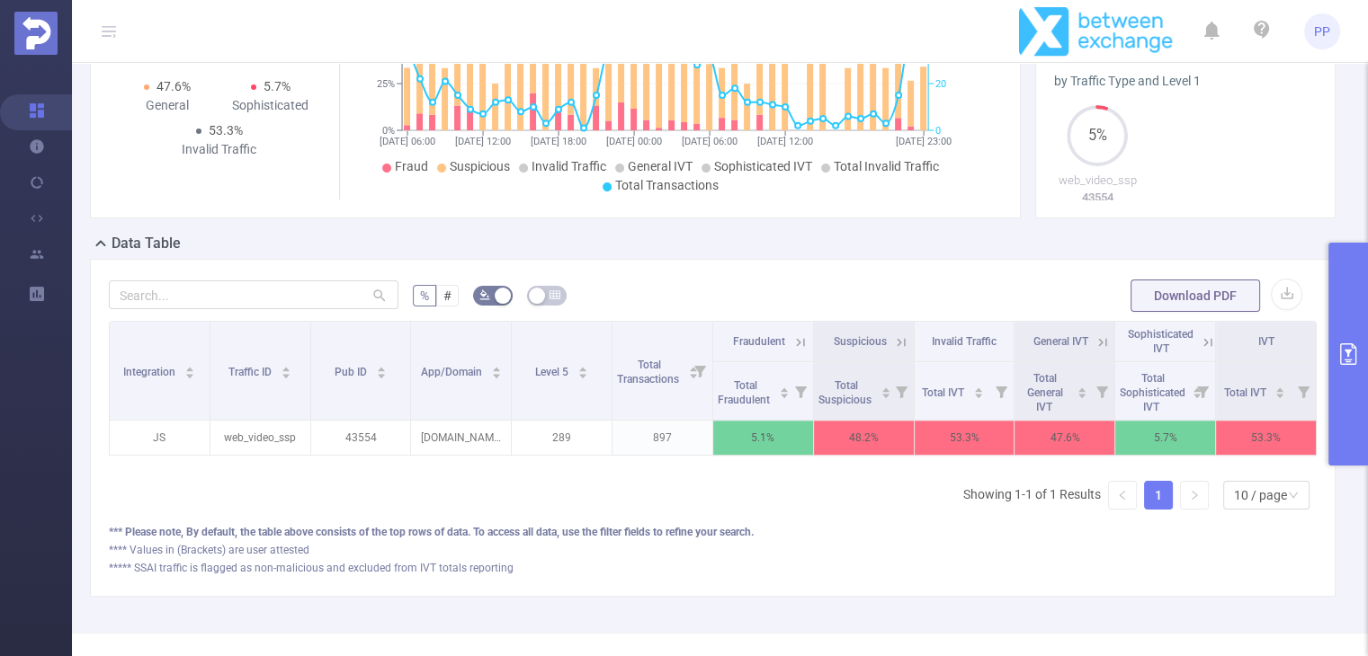
click at [795, 351] on icon at bounding box center [800, 342] width 16 height 16
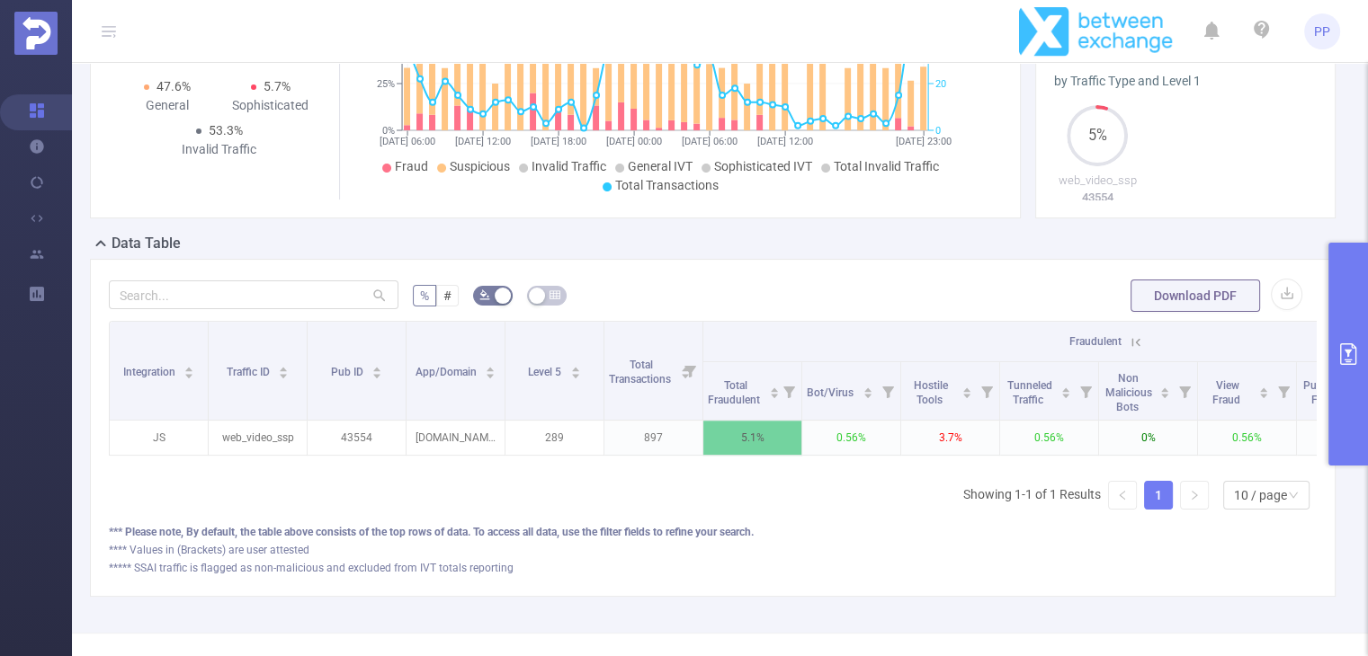
click at [1136, 346] on icon at bounding box center [1136, 342] width 8 height 8
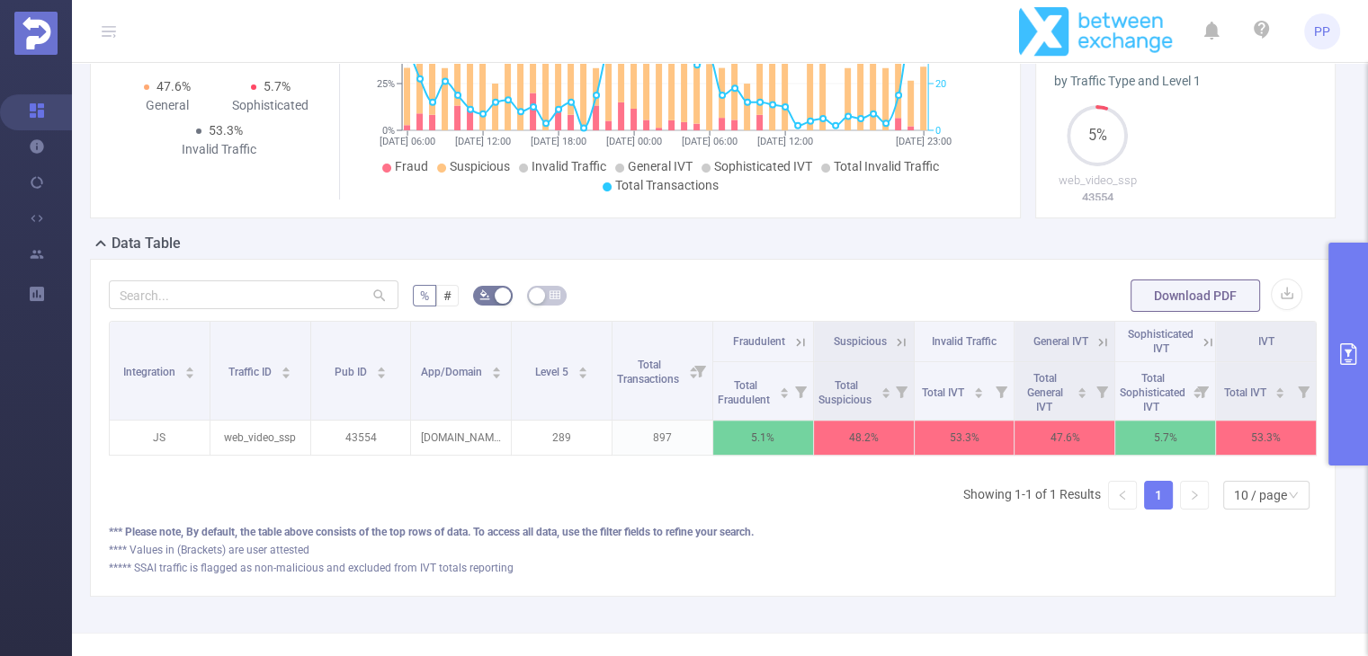
click at [895, 351] on icon at bounding box center [901, 342] width 16 height 16
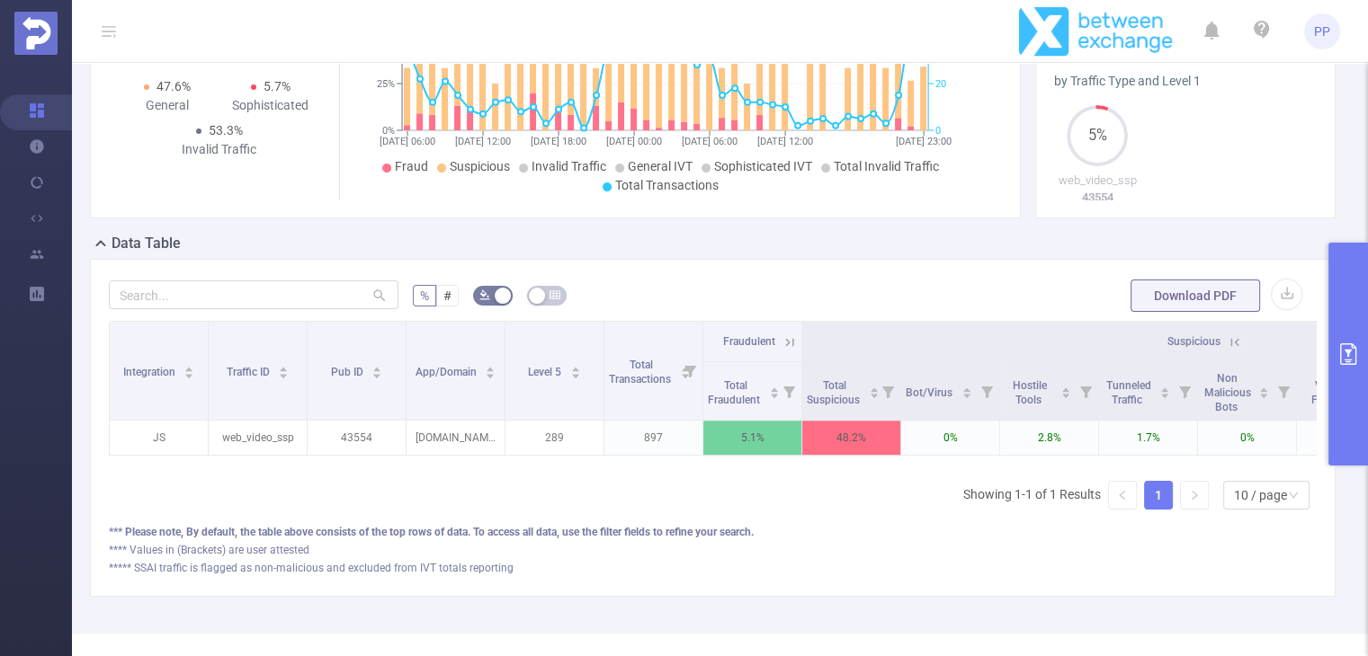
click at [1231, 346] on icon at bounding box center [1235, 342] width 8 height 8
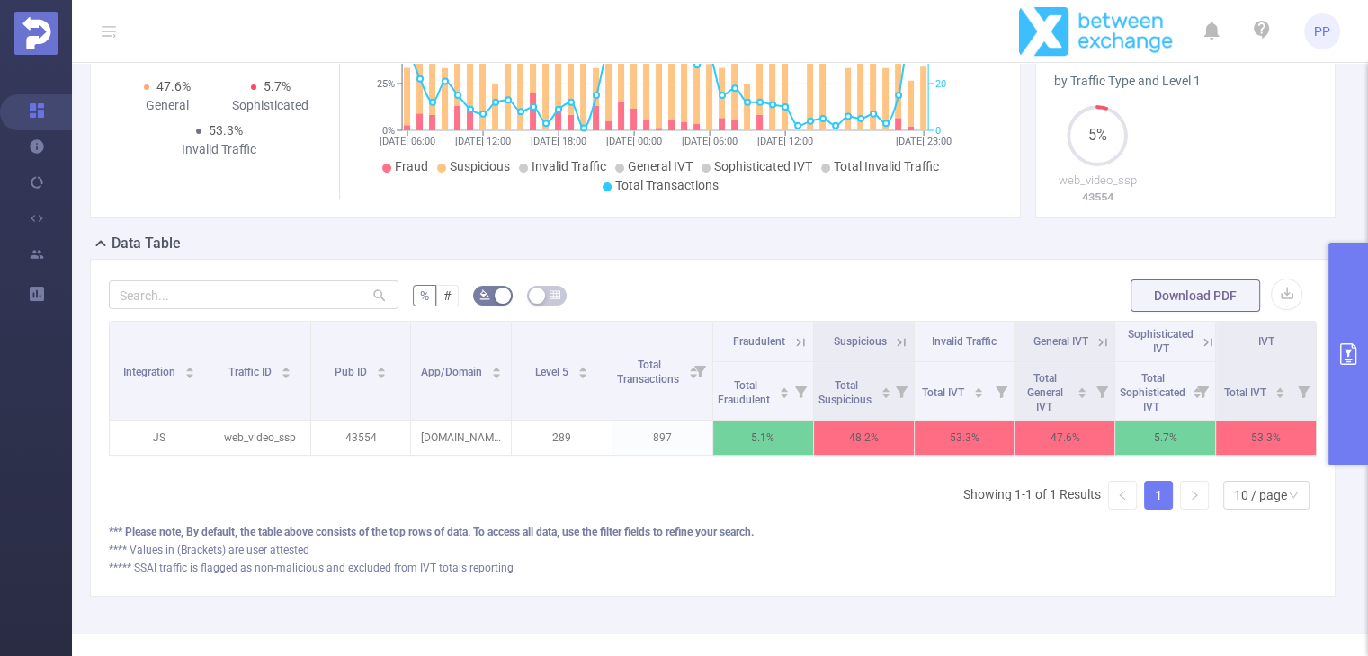
click at [1352, 335] on button "primary" at bounding box center [1348, 354] width 40 height 223
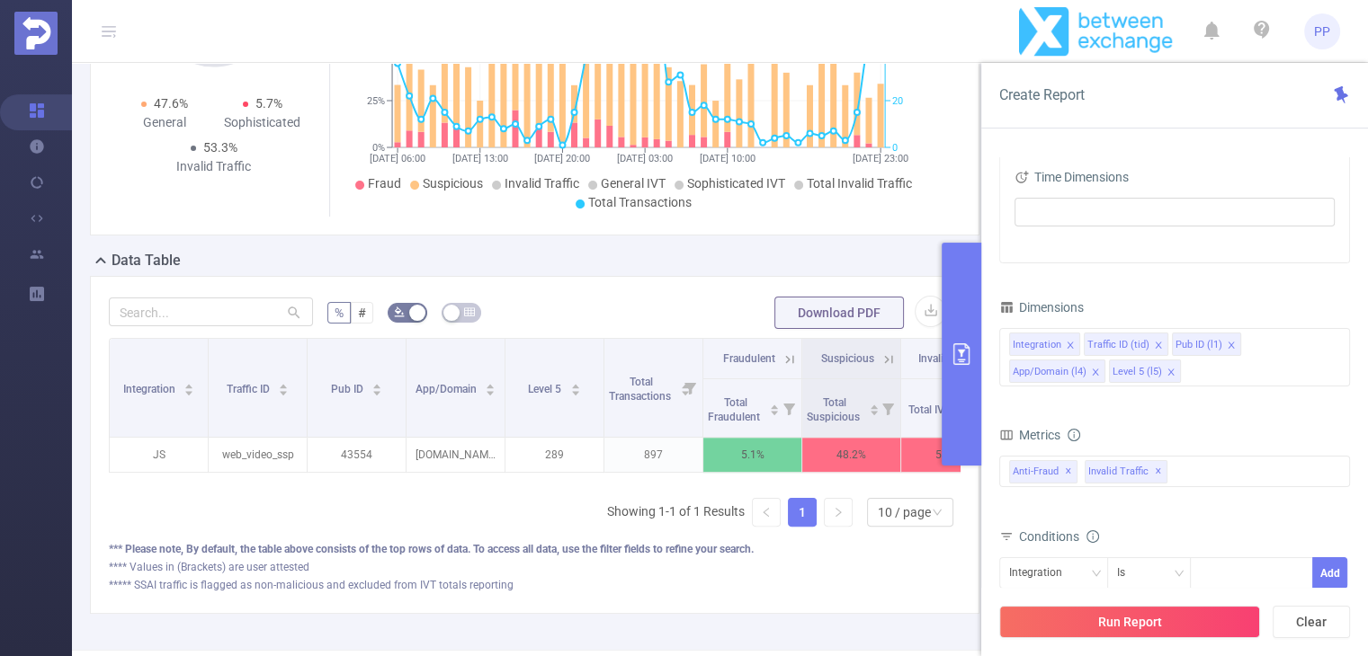
click at [964, 321] on button "primary" at bounding box center [961, 354] width 40 height 223
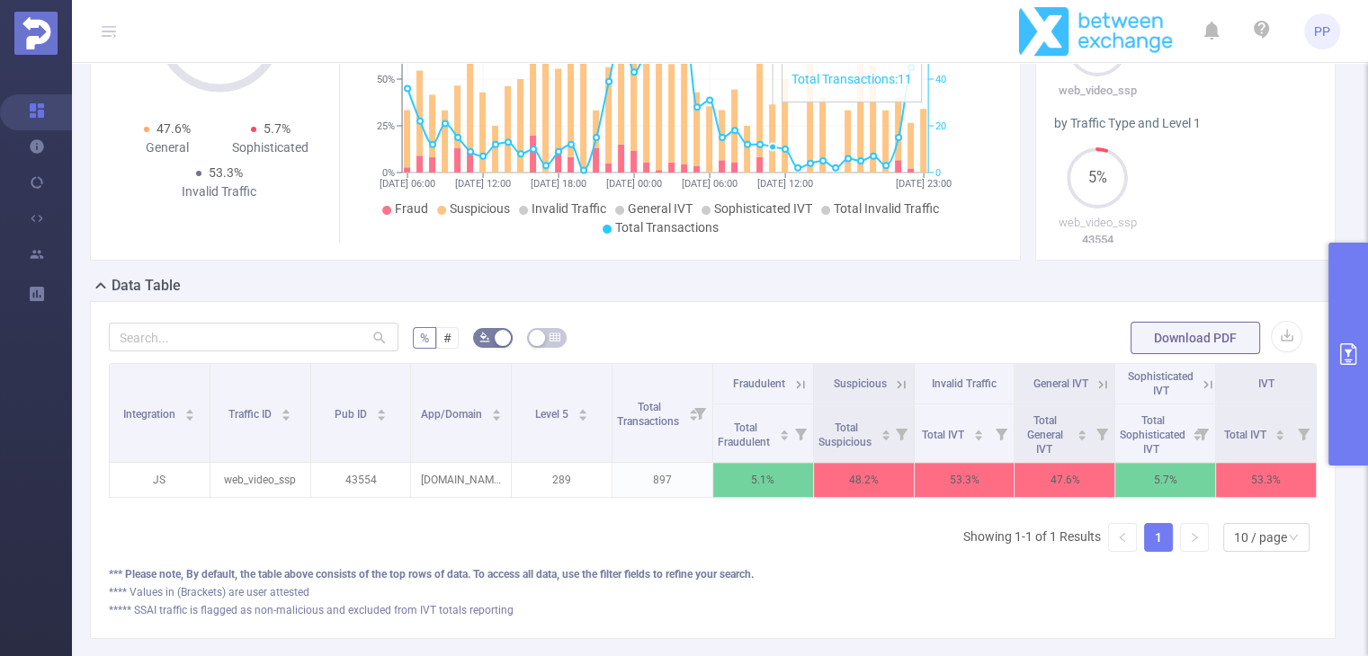
scroll to position [331, 0]
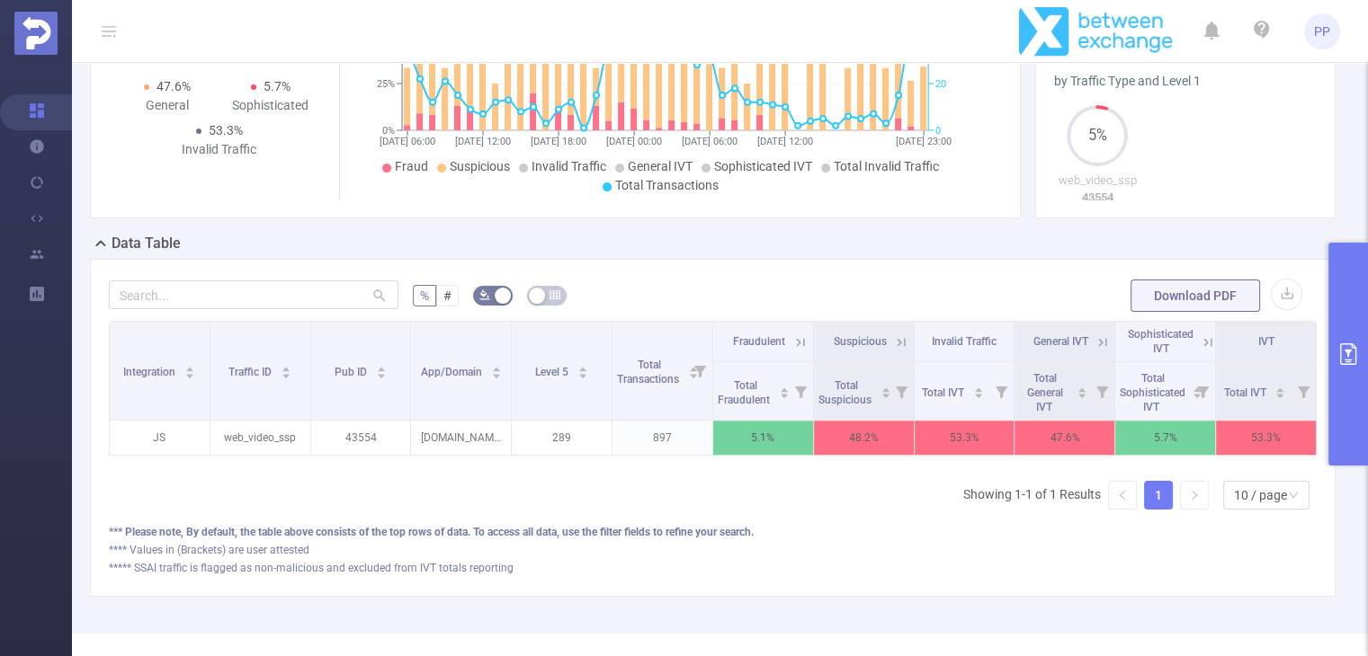
click at [893, 351] on icon at bounding box center [901, 342] width 16 height 16
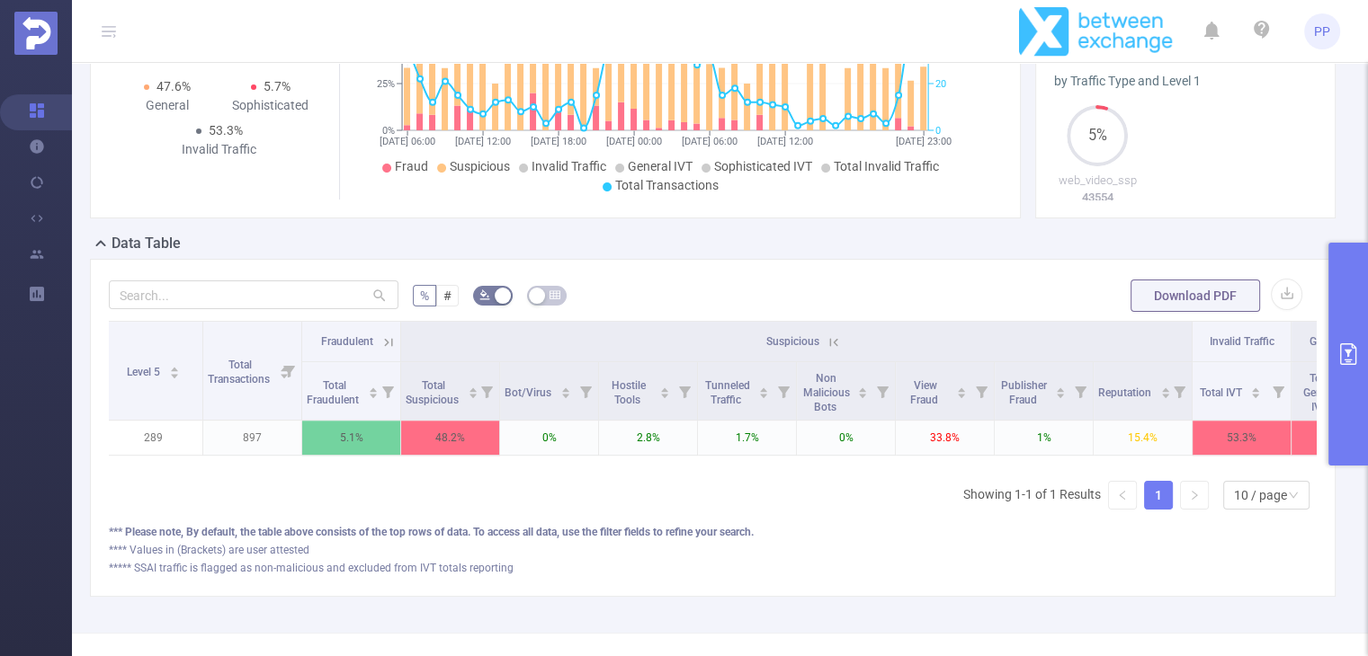
scroll to position [0, 414]
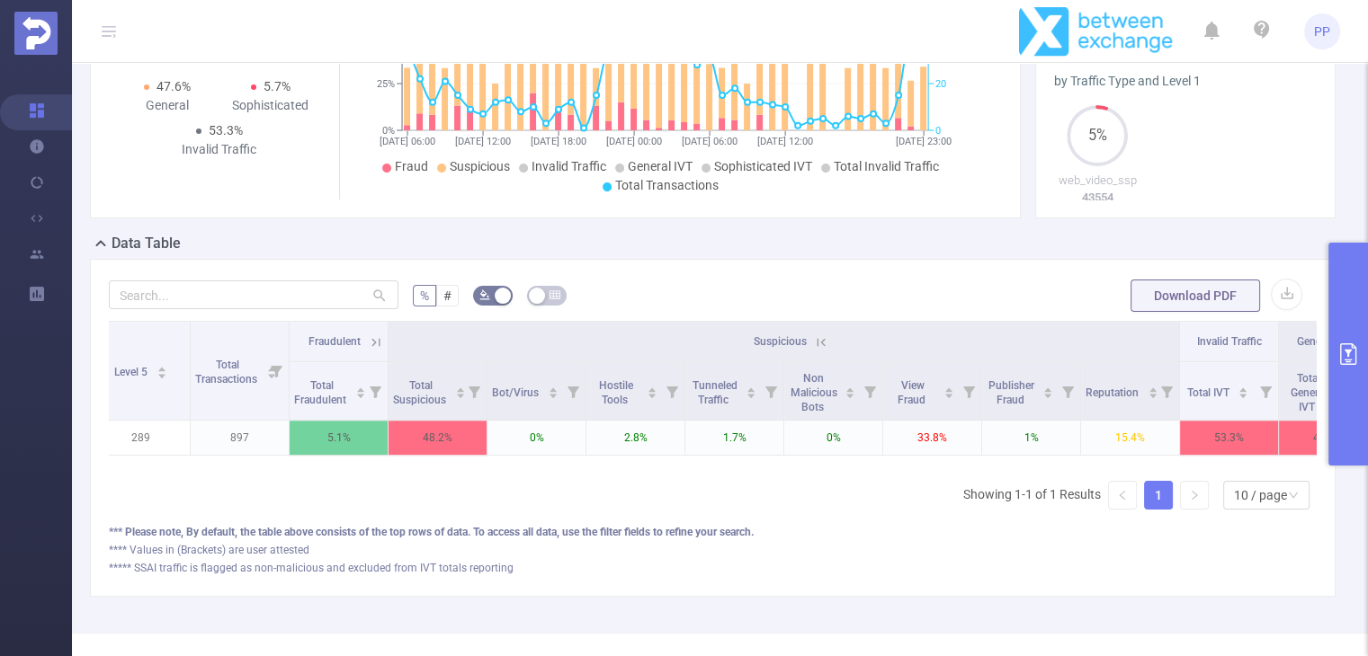
click at [824, 351] on icon at bounding box center [821, 342] width 16 height 16
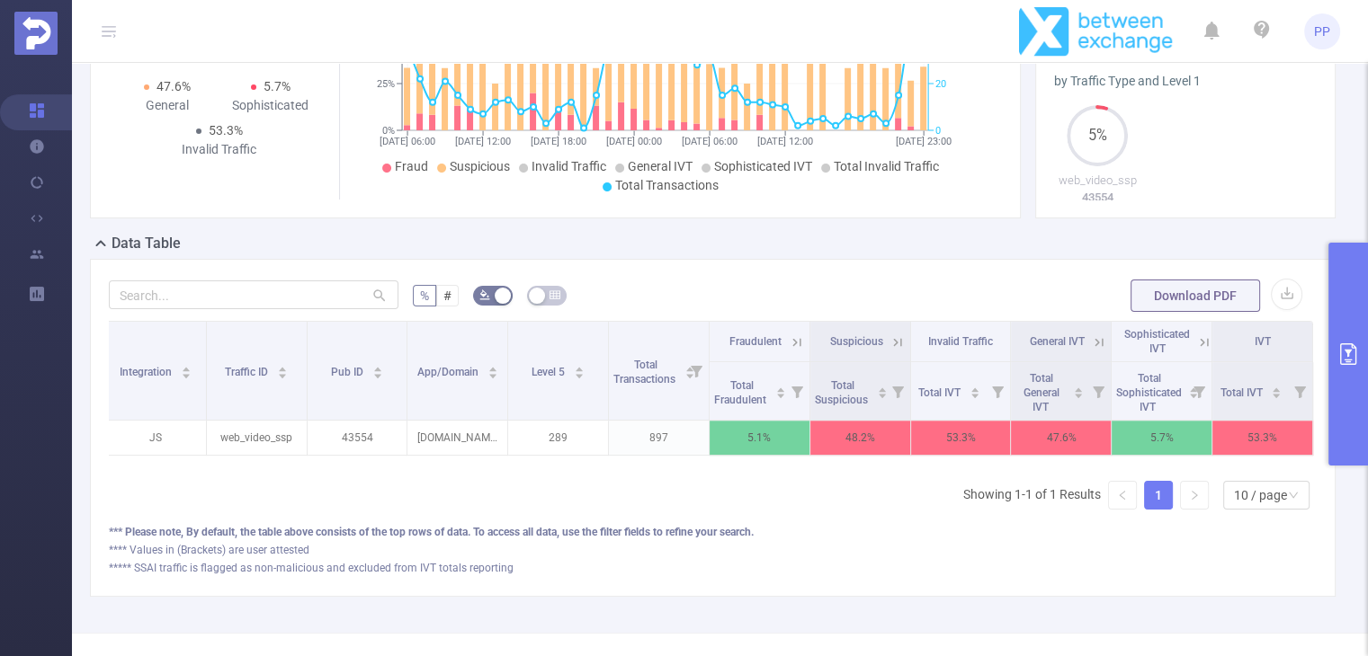
scroll to position [0, 4]
click at [1091, 351] on icon at bounding box center [1099, 342] width 16 height 16
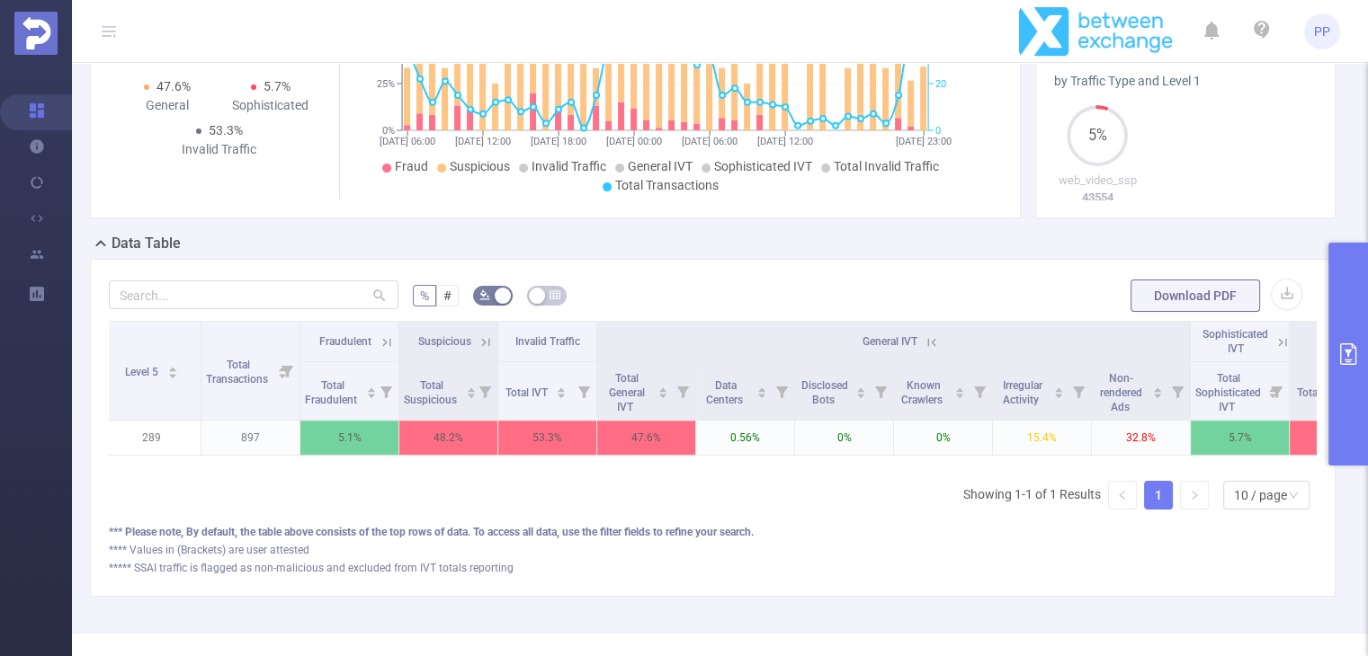
scroll to position [0, 405]
click at [928, 351] on icon at bounding box center [929, 342] width 16 height 16
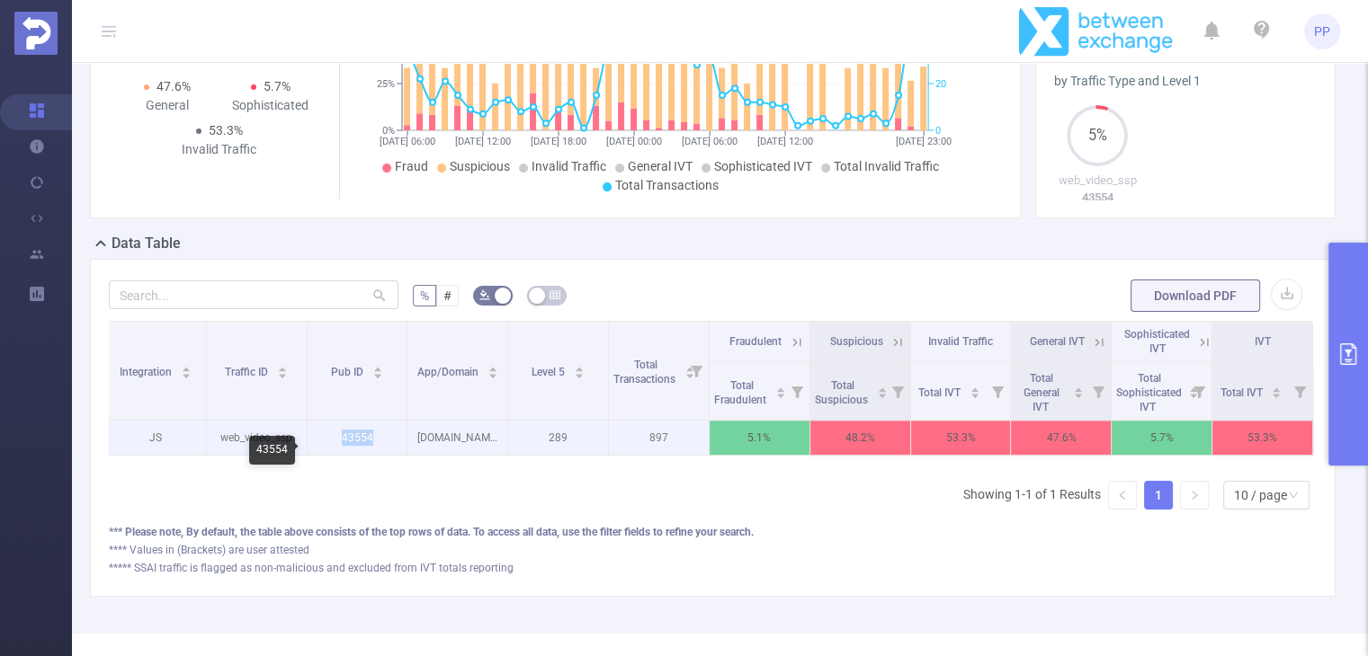
drag, startPoint x: 338, startPoint y: 451, endPoint x: 371, endPoint y: 450, distance: 33.3
click at [371, 450] on p "43554" at bounding box center [357, 438] width 100 height 34
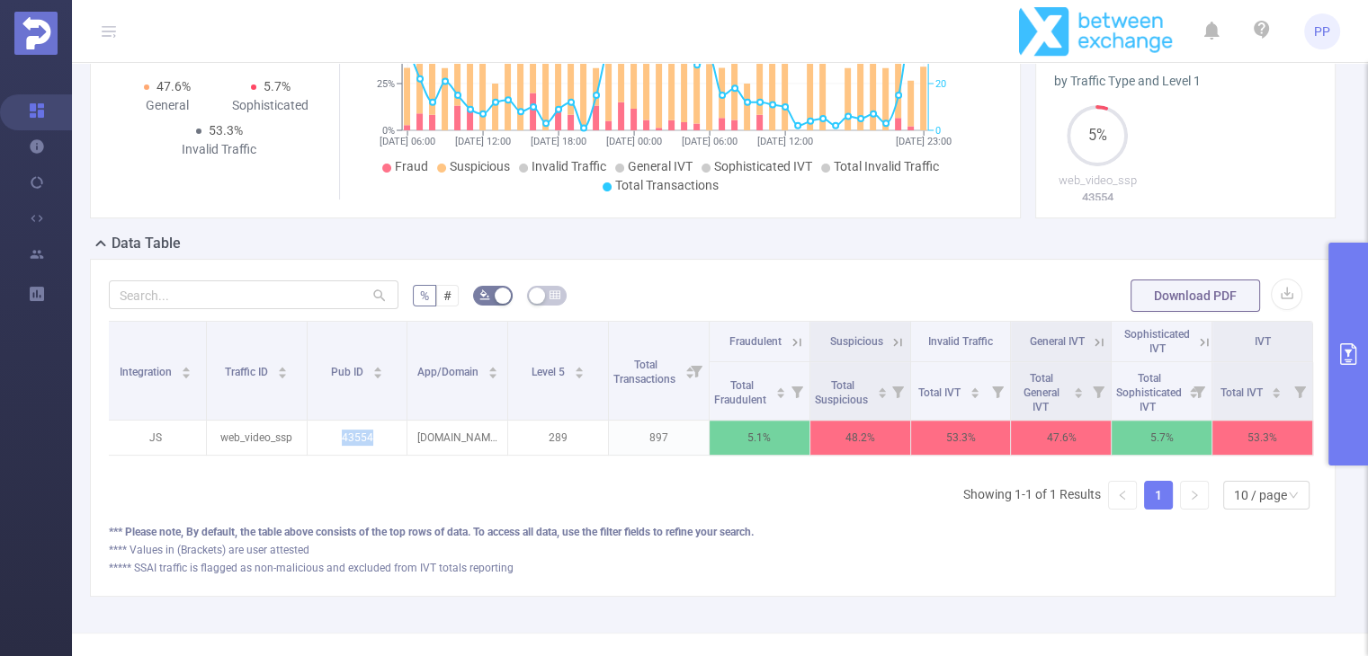
copy p "43554"
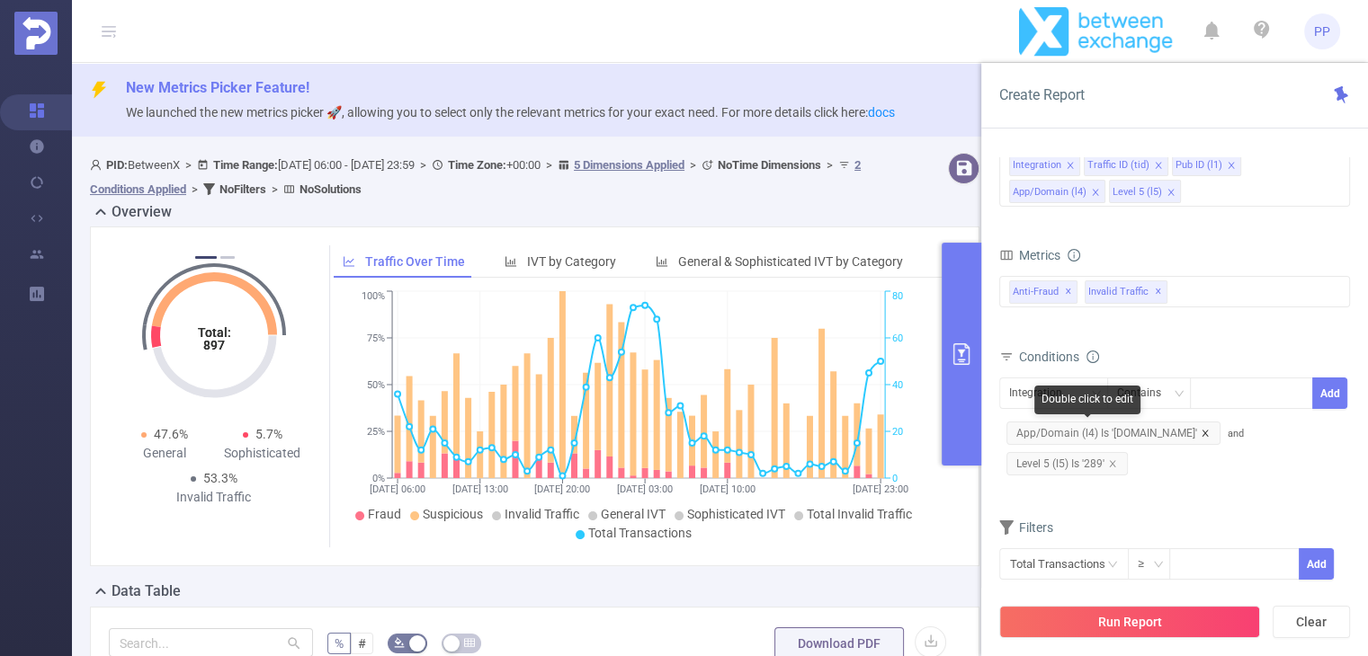
click at [1200, 435] on icon "icon: close" at bounding box center [1204, 433] width 9 height 9
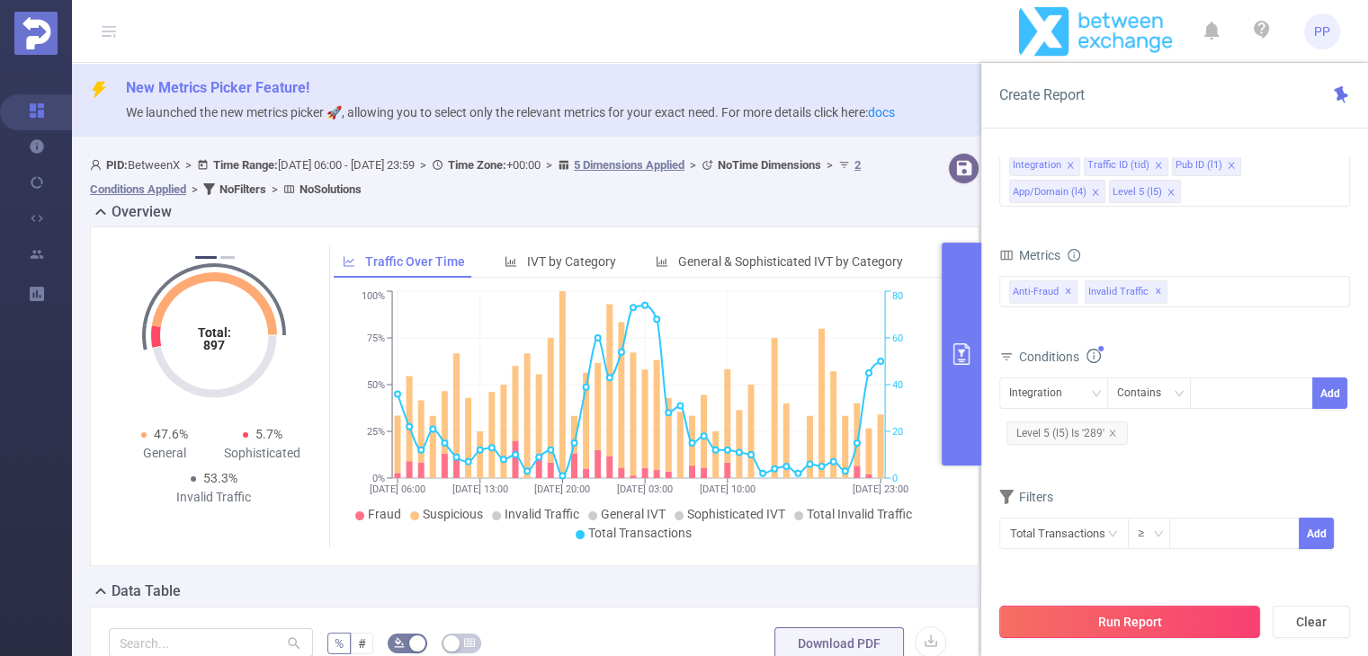
click at [1141, 622] on button "Run Report" at bounding box center [1129, 622] width 261 height 32
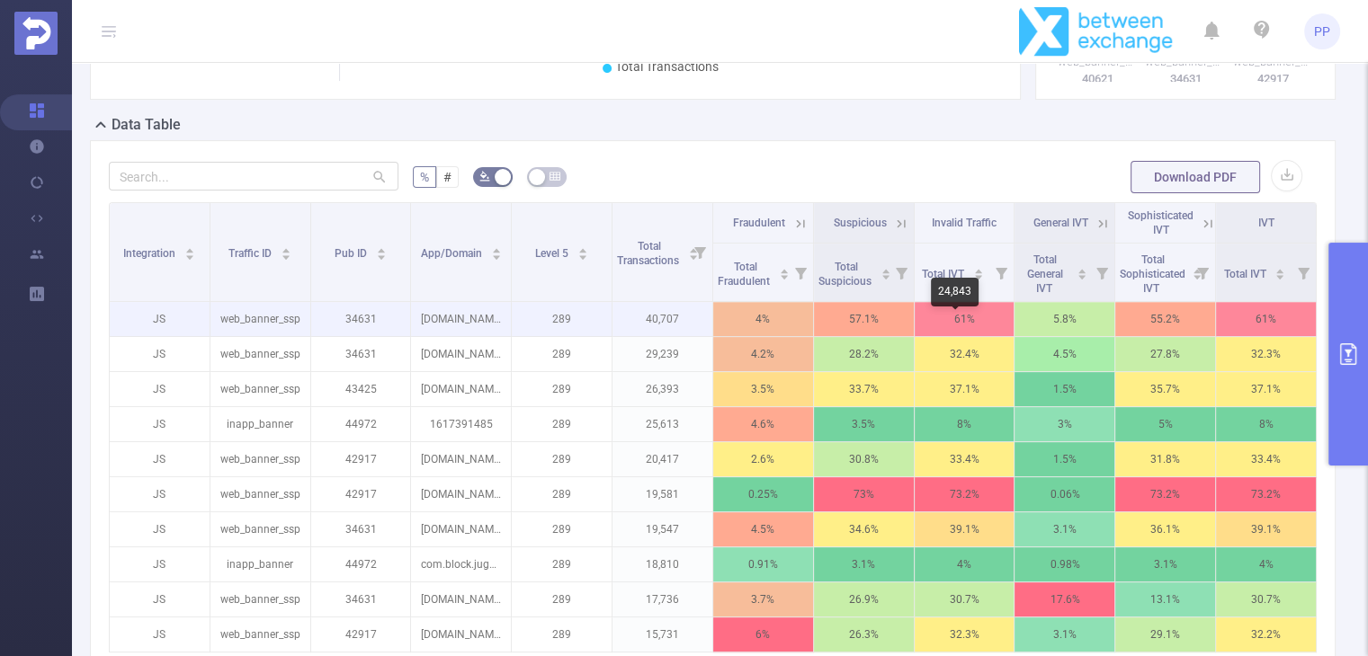
scroll to position [539, 0]
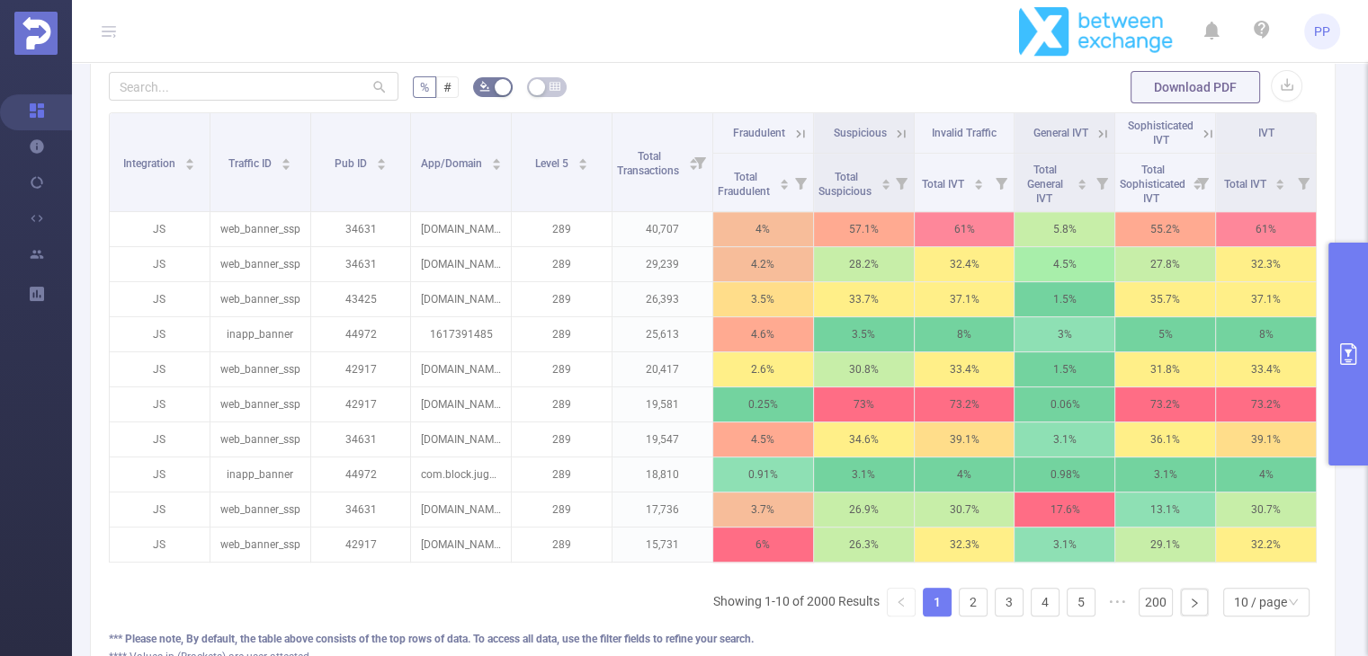
click at [1340, 335] on button "primary" at bounding box center [1348, 354] width 40 height 223
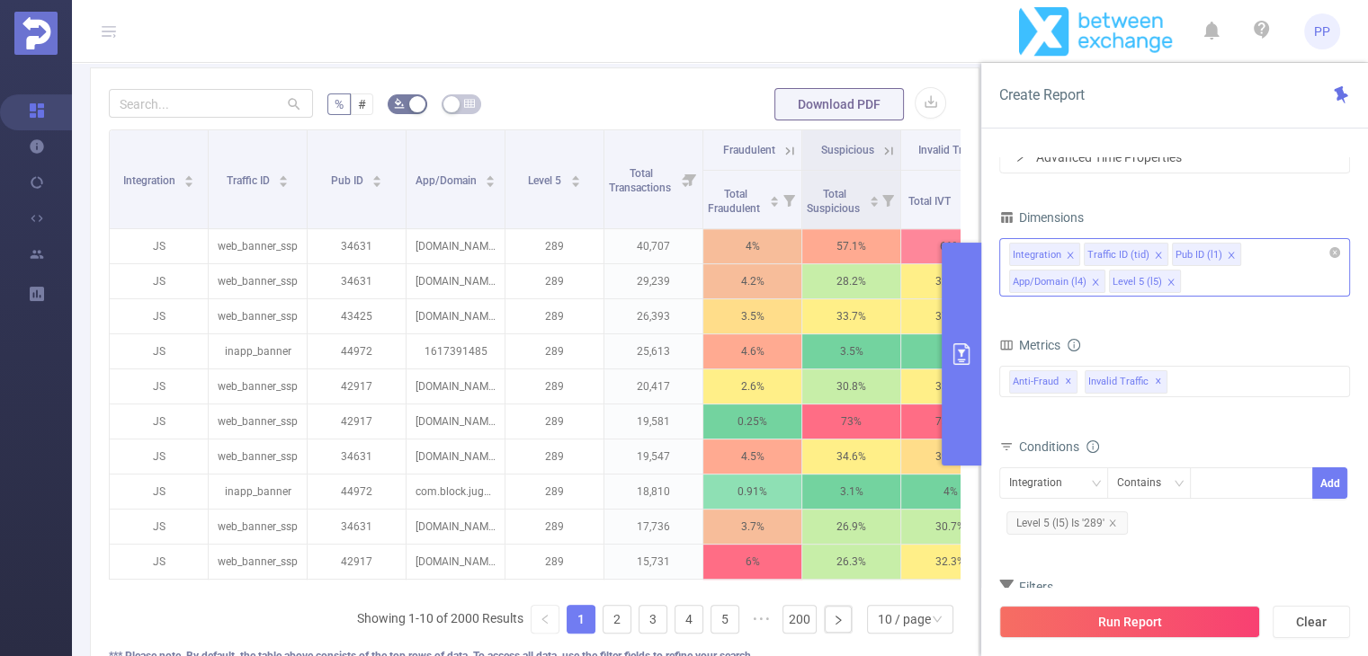
click at [1226, 255] on icon "icon: close" at bounding box center [1230, 255] width 9 height 9
click at [1253, 245] on span at bounding box center [1257, 255] width 9 height 20
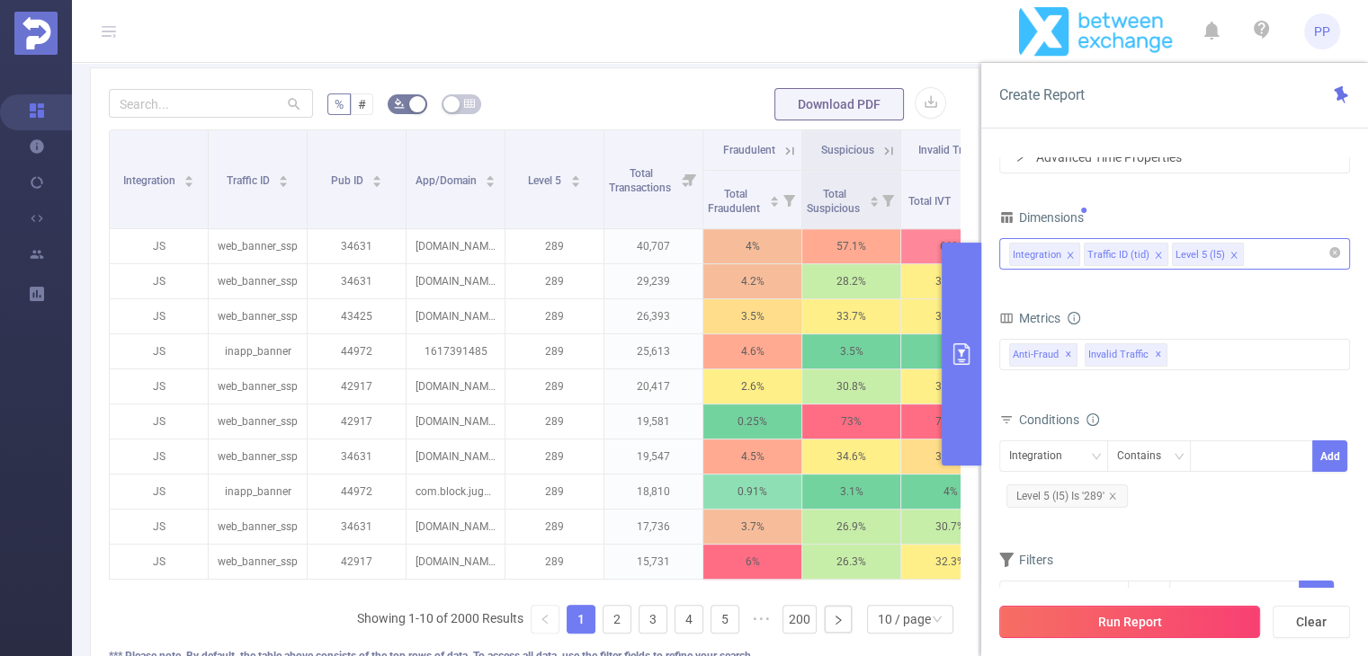
click at [1159, 609] on button "Run Report" at bounding box center [1129, 622] width 261 height 32
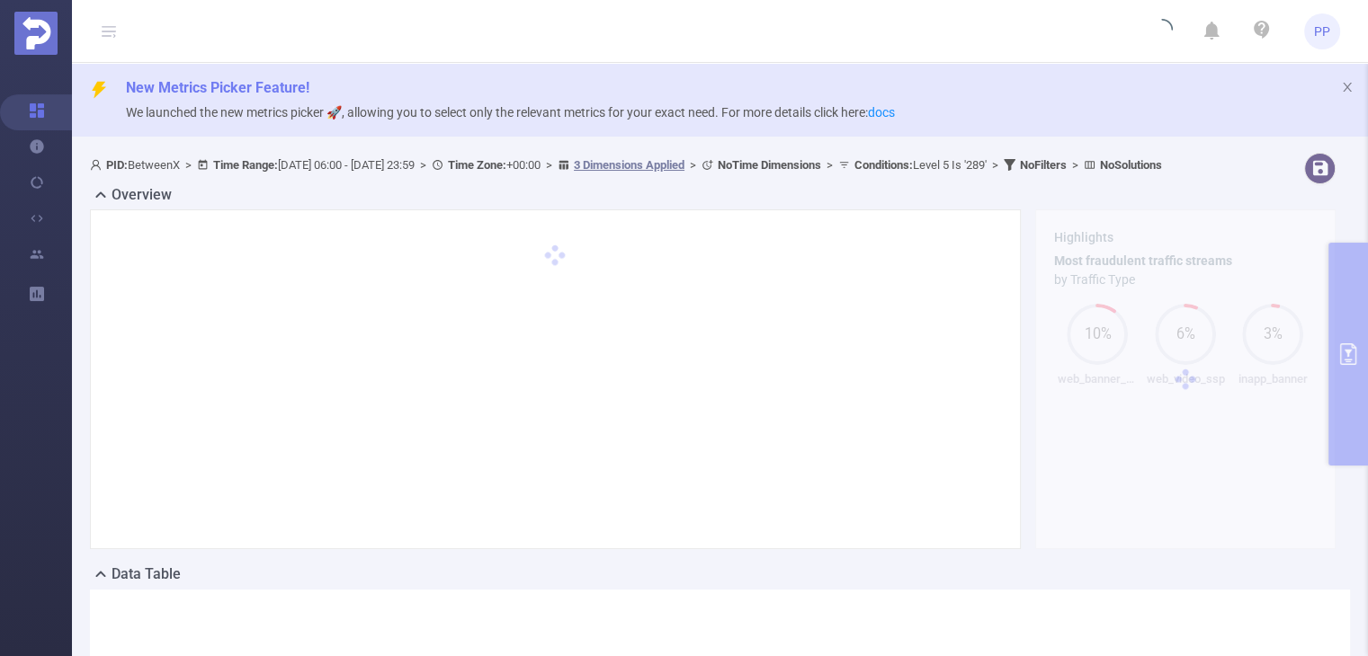
scroll to position [0, 0]
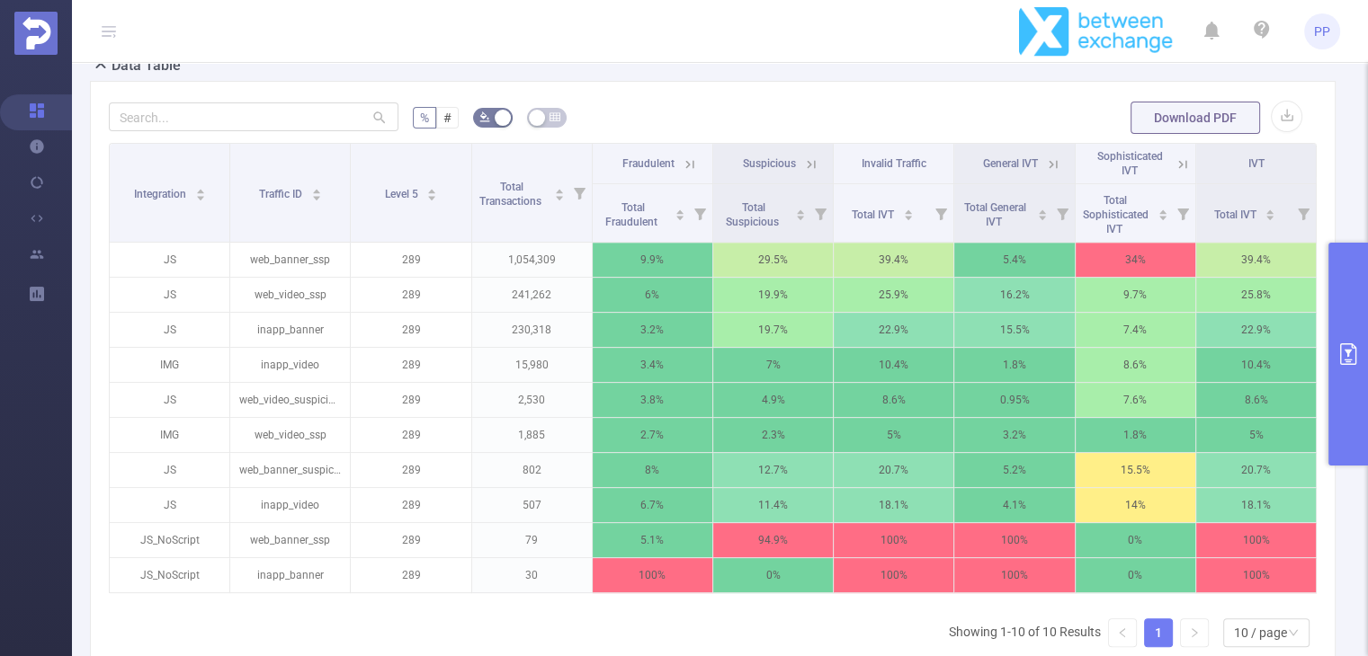
scroll to position [539, 0]
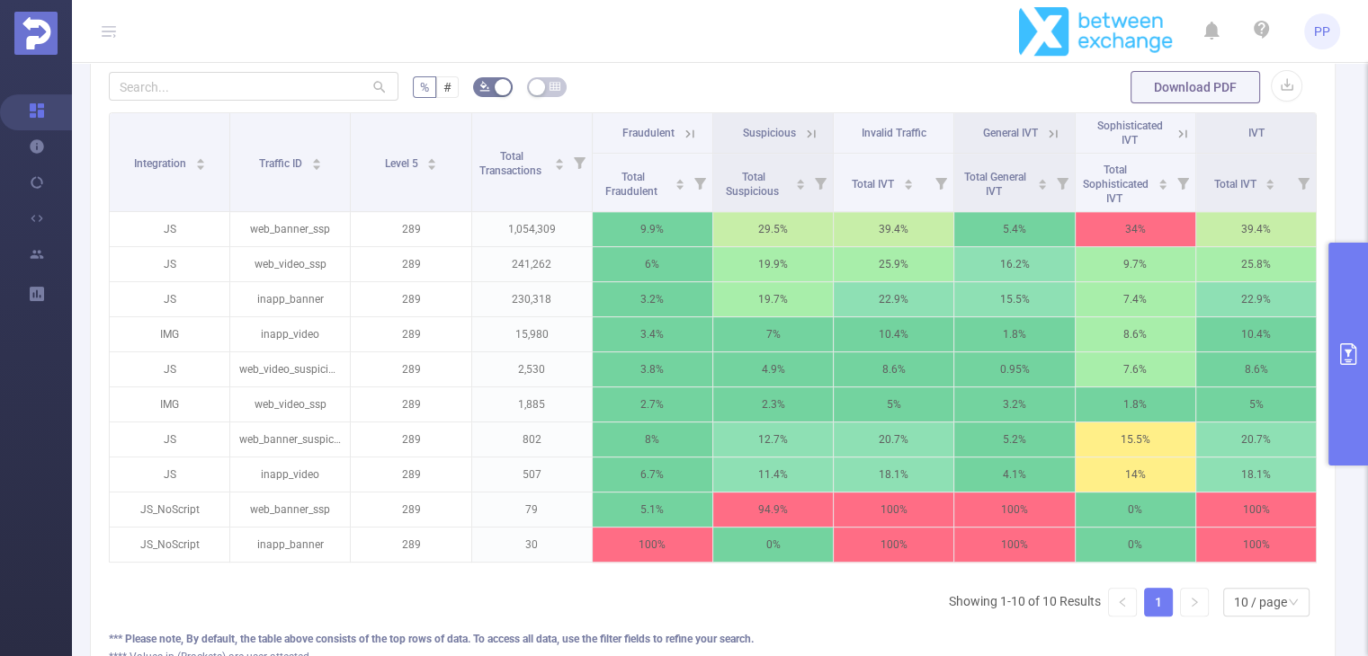
click at [689, 142] on icon at bounding box center [690, 134] width 16 height 16
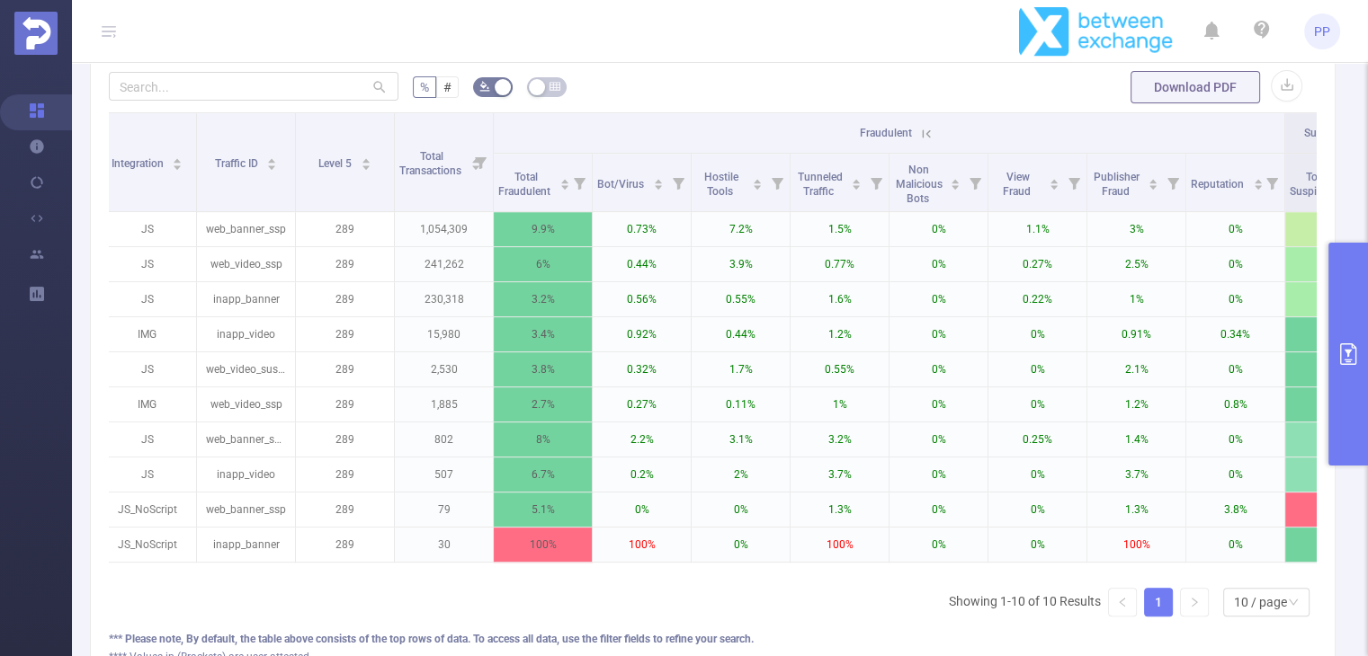
scroll to position [0, 0]
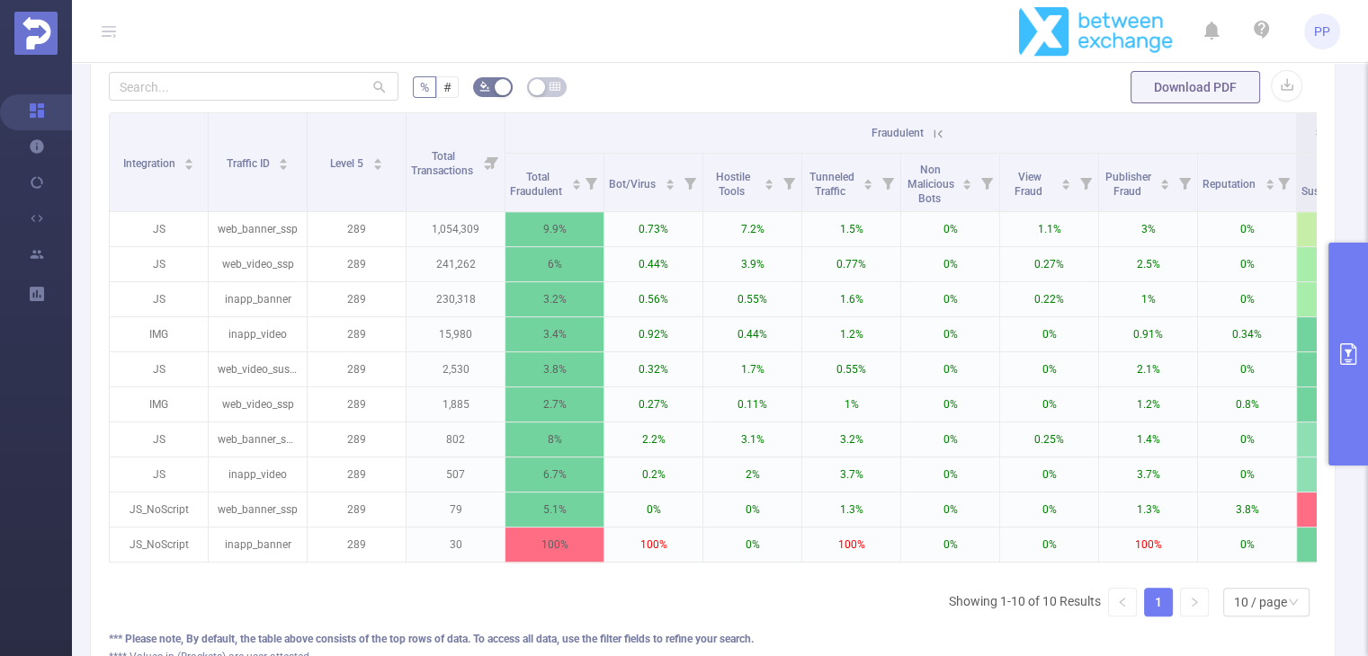
click at [940, 138] on icon at bounding box center [938, 133] width 8 height 8
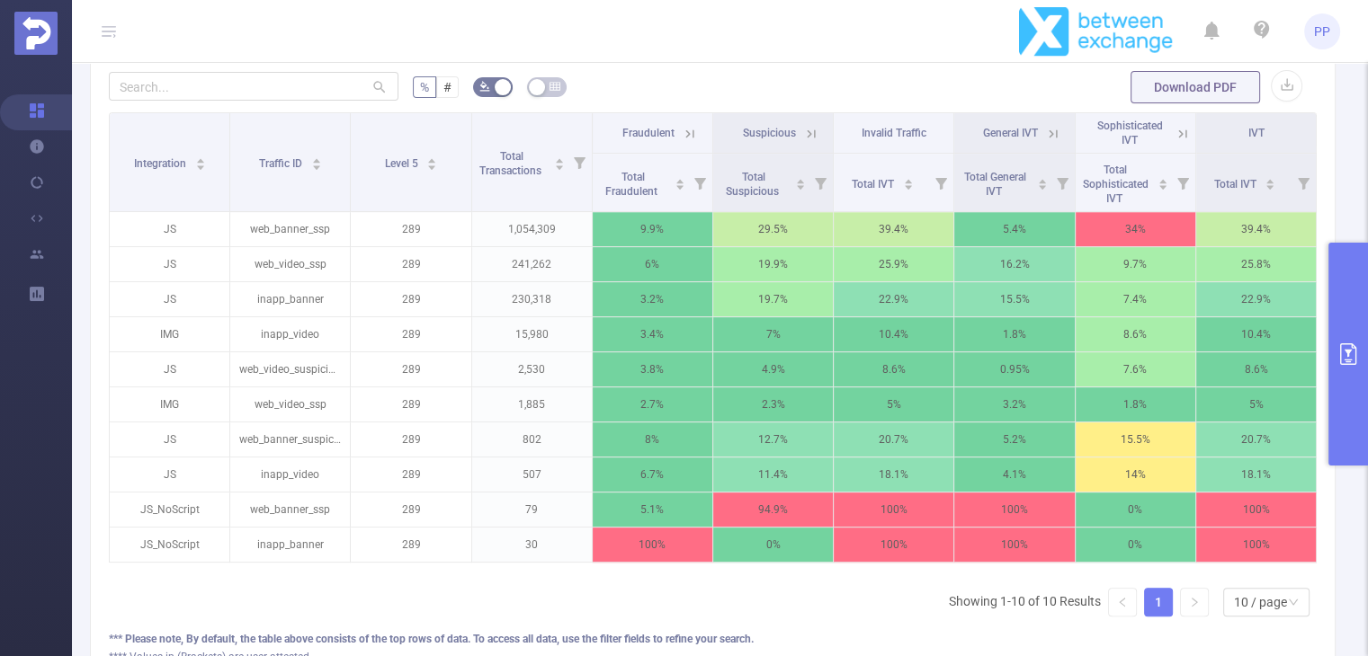
click at [1174, 142] on icon at bounding box center [1182, 134] width 16 height 16
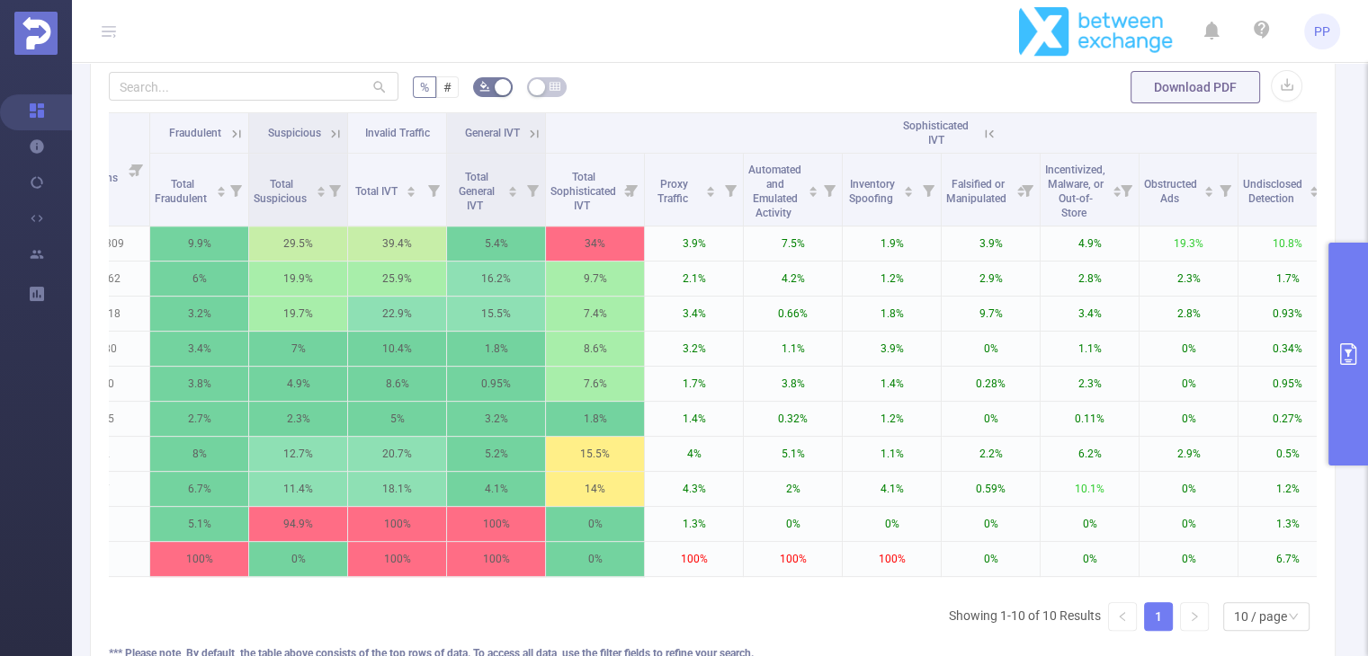
scroll to position [0, 492]
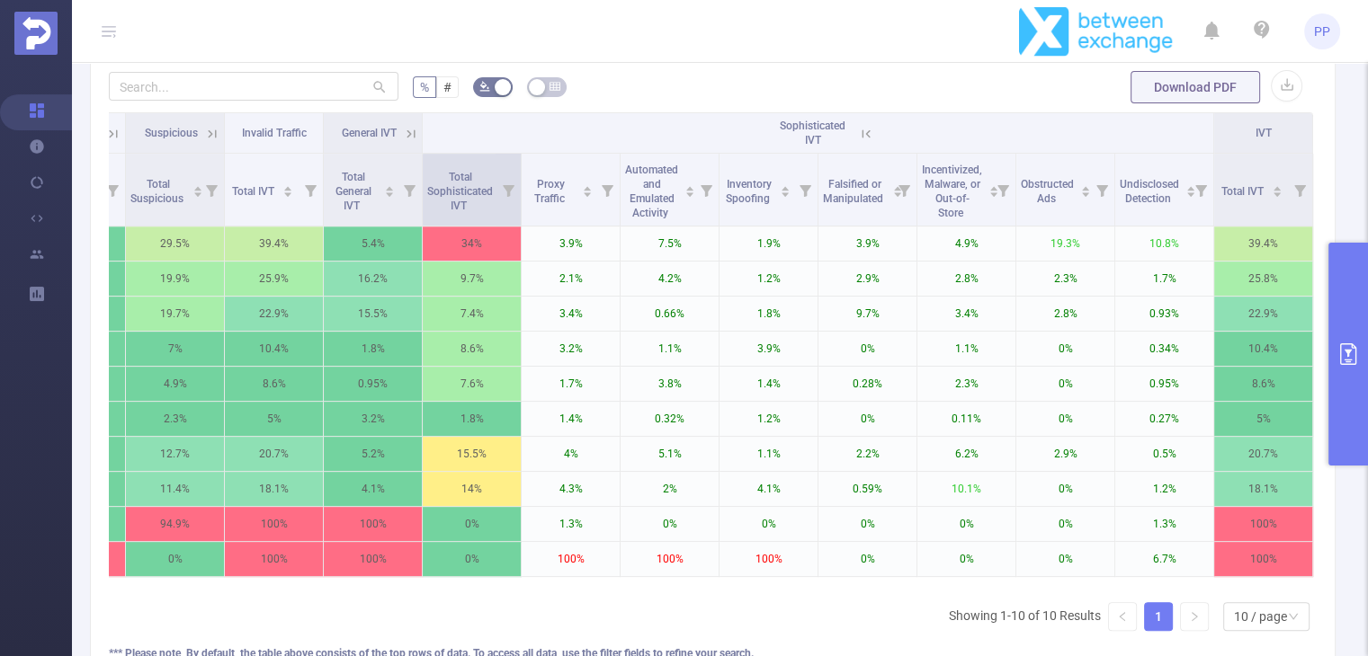
click at [500, 197] on icon at bounding box center [507, 190] width 25 height 72
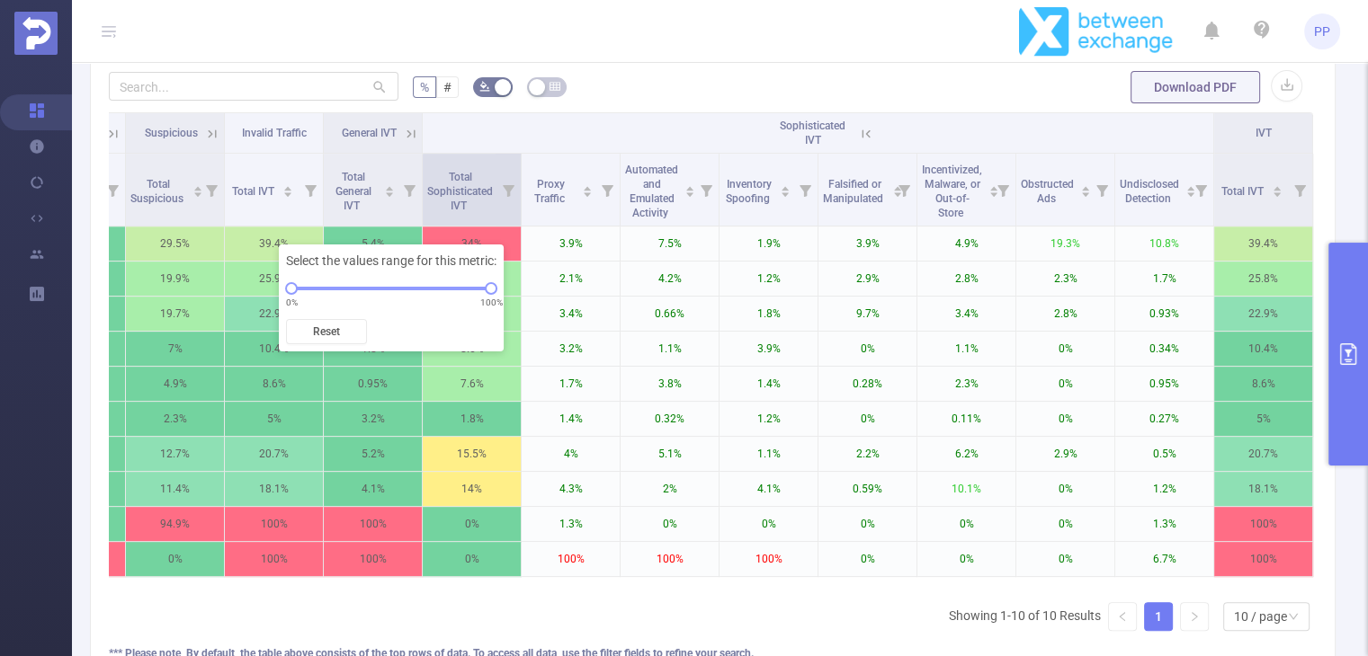
click at [501, 197] on icon at bounding box center [507, 190] width 25 height 72
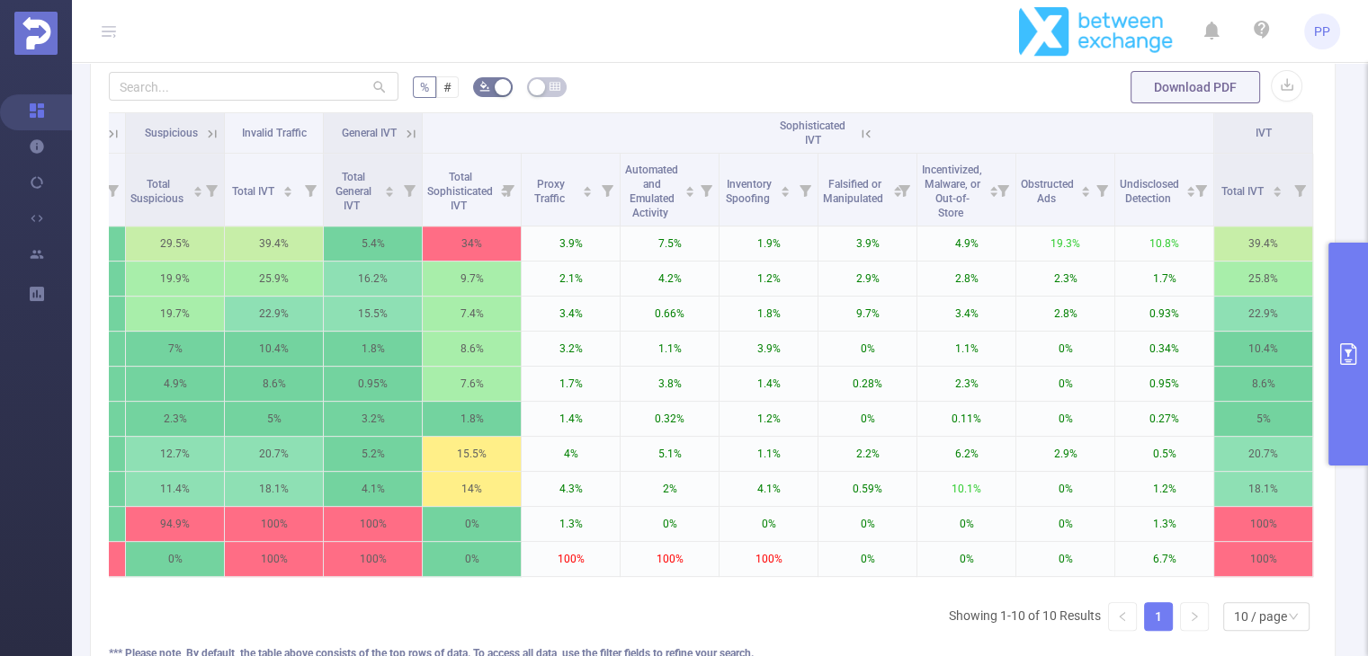
click at [858, 142] on icon at bounding box center [866, 134] width 16 height 16
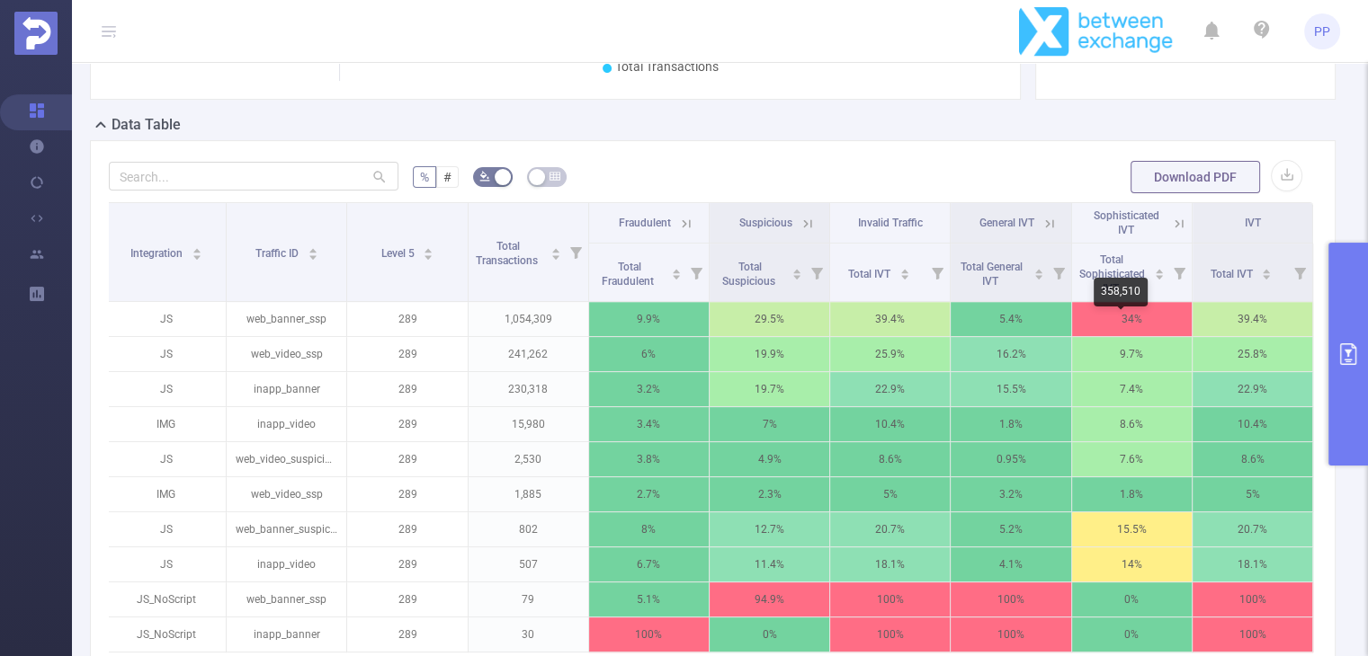
scroll to position [539, 0]
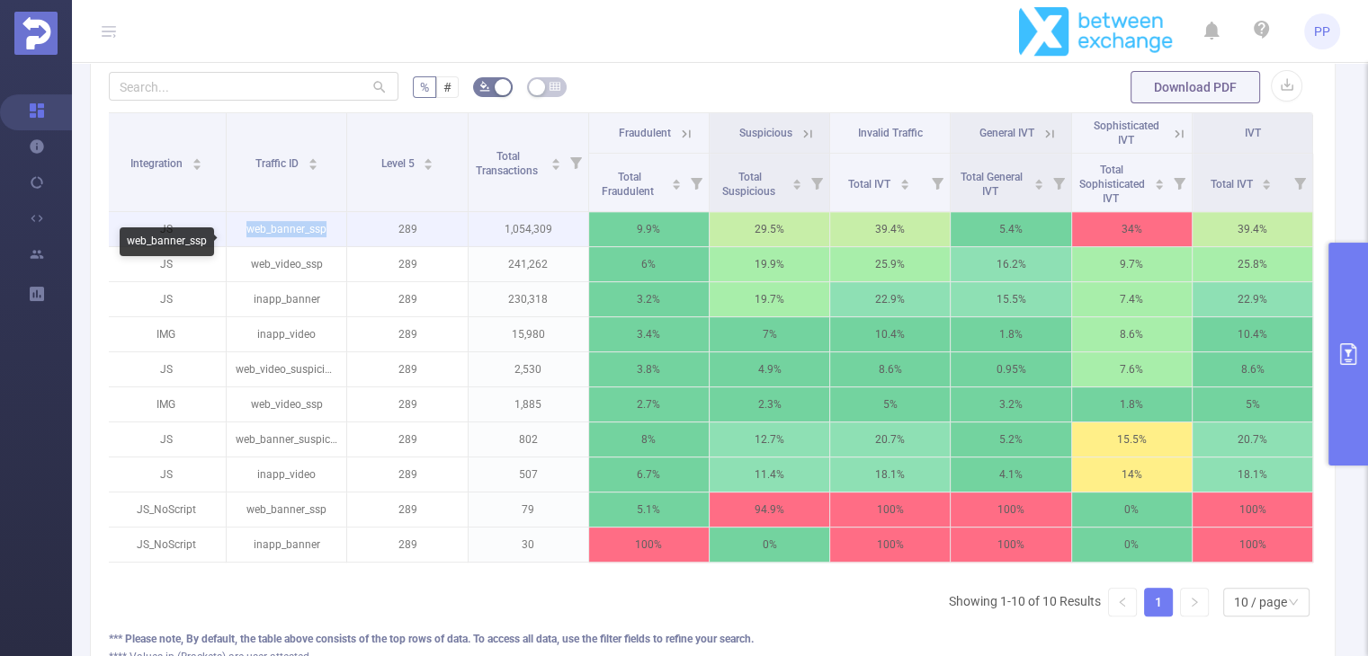
drag, startPoint x: 243, startPoint y: 241, endPoint x: 323, endPoint y: 245, distance: 80.1
click at [323, 245] on p "web_banner_ssp" at bounding box center [287, 229] width 120 height 34
copy p "web_banner_ssp"
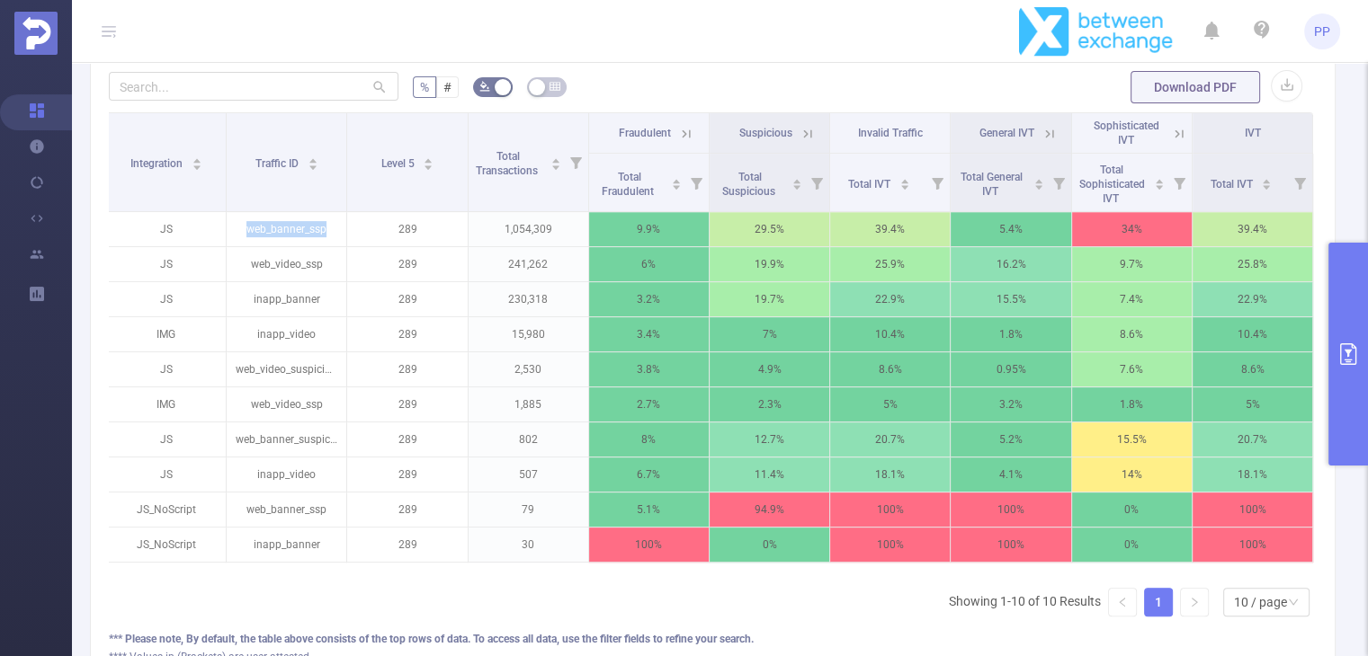
click at [1352, 350] on icon "primary" at bounding box center [1348, 354] width 22 height 22
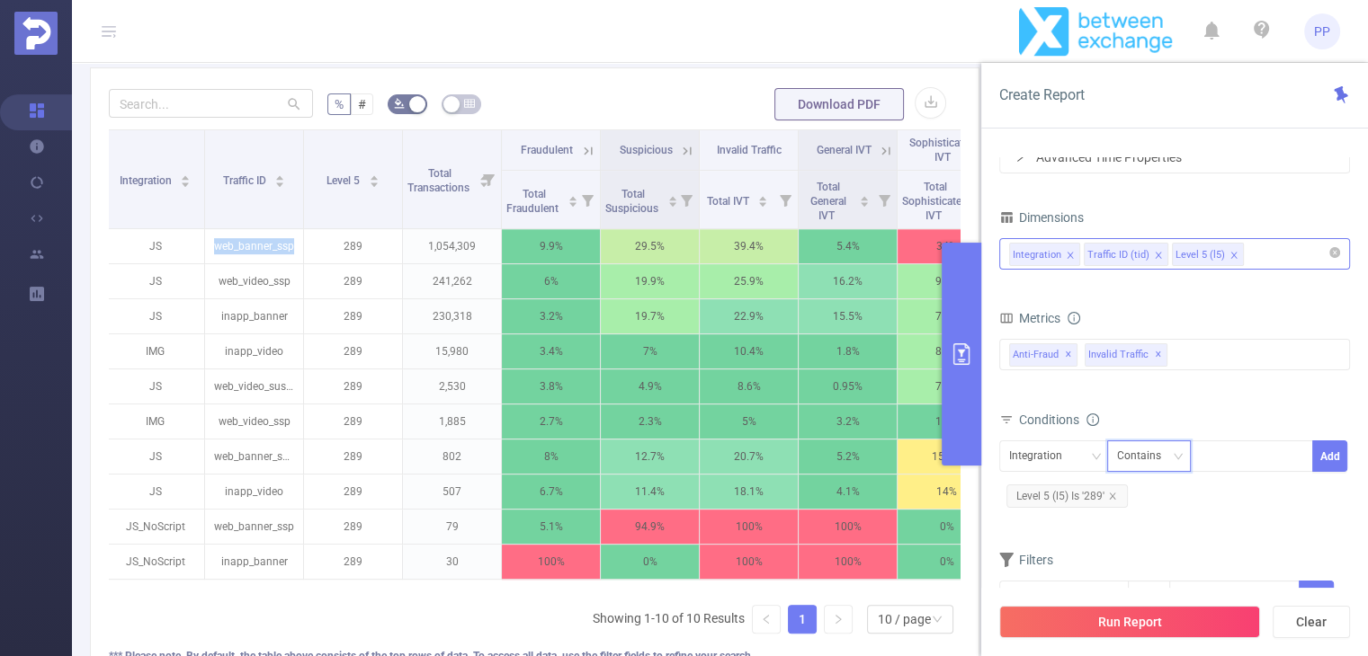
click at [1169, 460] on div "Contains" at bounding box center [1145, 456] width 57 height 30
click at [1153, 517] on li "Is" at bounding box center [1166, 521] width 120 height 29
click at [1069, 459] on div "Integration" at bounding box center [1042, 456] width 66 height 30
click at [1060, 515] on li "Traffic ID (tid)" at bounding box center [1052, 521] width 109 height 29
click at [1215, 458] on div at bounding box center [1250, 456] width 103 height 30
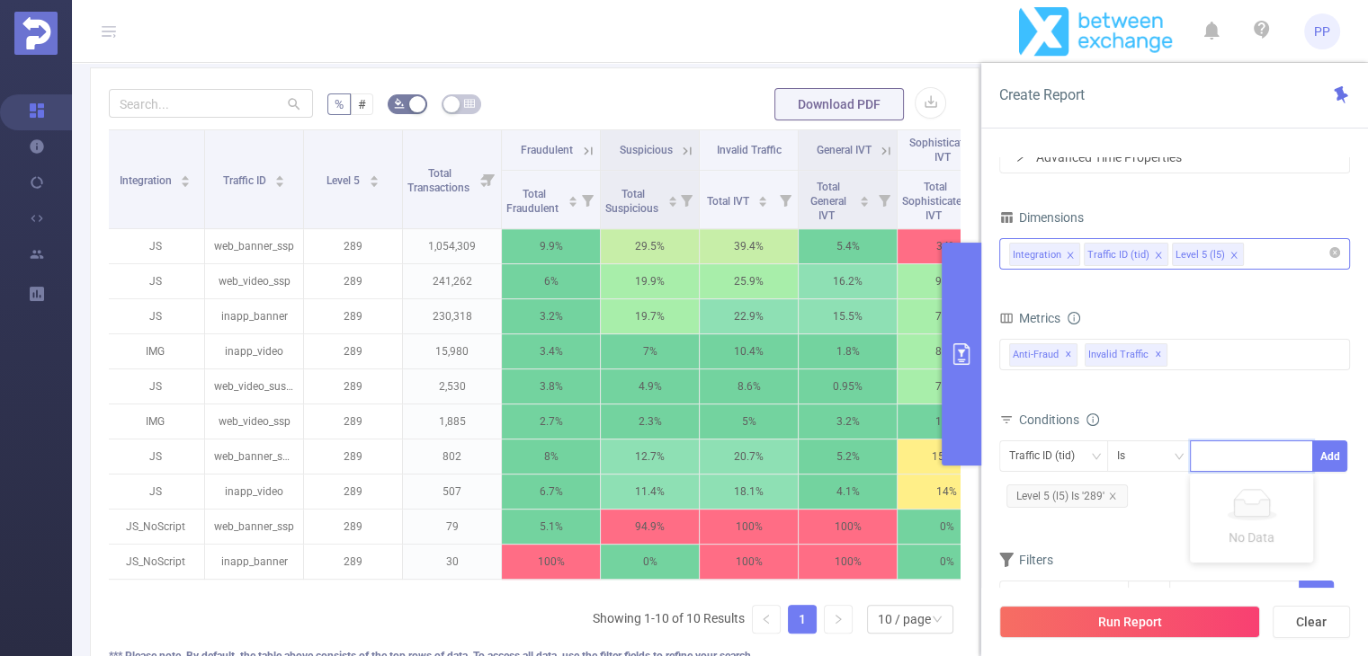
paste input "web_banner_ssp"
type input "web_banner_ssp"
click at [1335, 516] on div "Traffic ID (tid) Is web_banner_ssp Add Level 5 (l5) Is '289'" at bounding box center [1174, 478] width 351 height 82
click at [1337, 463] on button "Add" at bounding box center [1329, 456] width 35 height 31
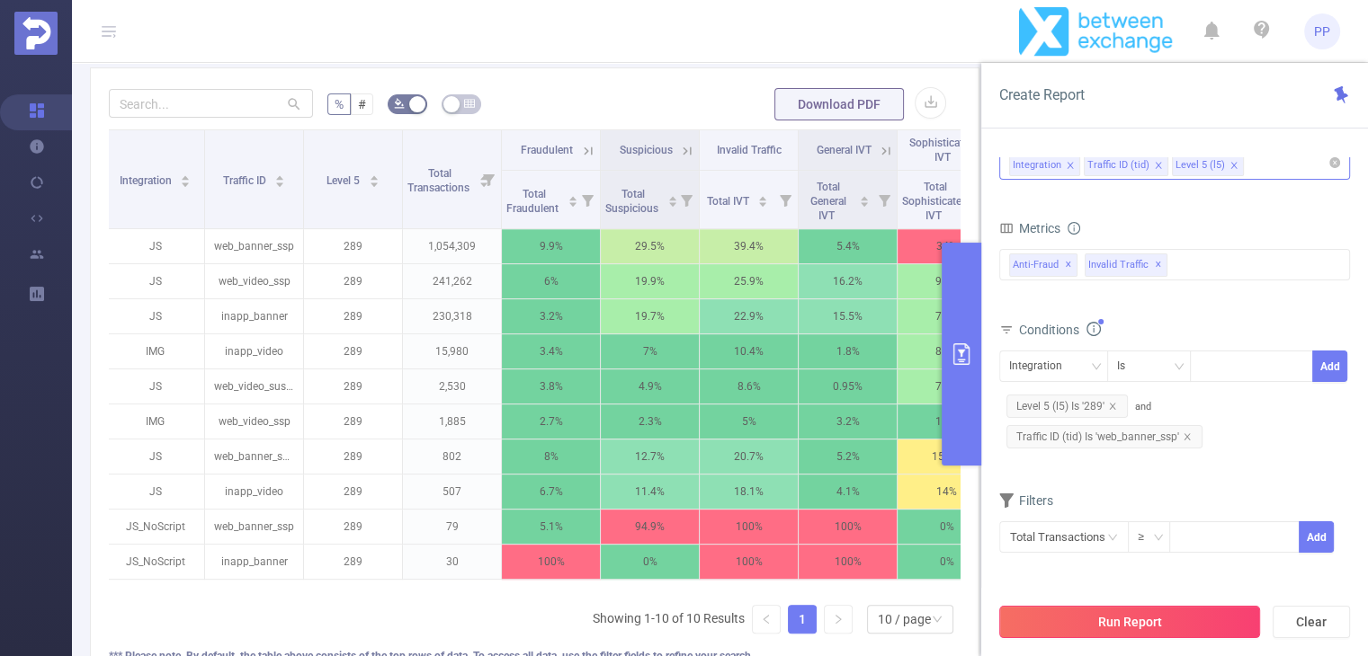
click at [1152, 614] on button "Run Report" at bounding box center [1129, 622] width 261 height 32
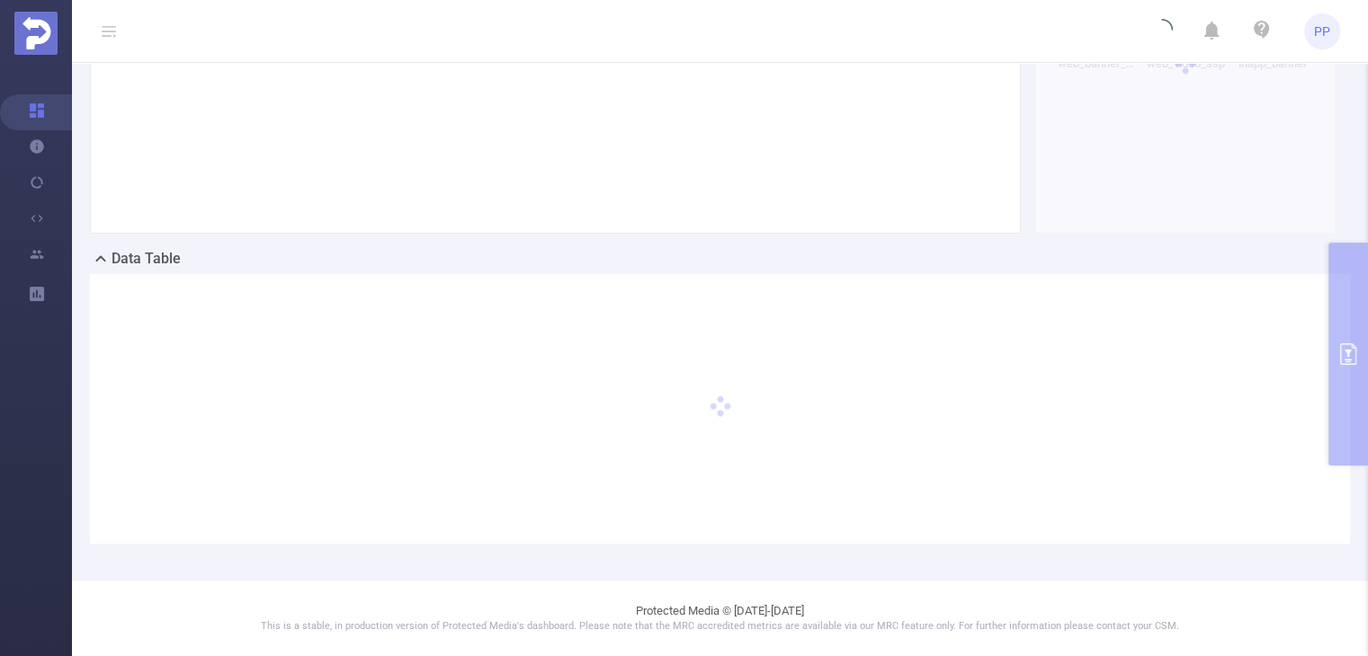
scroll to position [331, 0]
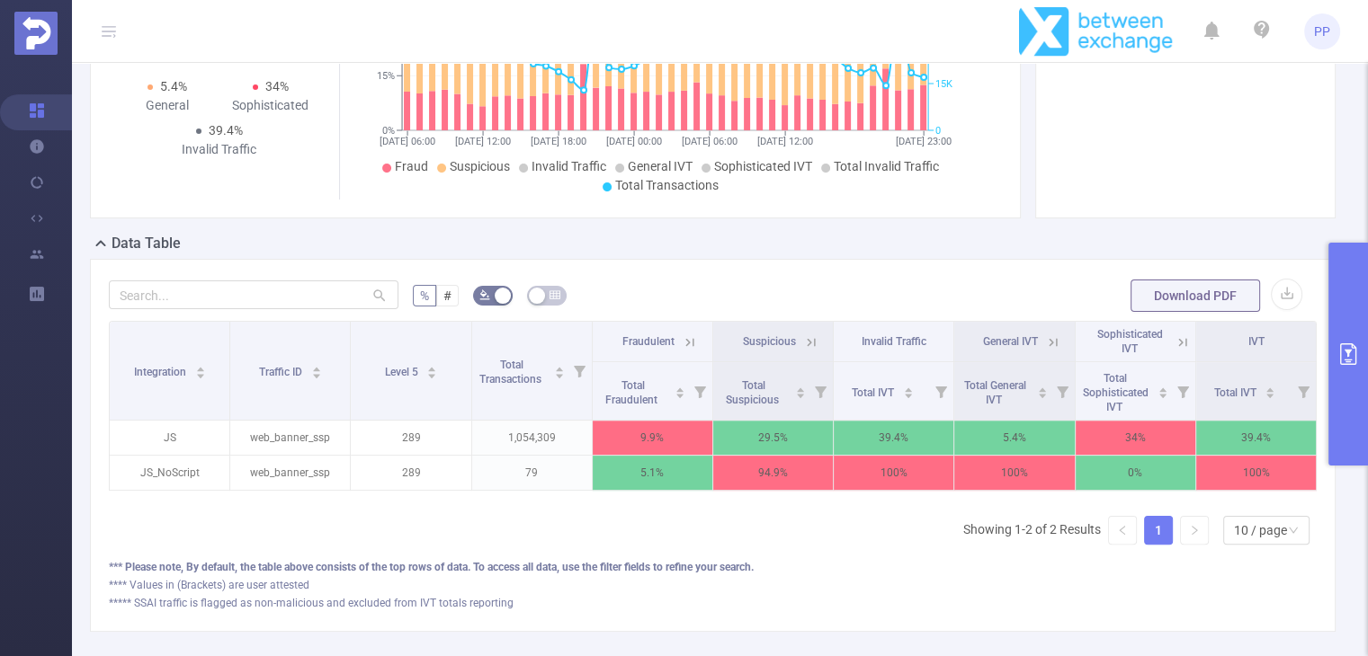
click at [684, 351] on icon at bounding box center [690, 342] width 16 height 16
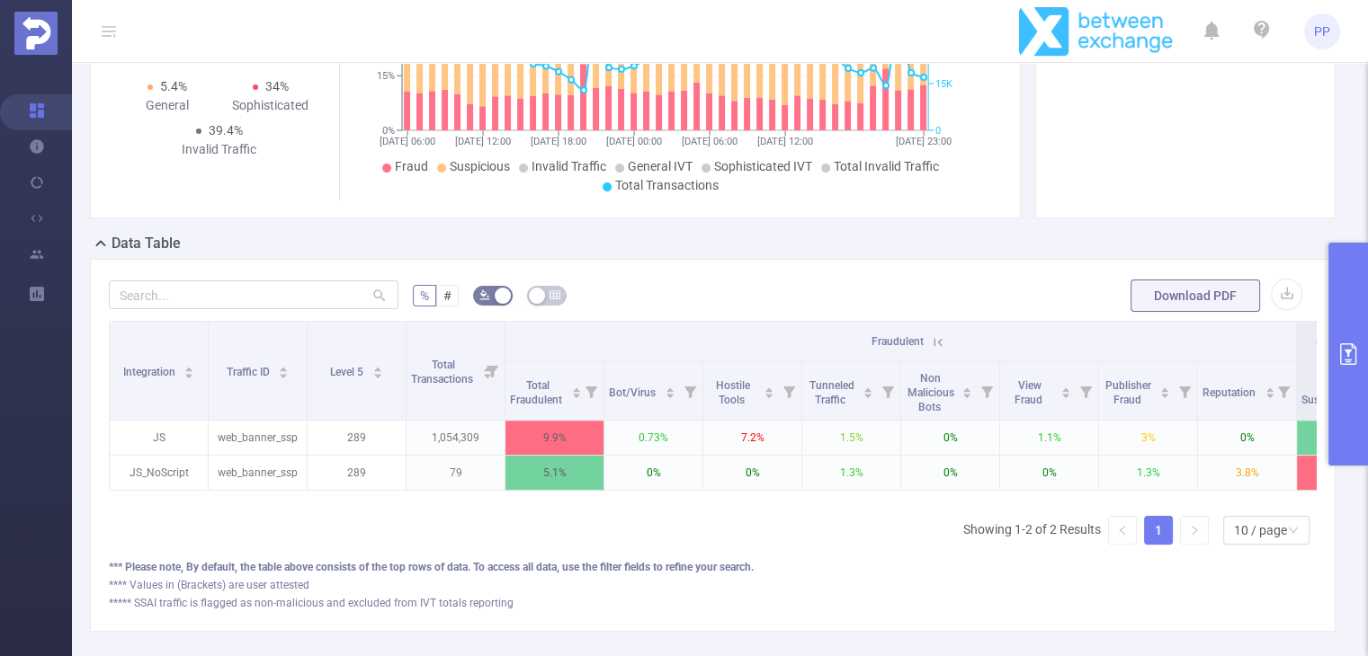
click at [940, 351] on icon at bounding box center [938, 342] width 16 height 16
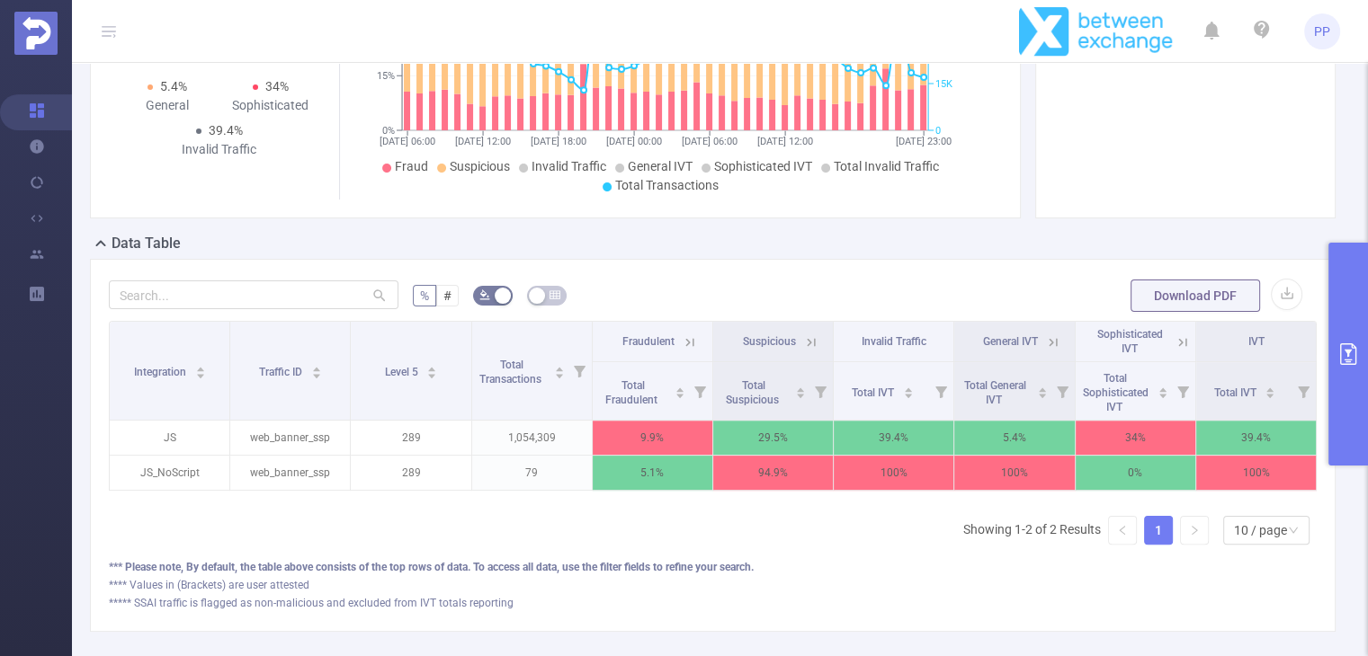
click at [1174, 351] on icon at bounding box center [1182, 342] width 16 height 16
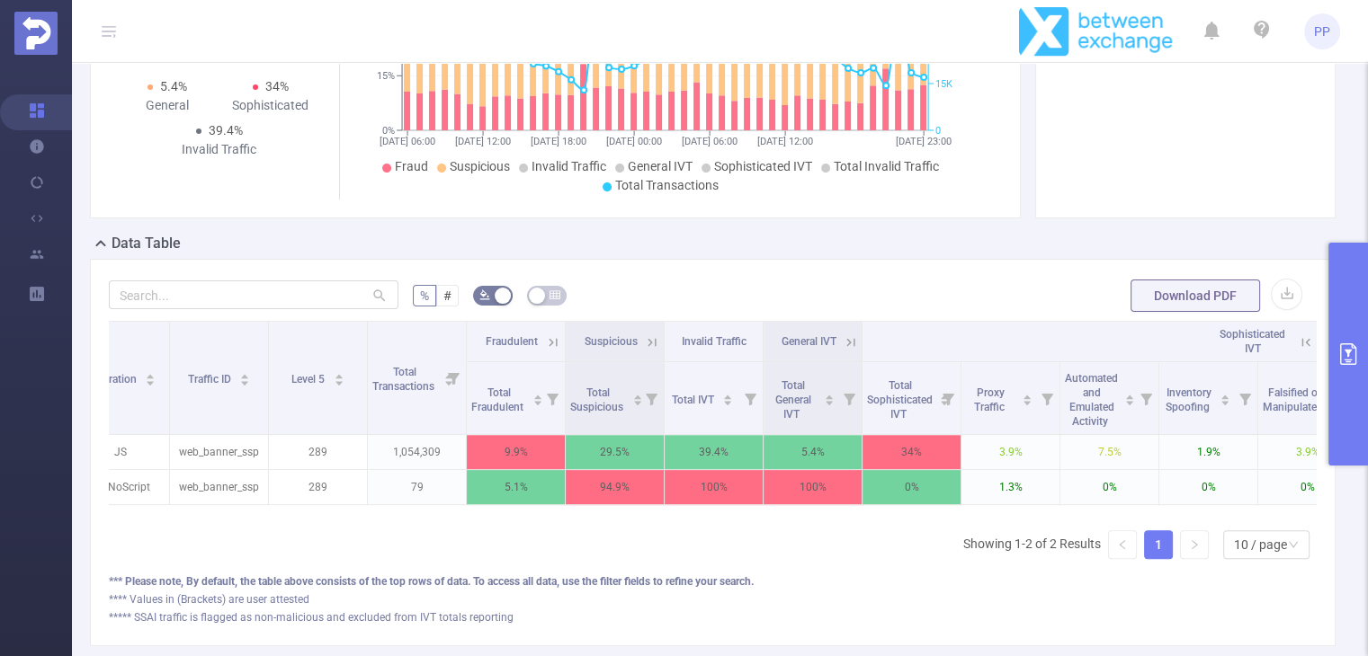
scroll to position [0, 492]
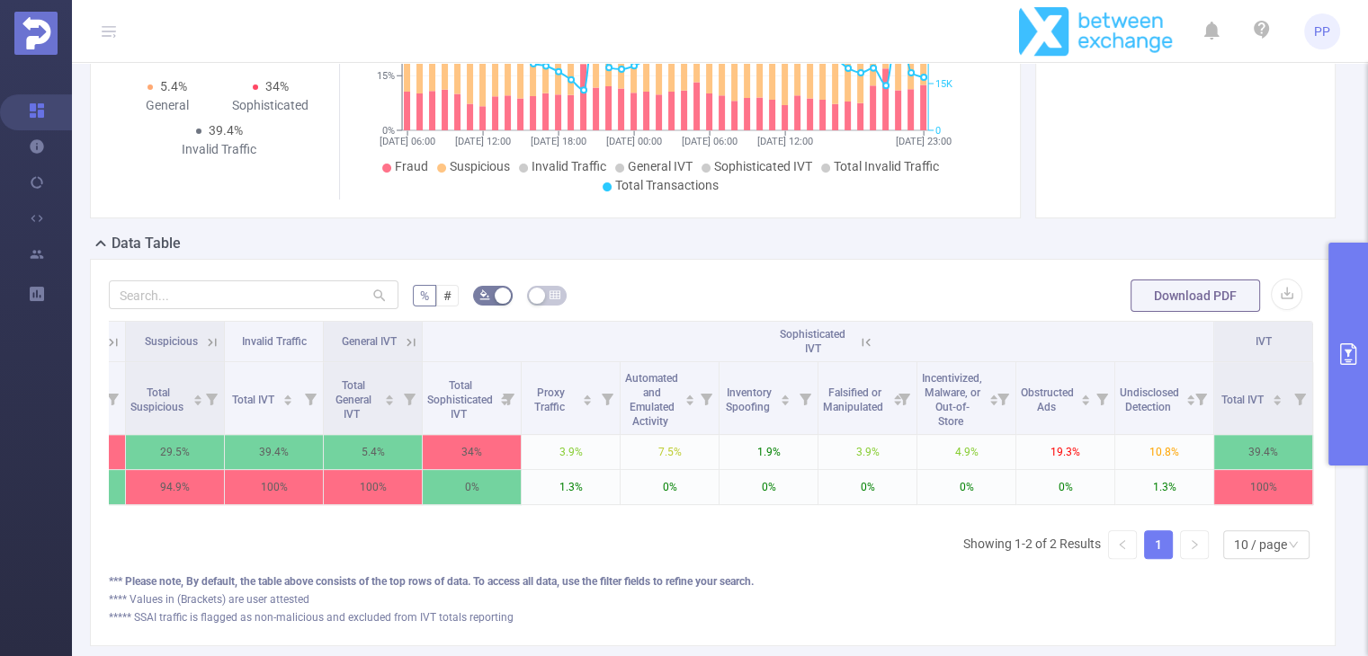
click at [858, 351] on icon at bounding box center [866, 342] width 16 height 16
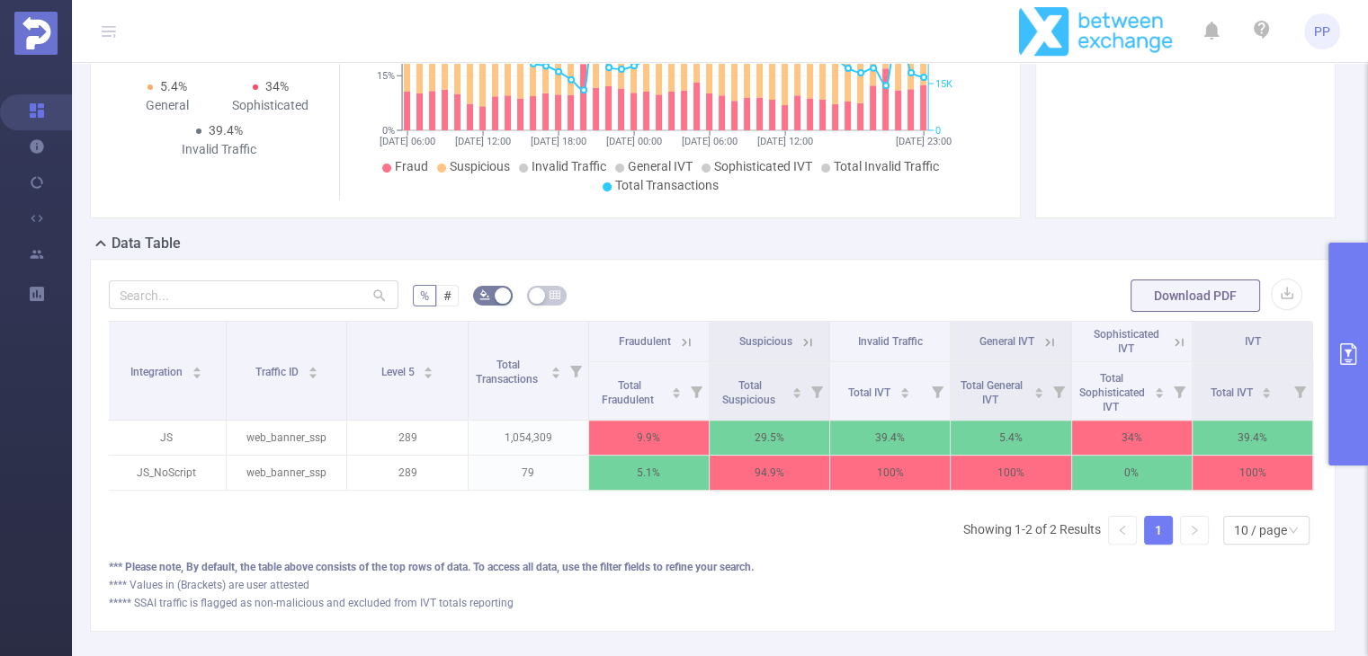
scroll to position [0, 0]
click at [1345, 343] on icon "primary" at bounding box center [1348, 354] width 16 height 22
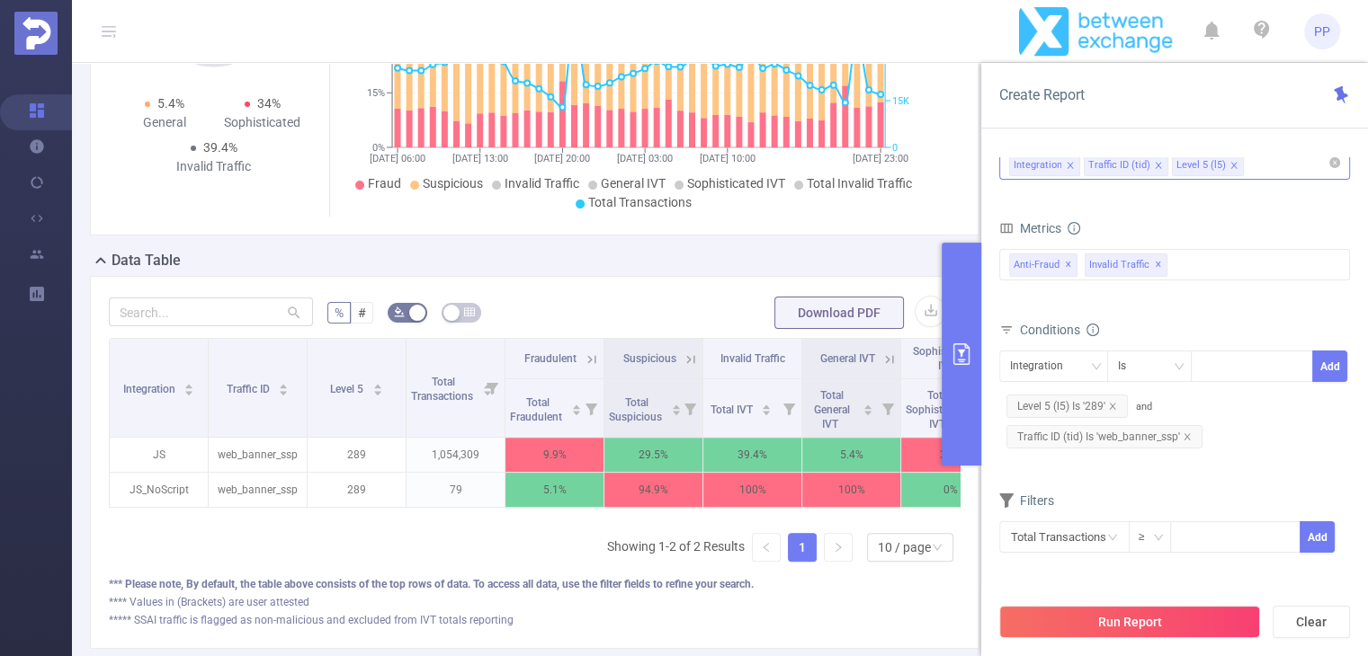
click at [1265, 168] on div "Integration Traffic ID (tid) Level 5 (l5)" at bounding box center [1174, 164] width 331 height 30
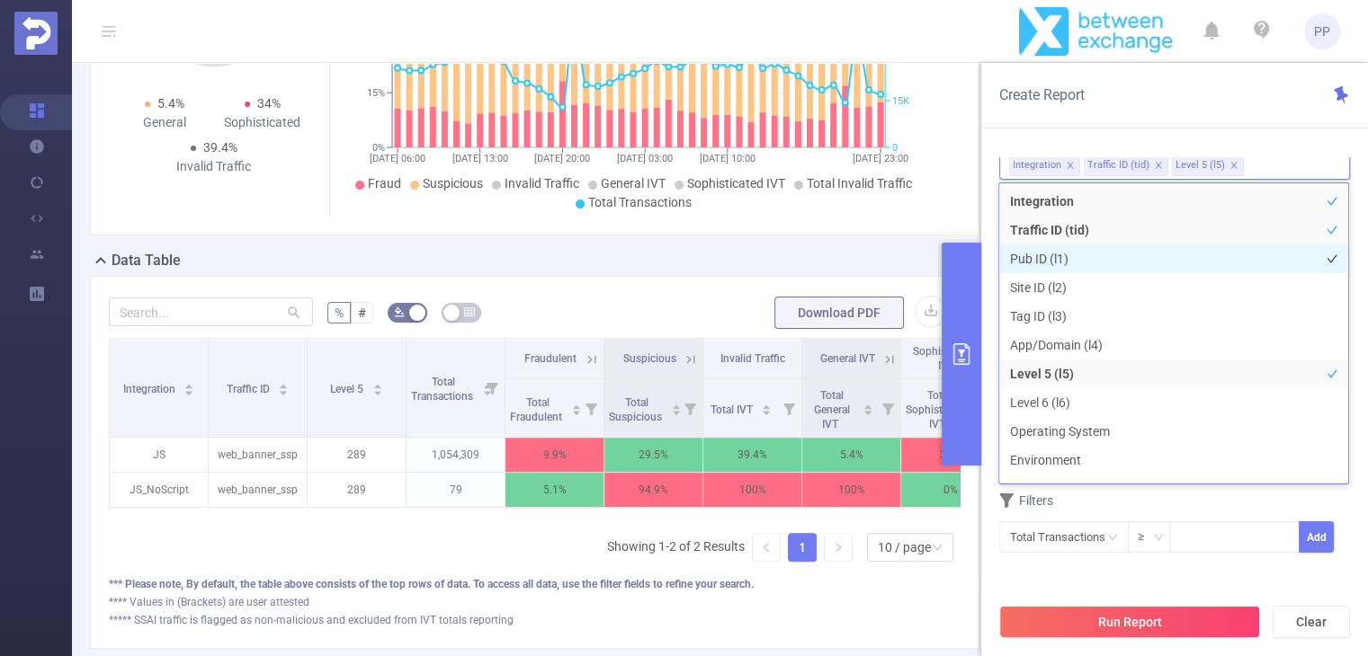
click at [1079, 266] on li "Pub ID (l1)" at bounding box center [1173, 259] width 349 height 29
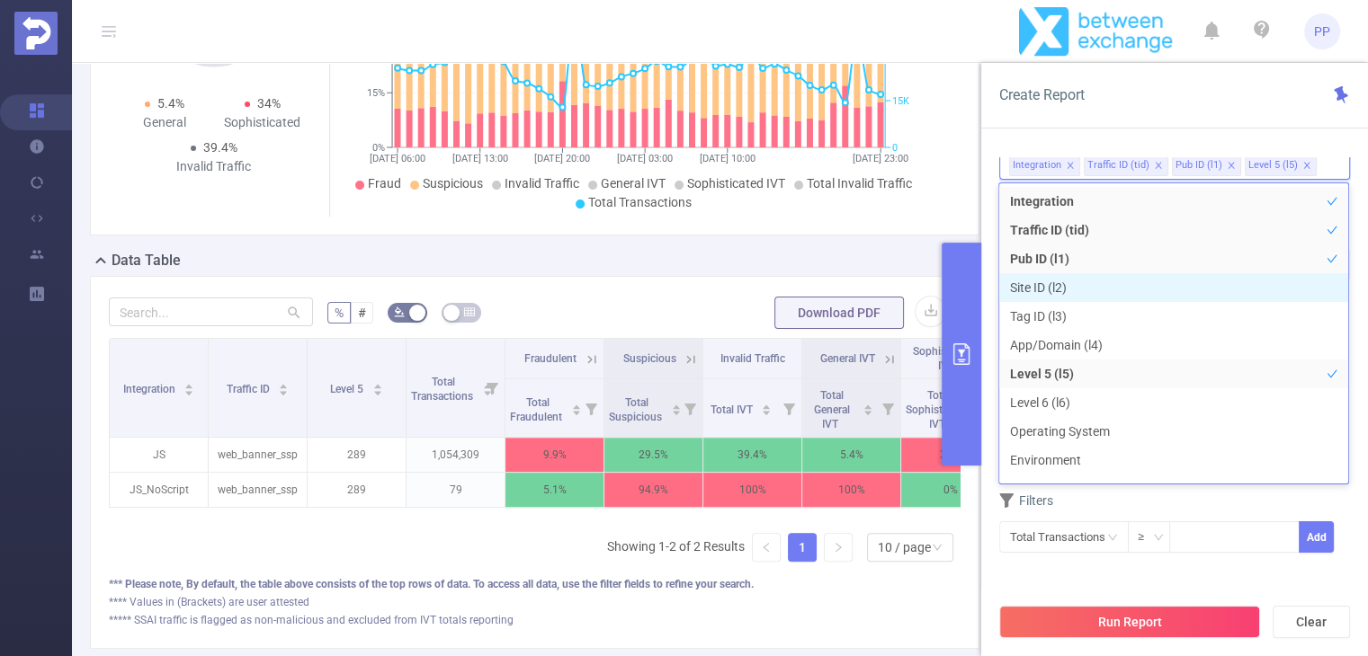
scroll to position [20, 0]
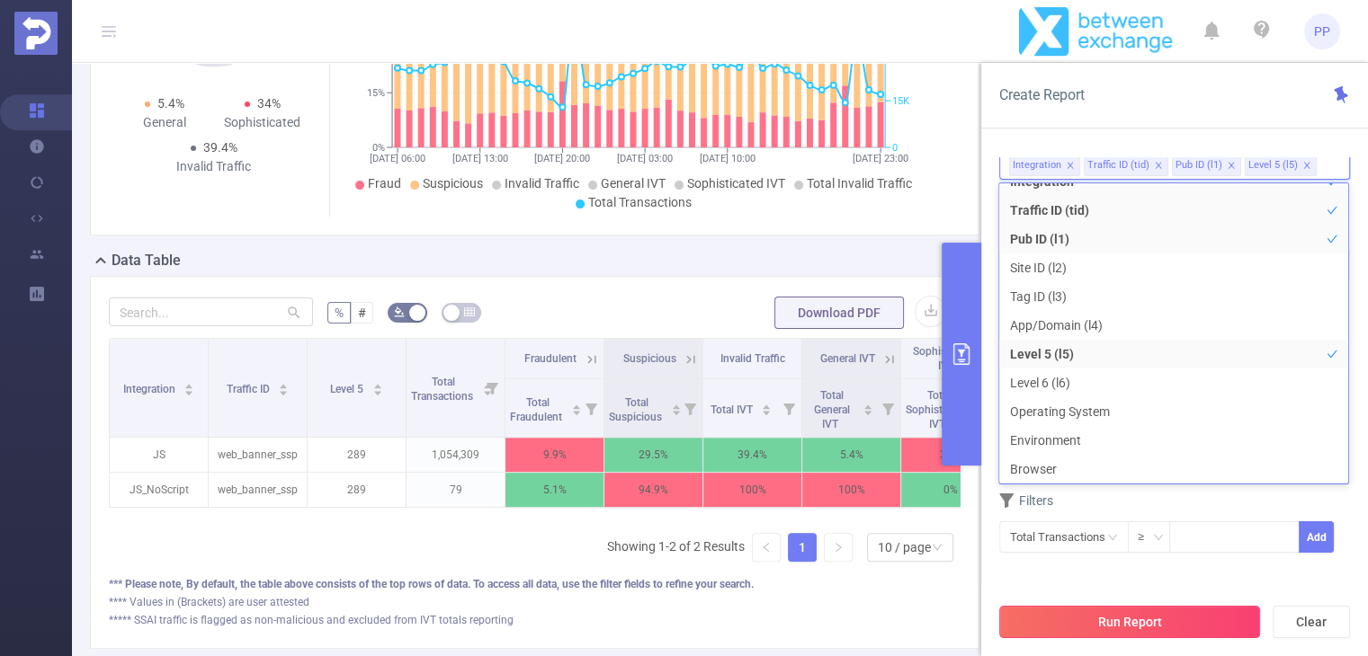
click at [1141, 617] on button "Run Report" at bounding box center [1129, 622] width 261 height 32
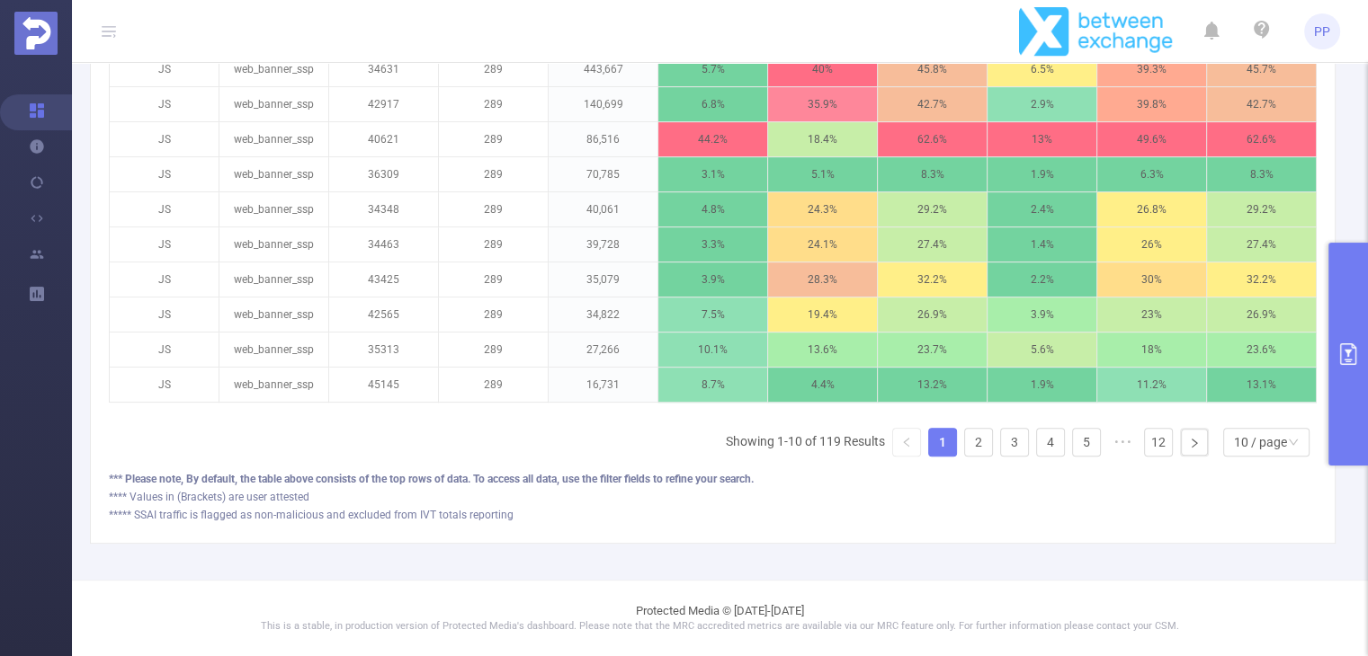
scroll to position [726, 0]
click at [1253, 454] on div "10 / page" at bounding box center [1260, 442] width 53 height 27
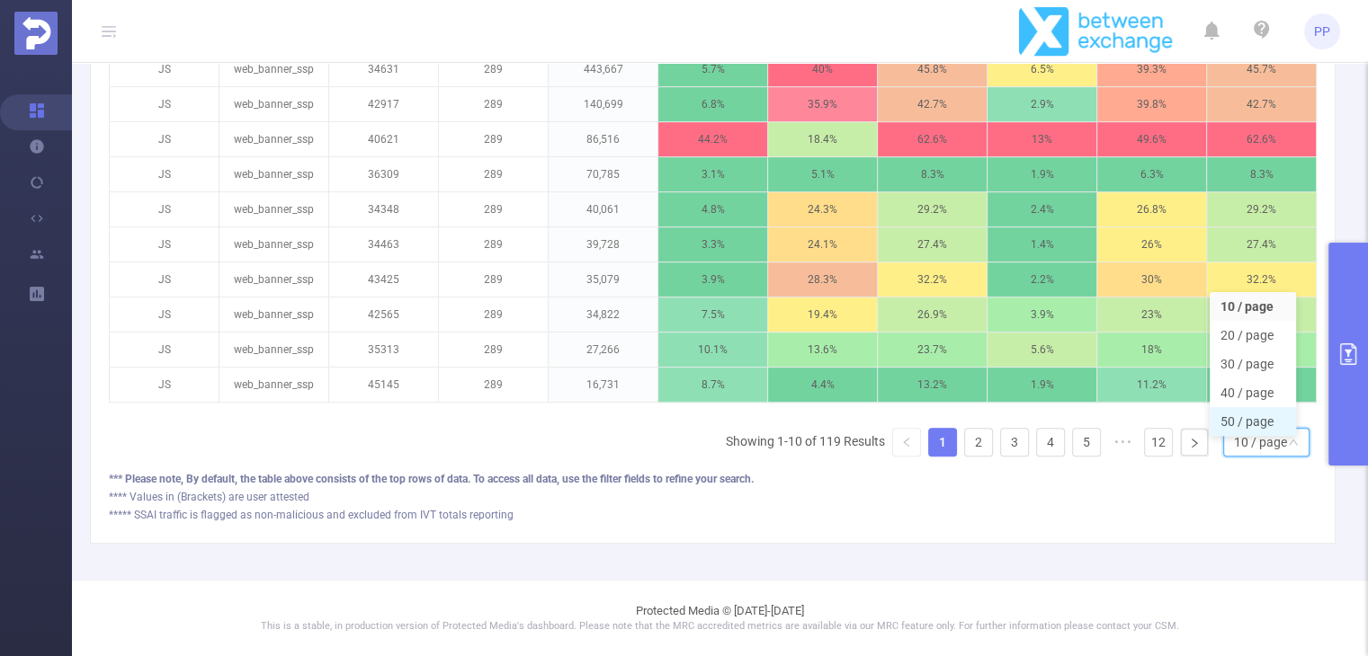
click at [1249, 414] on li "50 / page" at bounding box center [1252, 421] width 86 height 29
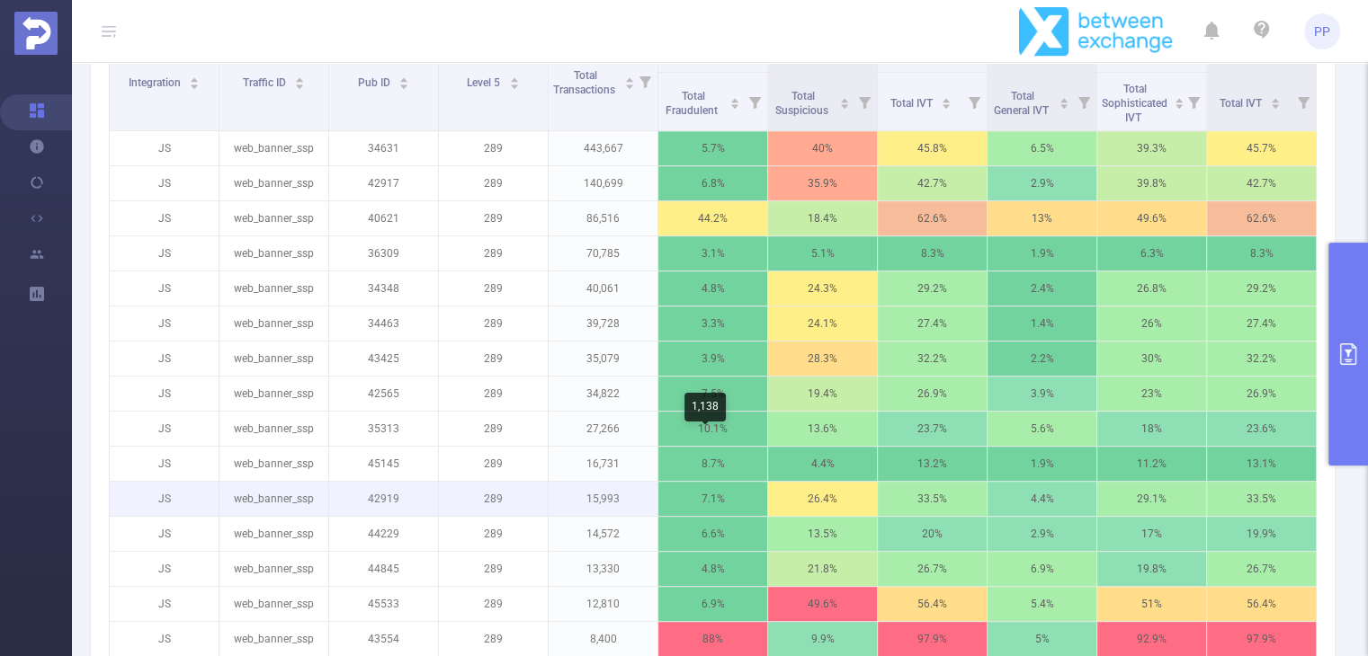
scroll to position [592, 0]
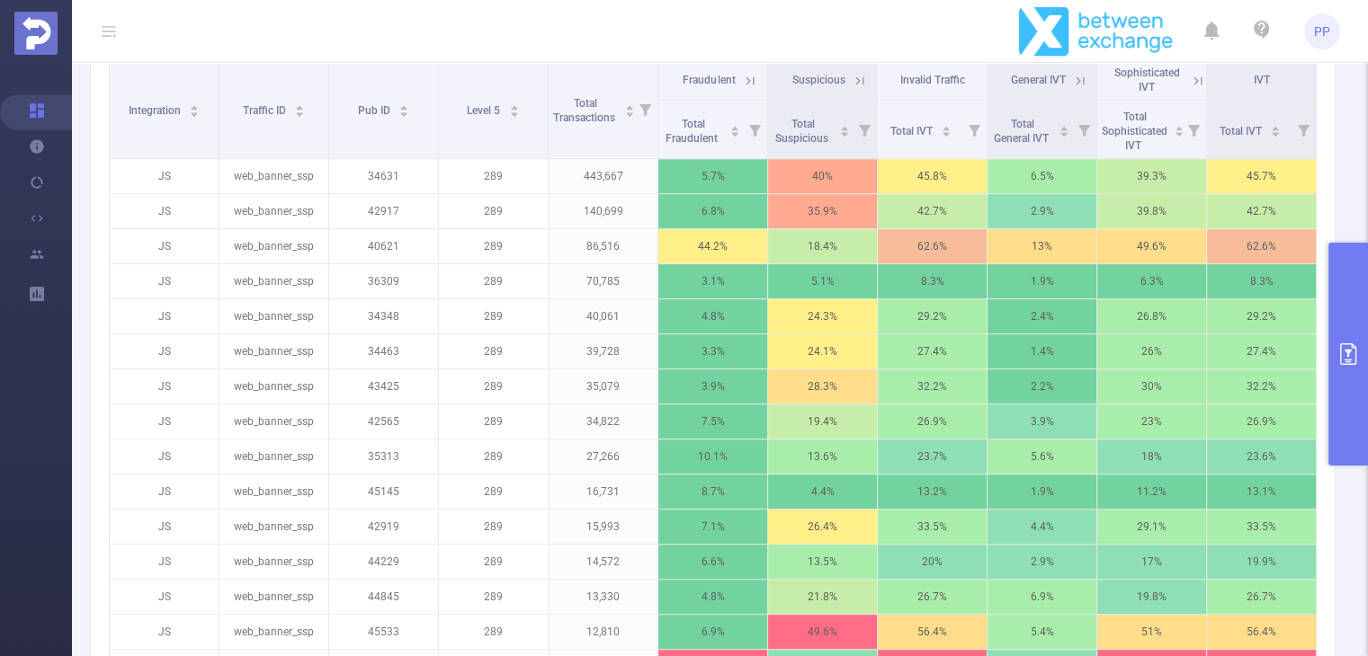
click at [747, 89] on icon at bounding box center [750, 81] width 16 height 16
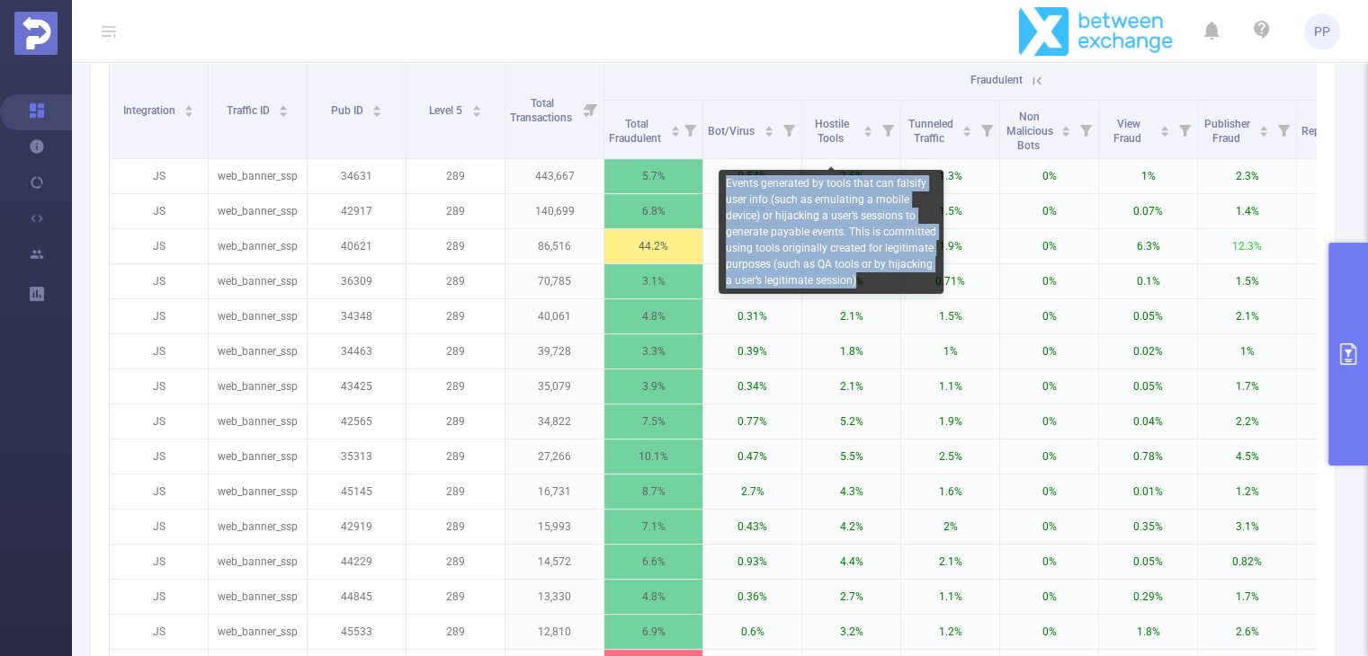
drag, startPoint x: 727, startPoint y: 182, endPoint x: 864, endPoint y: 272, distance: 163.6
click at [864, 272] on div "Events generated by tools that can falsify user info (such as emulating a mobil…" at bounding box center [830, 232] width 225 height 124
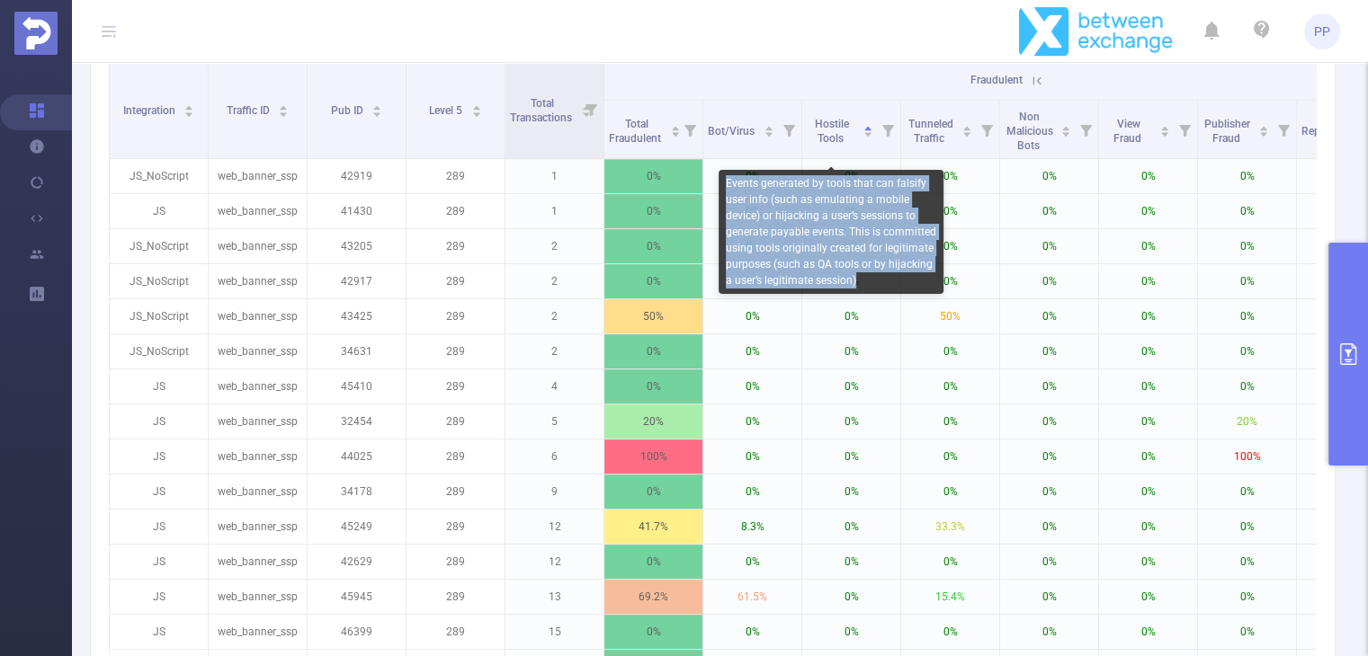
copy div "Events generated by tools that can falsify user info (such as emulating a mobil…"
